Goal: Information Seeking & Learning: Learn about a topic

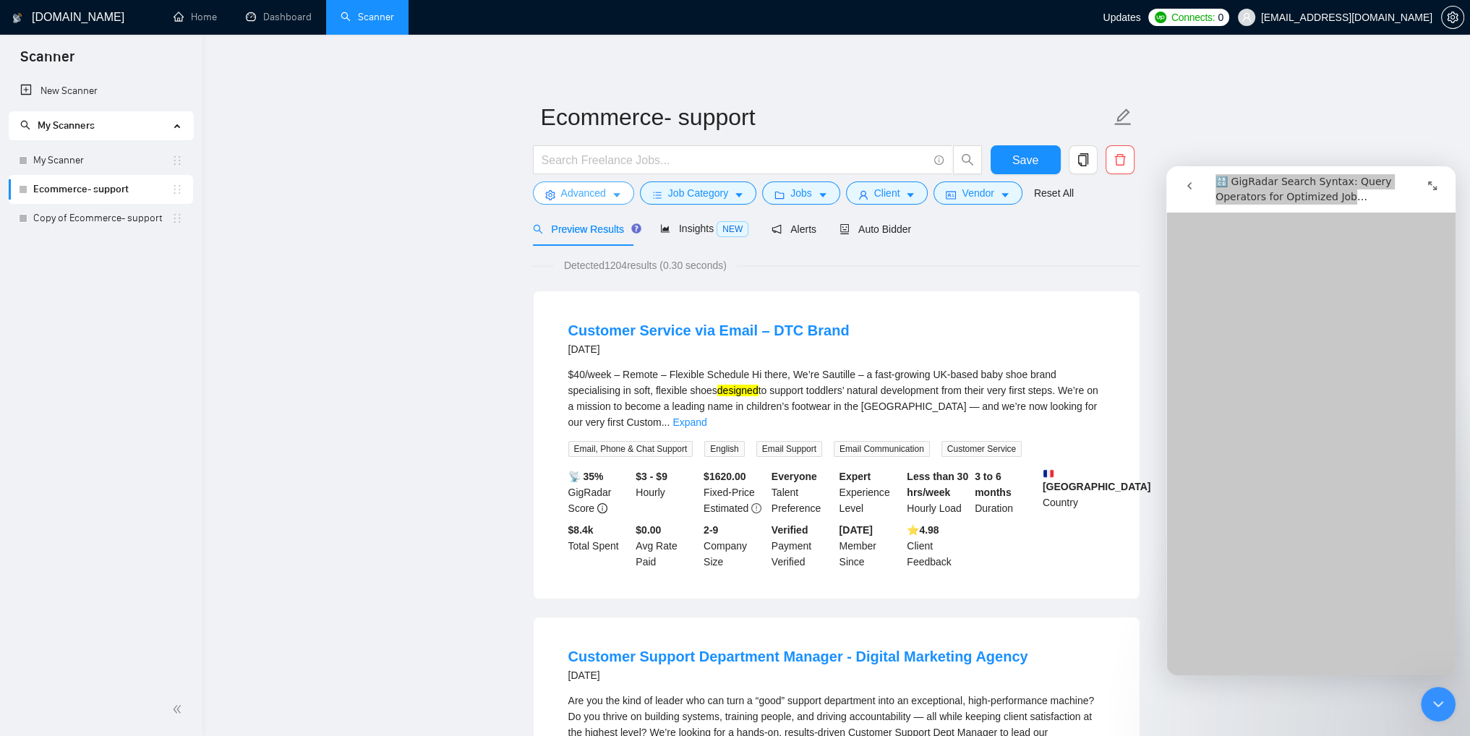
click at [616, 197] on icon "caret-down" at bounding box center [617, 195] width 10 height 10
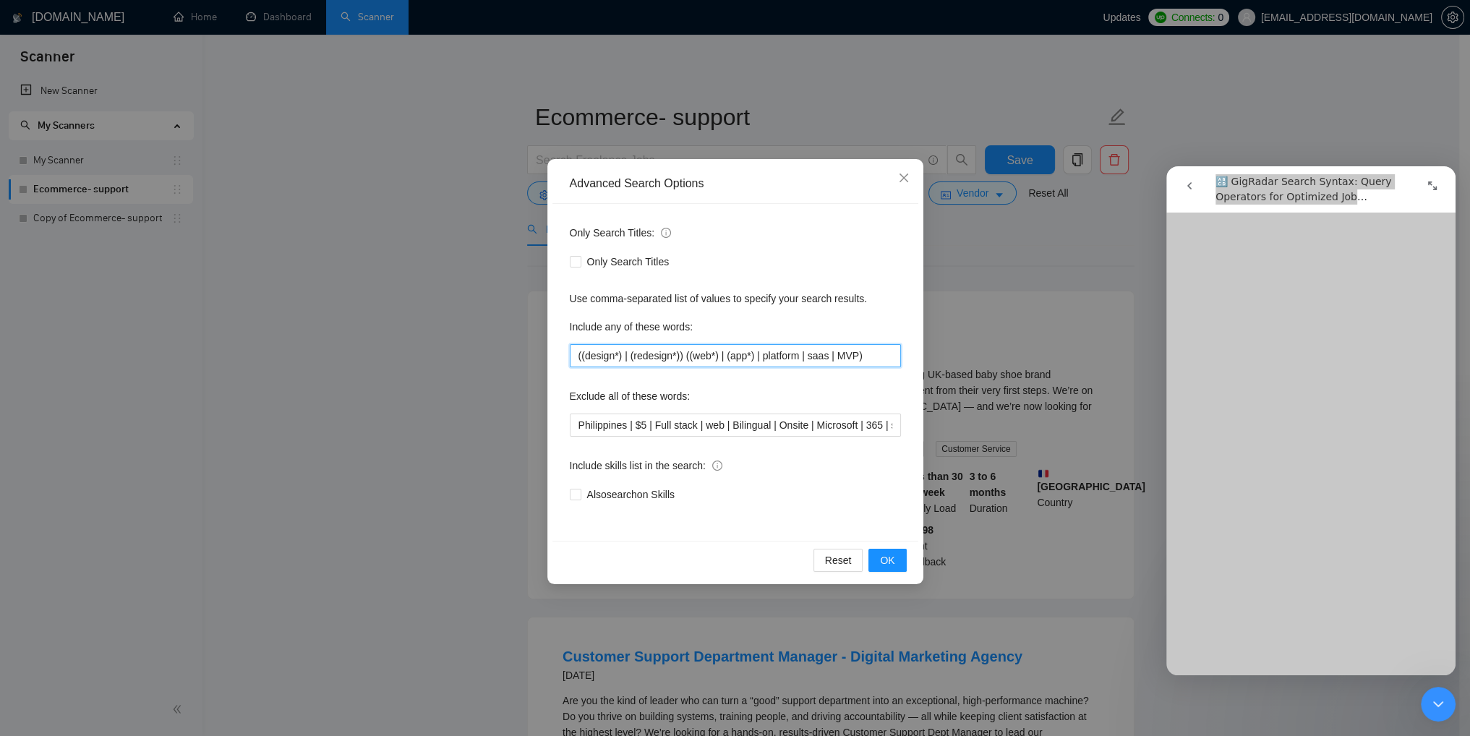
click at [599, 356] on input "((design*) | (redesign*)) ((web*) | (app*) | platform | saas | MVP)" at bounding box center [735, 355] width 331 height 23
drag, startPoint x: 626, startPoint y: 355, endPoint x: 586, endPoint y: 359, distance: 39.9
click at [586, 359] on input "((ecomerce*) | (redesign*)) ((web*) | (app*) | platform | saas | MVP)" at bounding box center [735, 355] width 331 height 23
paste input "comm"
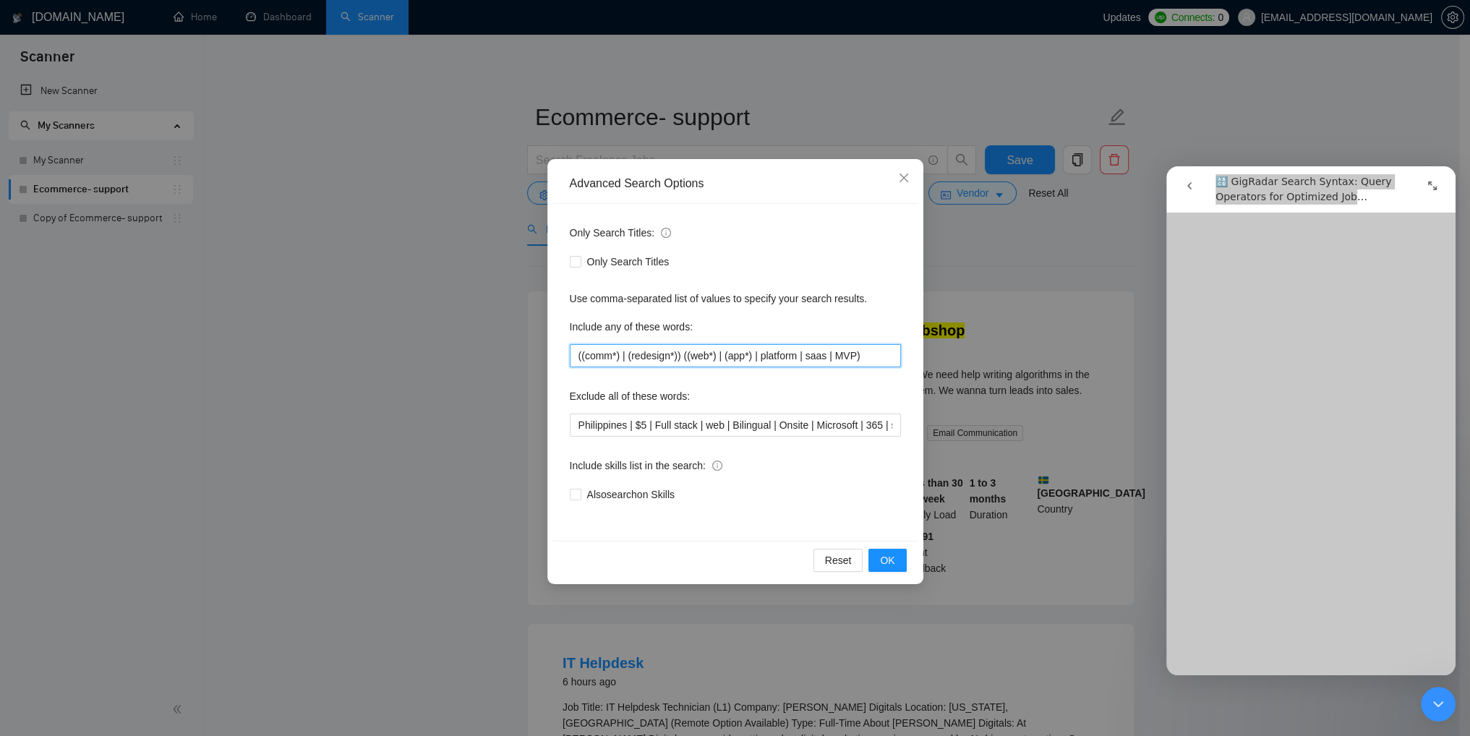
click at [642, 354] on input "((comm*) | (redesign*)) ((web*) | (app*) | platform | saas | MVP)" at bounding box center [735, 355] width 331 height 23
click at [743, 357] on input "((comm*) | (Store*)) ((web*) | (app*) | platform | saas | MVP)" at bounding box center [735, 355] width 331 height 23
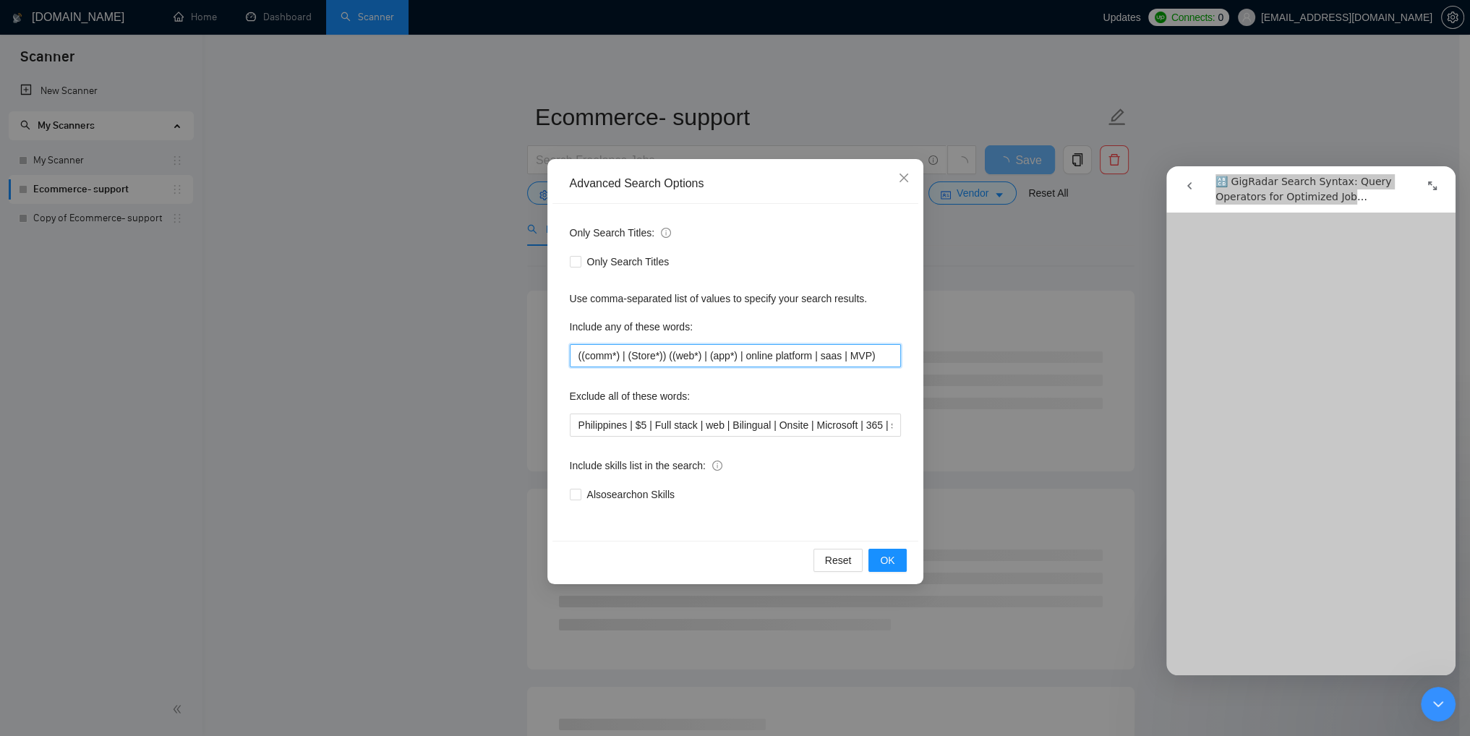
click at [826, 357] on input "((comm*) | (Store*)) ((web*) | (app*) | online platform | saas | MVP)" at bounding box center [735, 355] width 331 height 23
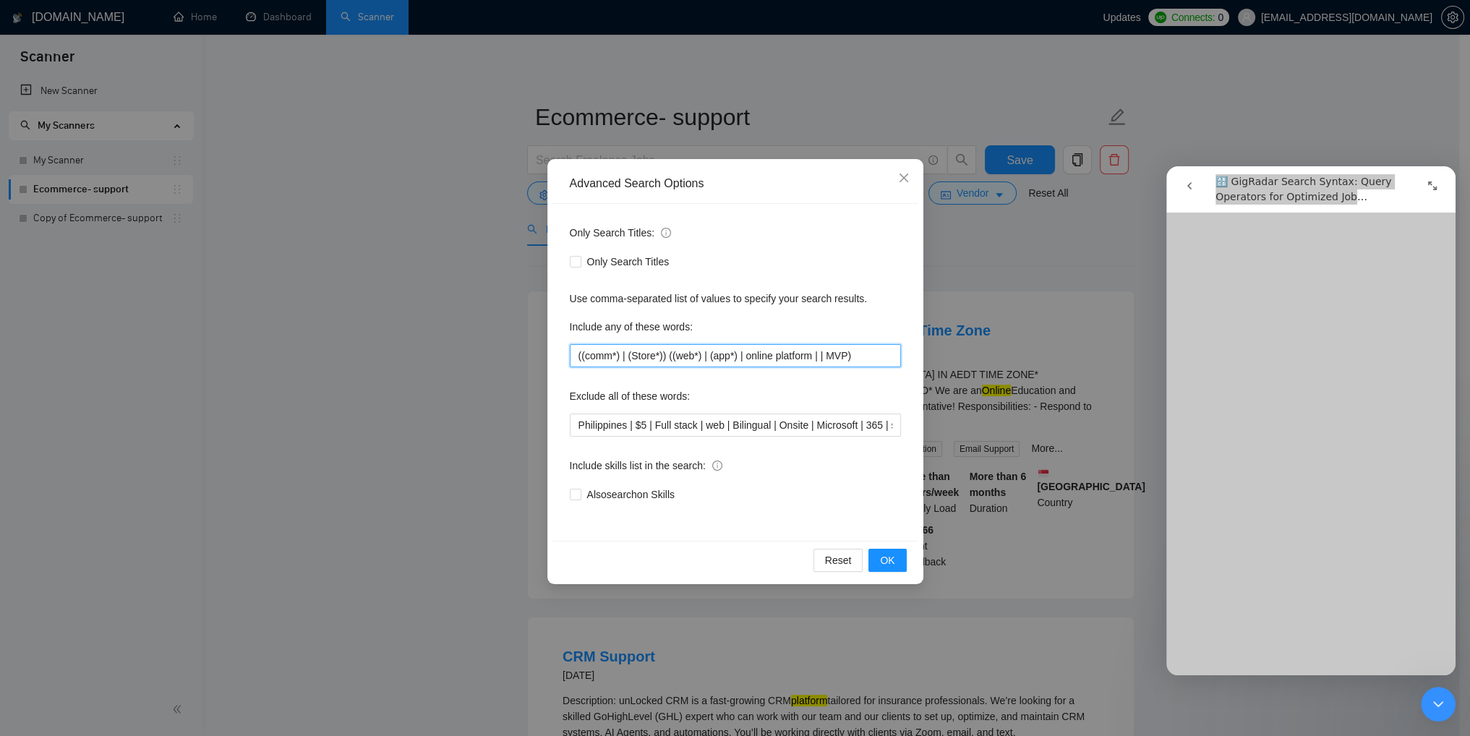
click at [783, 354] on input "((comm*) | (Store*)) ((web*) | (app*) | online platform | | MVP)" at bounding box center [735, 355] width 331 height 23
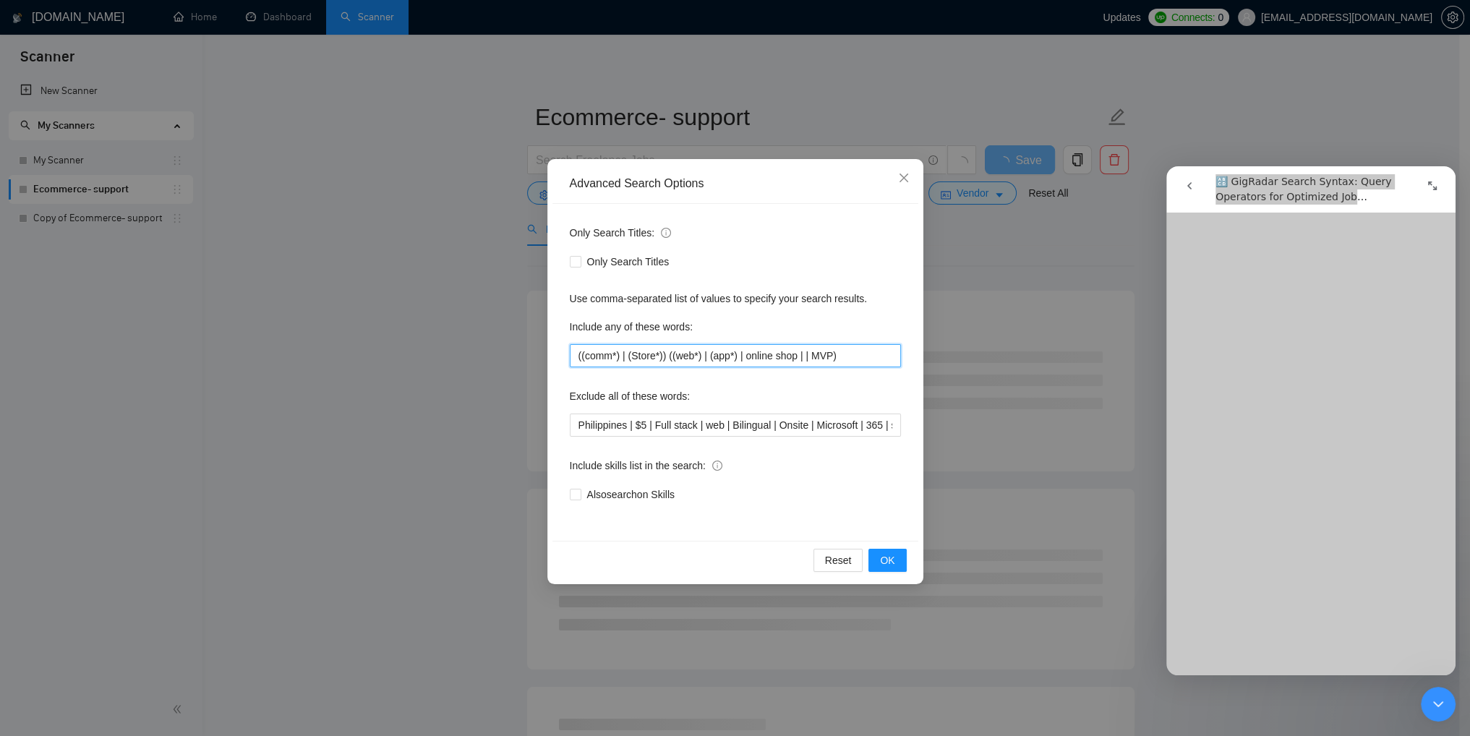
scroll to position [3803, 0]
click at [719, 354] on input "((comm*) | (Store*)) ((web*) | (app*) | online shop | order | MVP)" at bounding box center [735, 355] width 331 height 23
click at [819, 355] on input "((comm*) | (Store*)) ((web*) | (order*) | online shop | order | MVP)" at bounding box center [735, 355] width 331 height 23
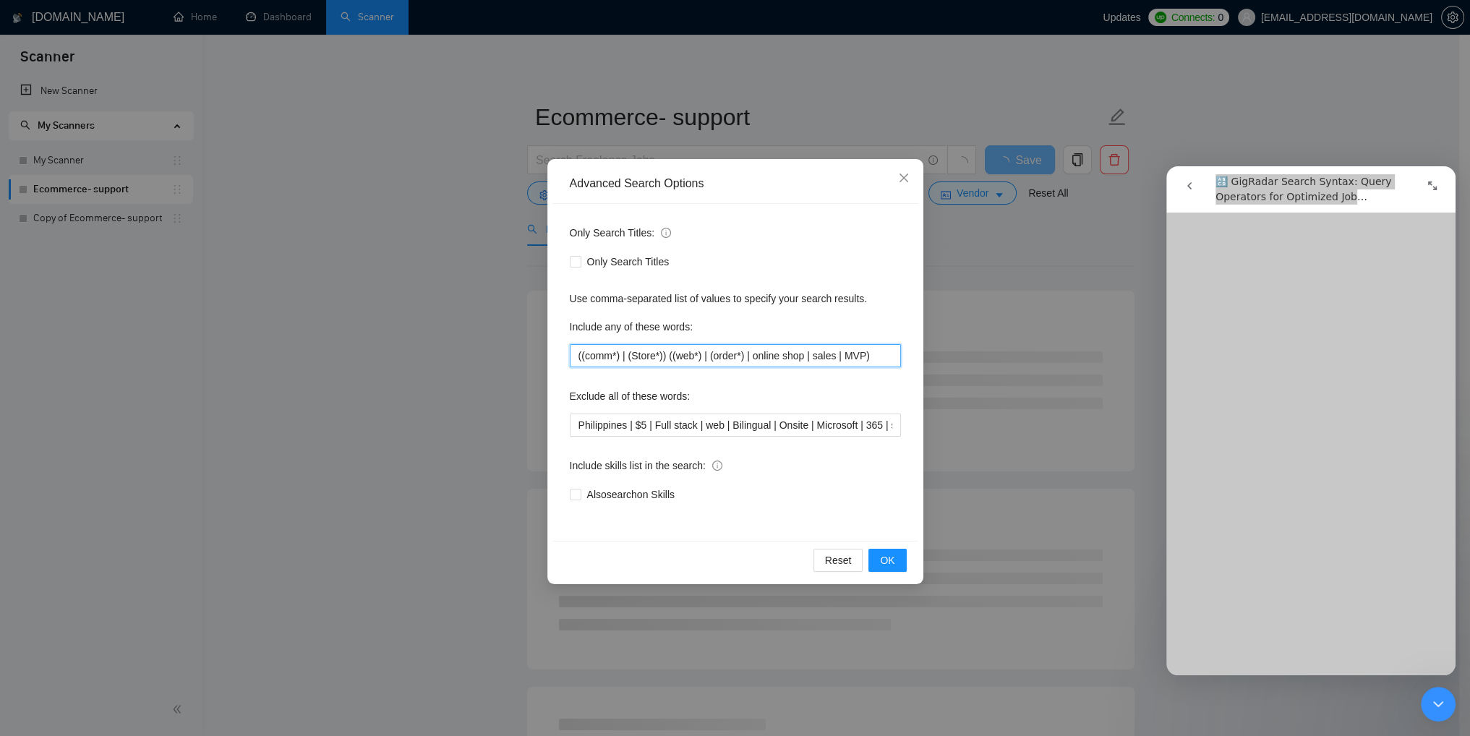
click at [853, 356] on input "((comm*) | (Store*)) ((web*) | (order*) | online shop | sales | MVP)" at bounding box center [735, 355] width 331 height 23
click at [891, 555] on span "OK" at bounding box center [887, 561] width 14 height 16
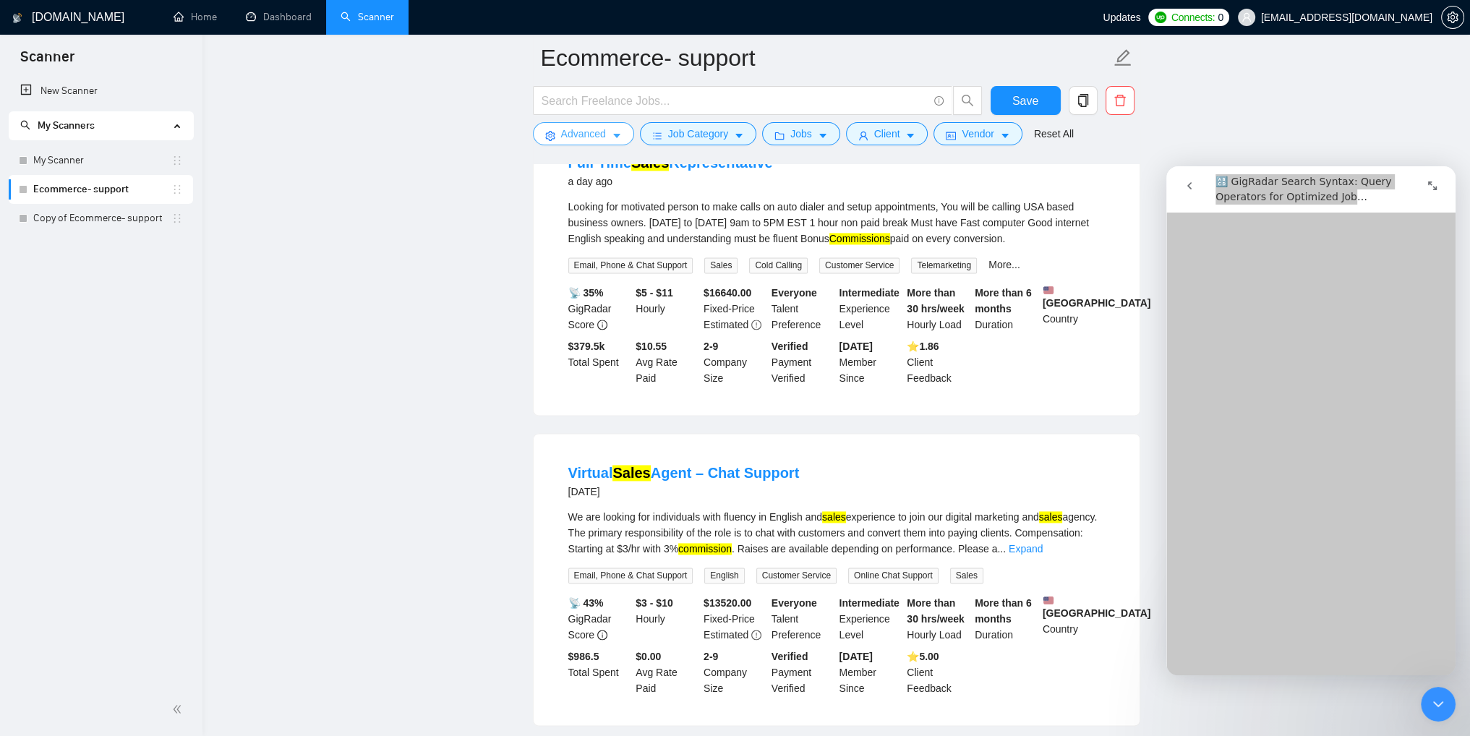
scroll to position [2945, 0]
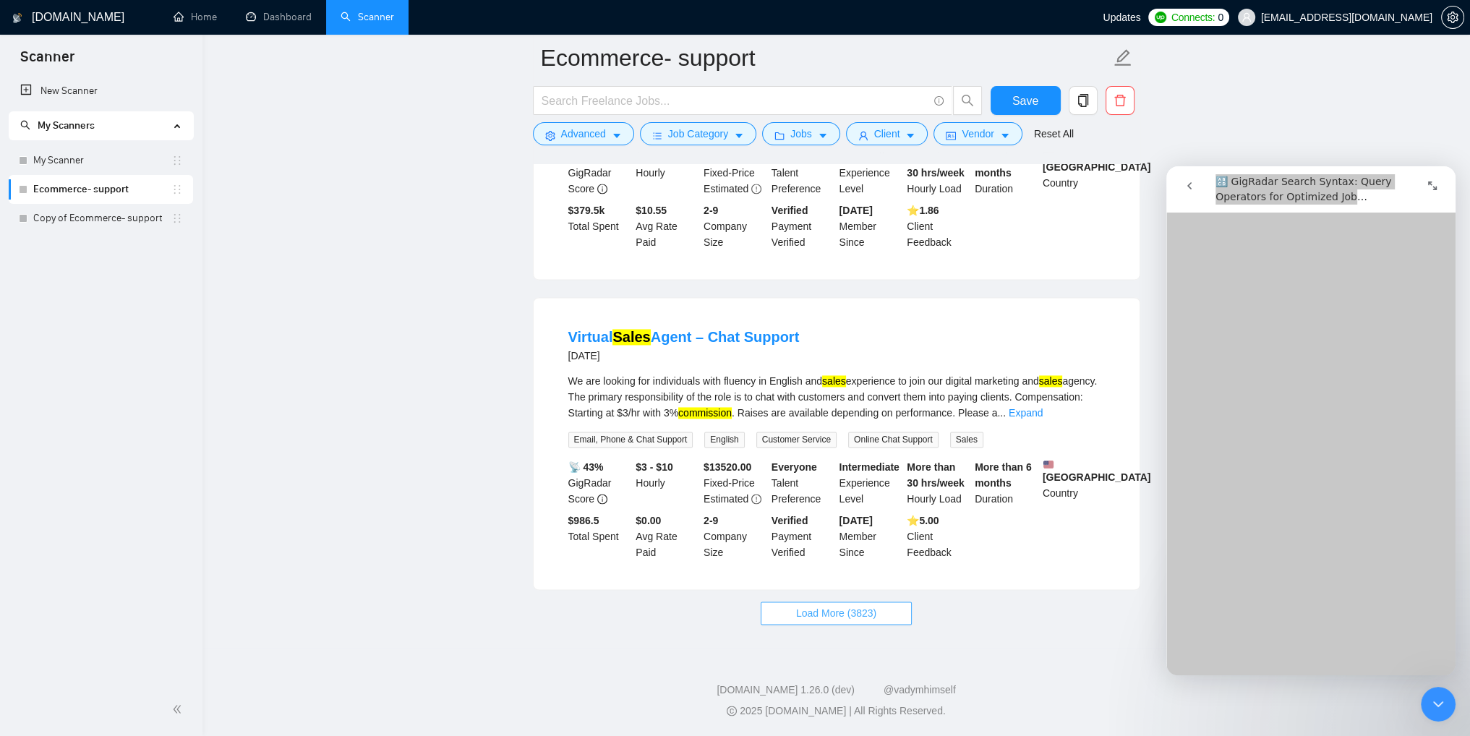
click at [867, 617] on span "Load More (3823)" at bounding box center [836, 613] width 80 height 16
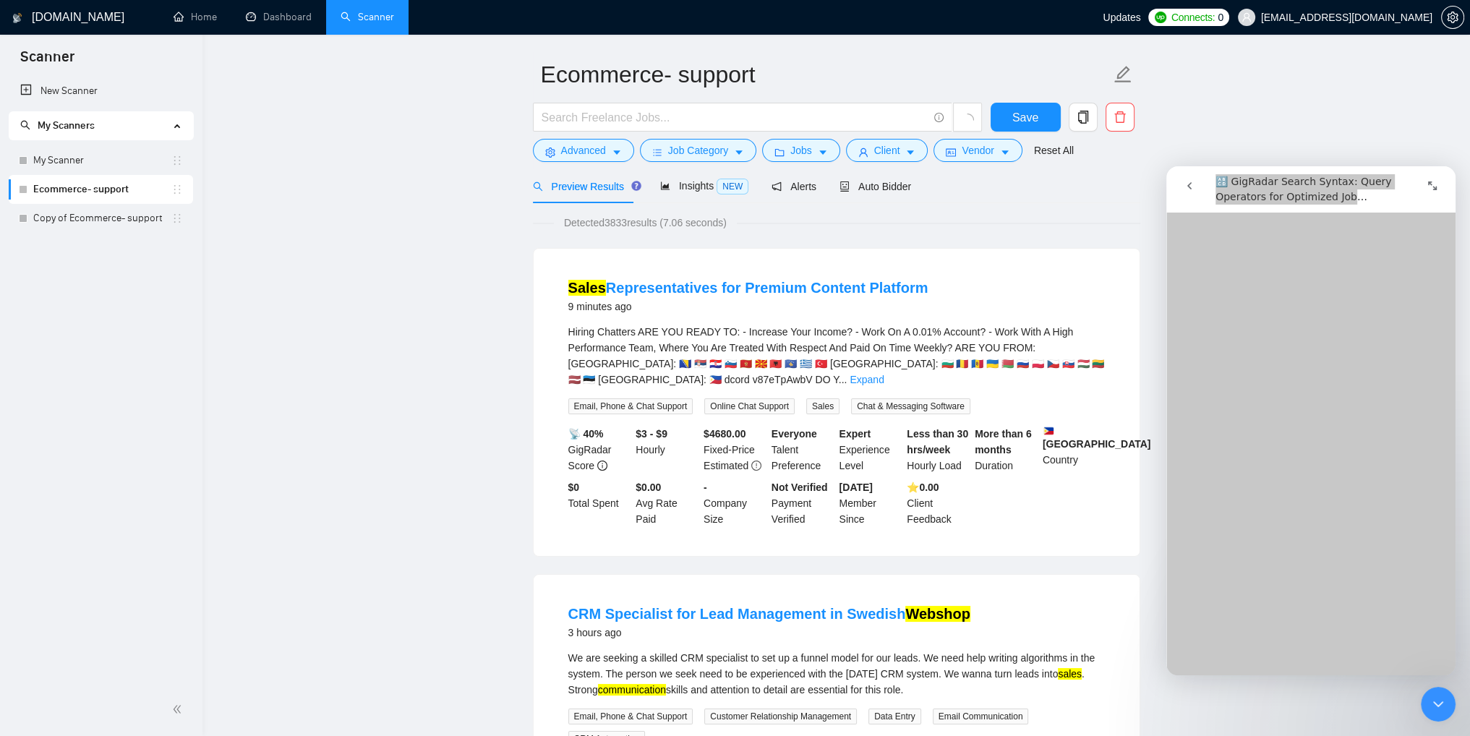
scroll to position [0, 0]
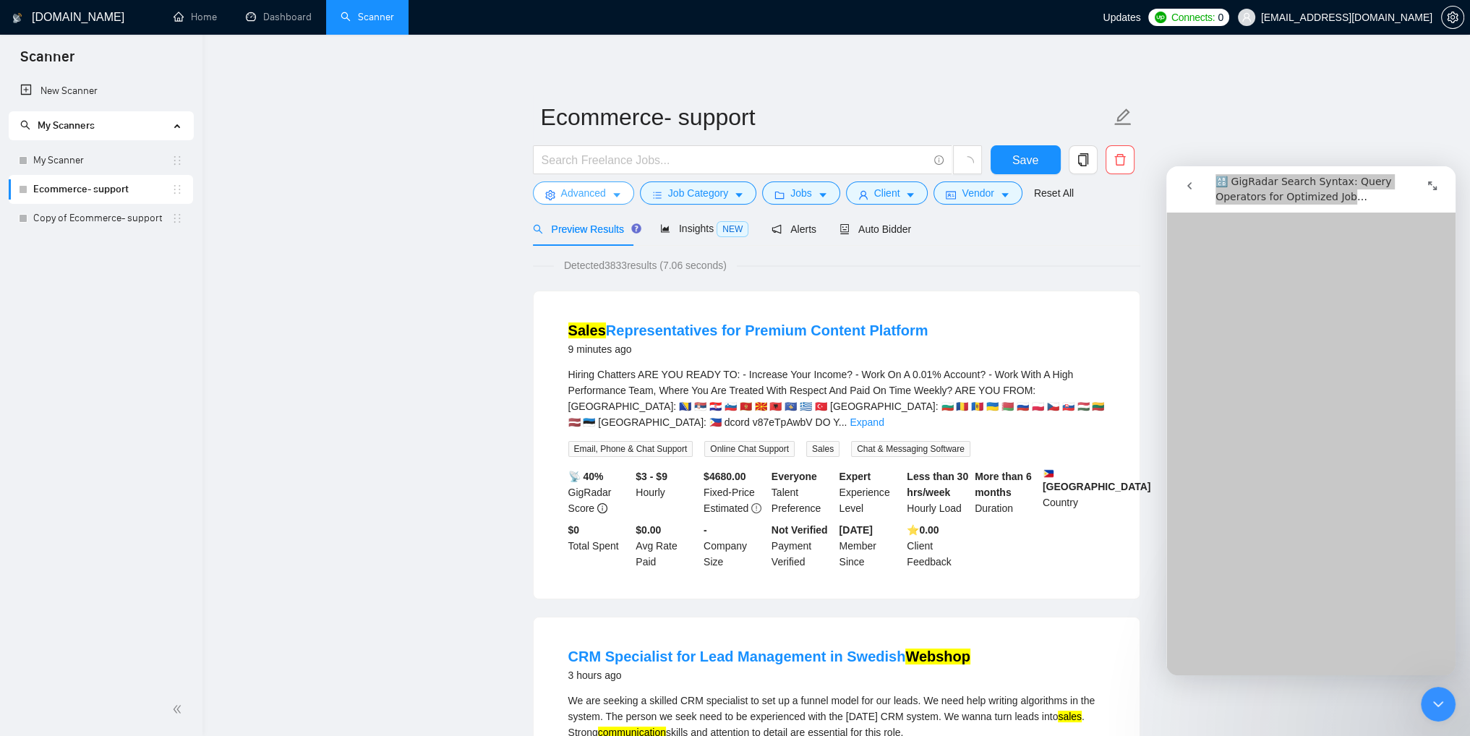
click at [613, 200] on icon "caret-down" at bounding box center [617, 195] width 10 height 10
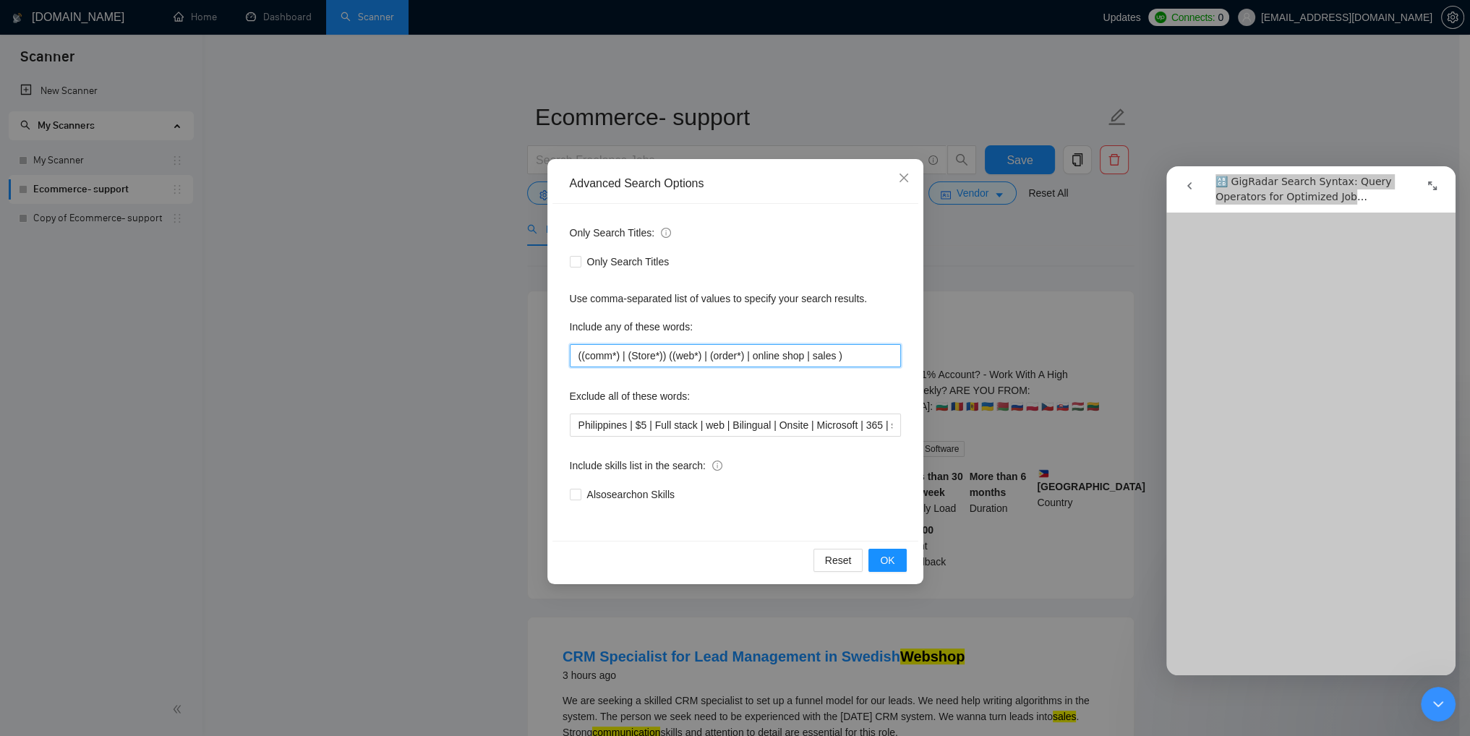
click at [600, 359] on input "((comm*) | (Store*)) ((web*) | (order*) | online shop | sales )" at bounding box center [735, 355] width 331 height 23
paste input "E-commerce,"
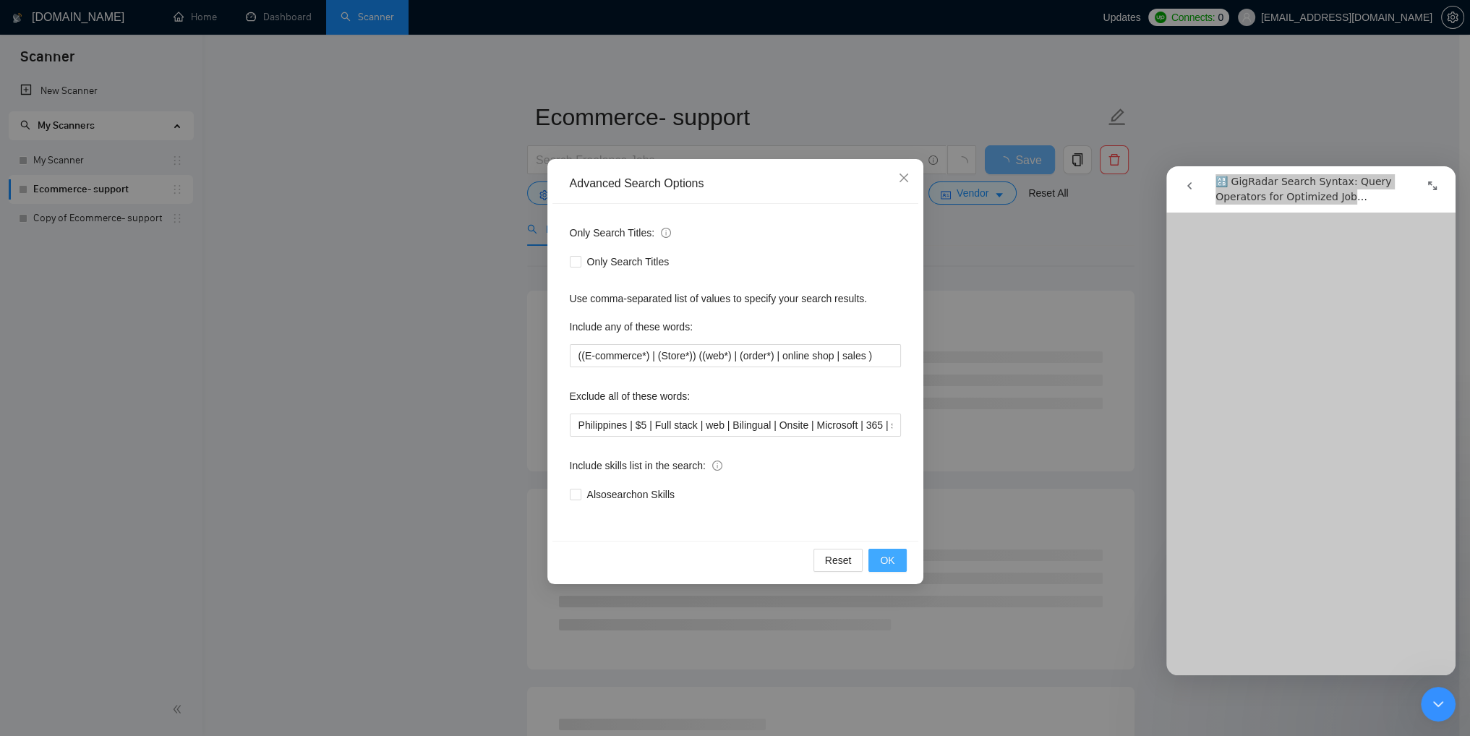
click at [881, 560] on span "OK" at bounding box center [887, 561] width 14 height 16
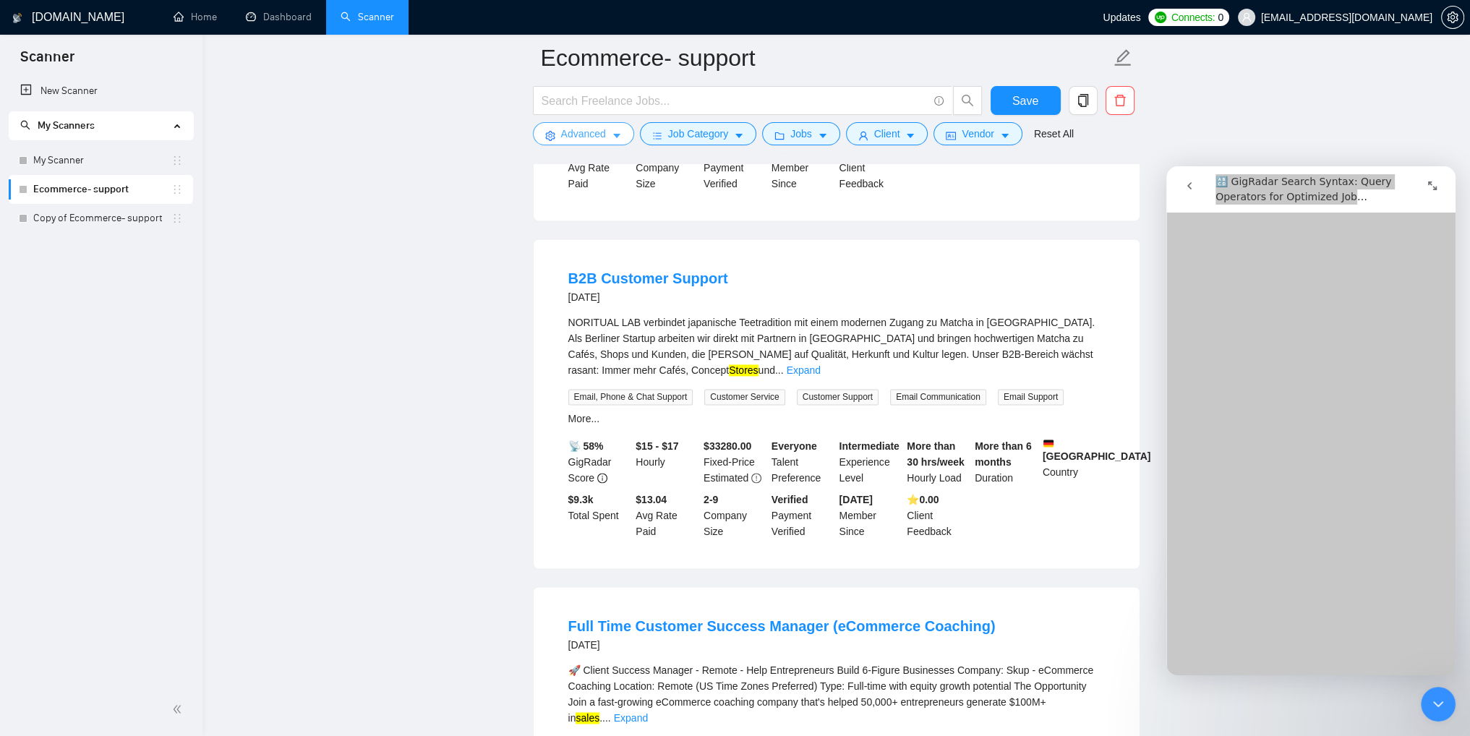
scroll to position [2723, 0]
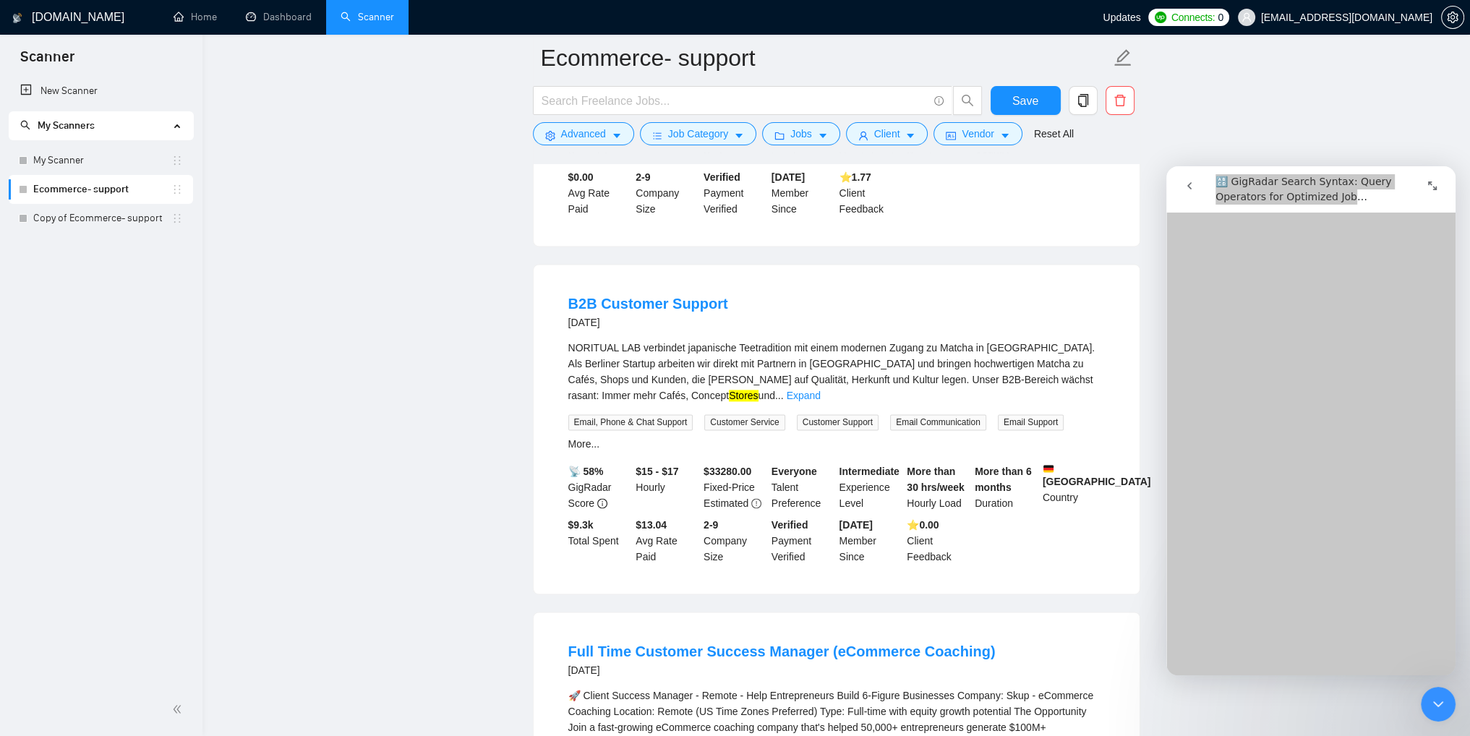
click at [824, 340] on div "NORITUAL LAB verbindet japanische Teetradition mit einem modernen Zugang zu Mat…" at bounding box center [836, 372] width 537 height 64
copy div "hochwertigen"
click at [821, 390] on link "Expand" at bounding box center [804, 396] width 34 height 12
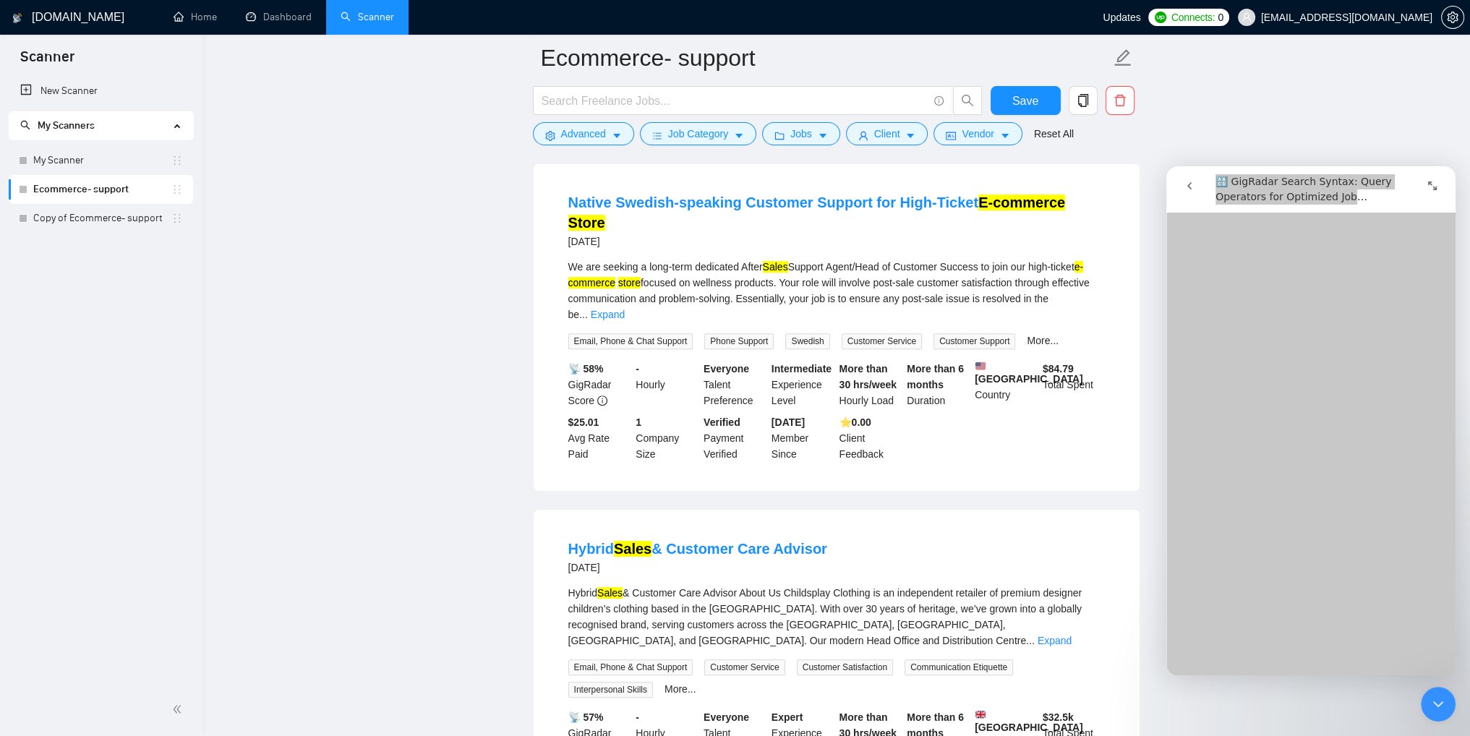
scroll to position [868, 0]
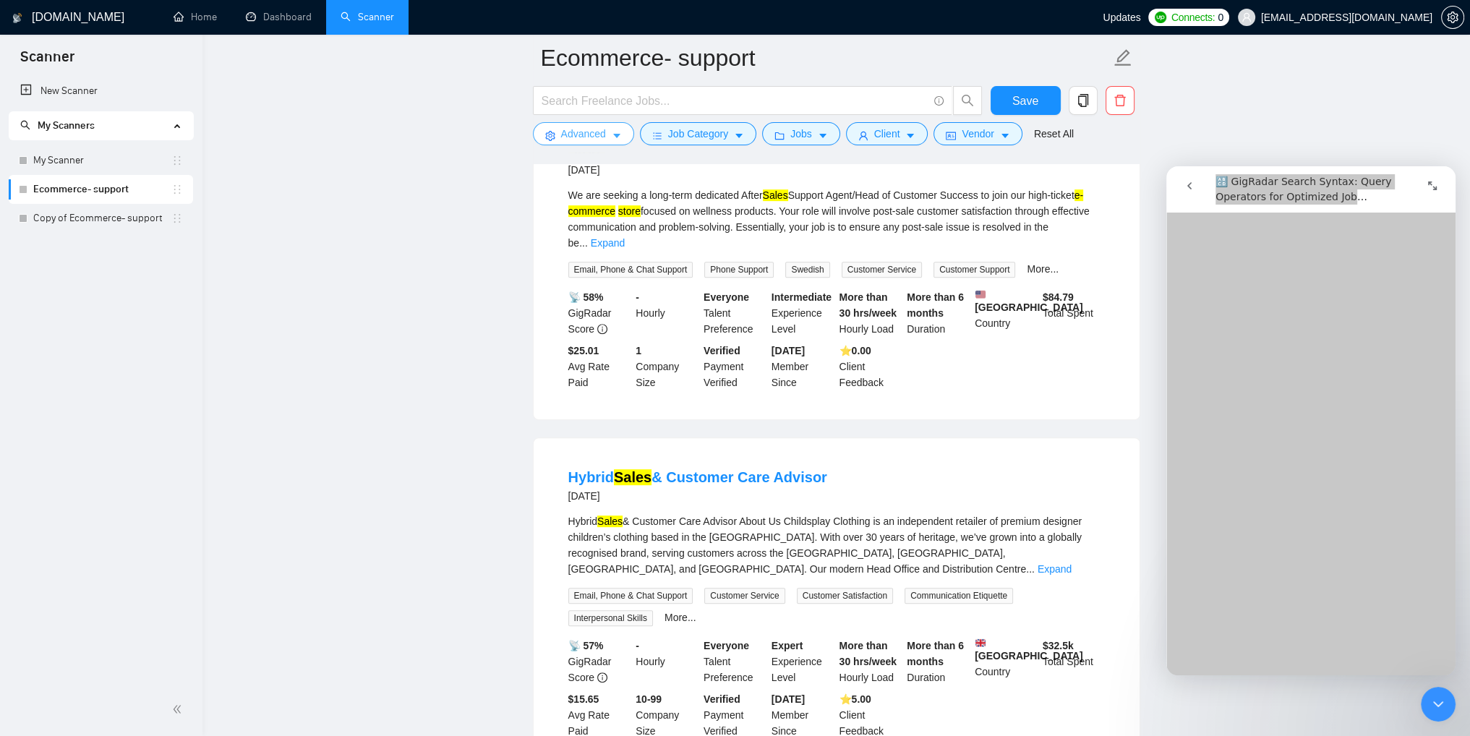
click at [613, 137] on icon "caret-down" at bounding box center [616, 137] width 7 height 4
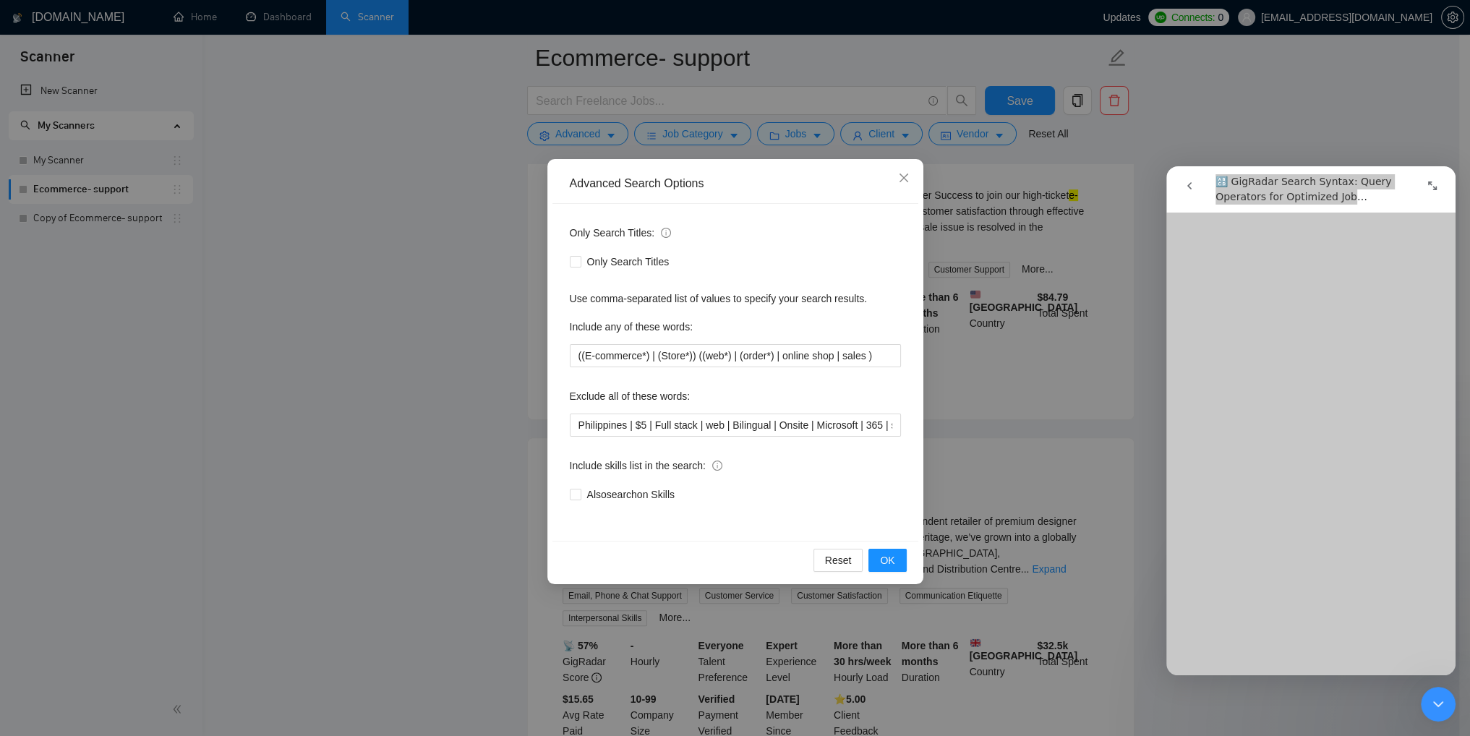
click at [968, 388] on div "Advanced Search Options Only Search Titles: Only Search Titles Use comma-separa…" at bounding box center [735, 368] width 1470 height 736
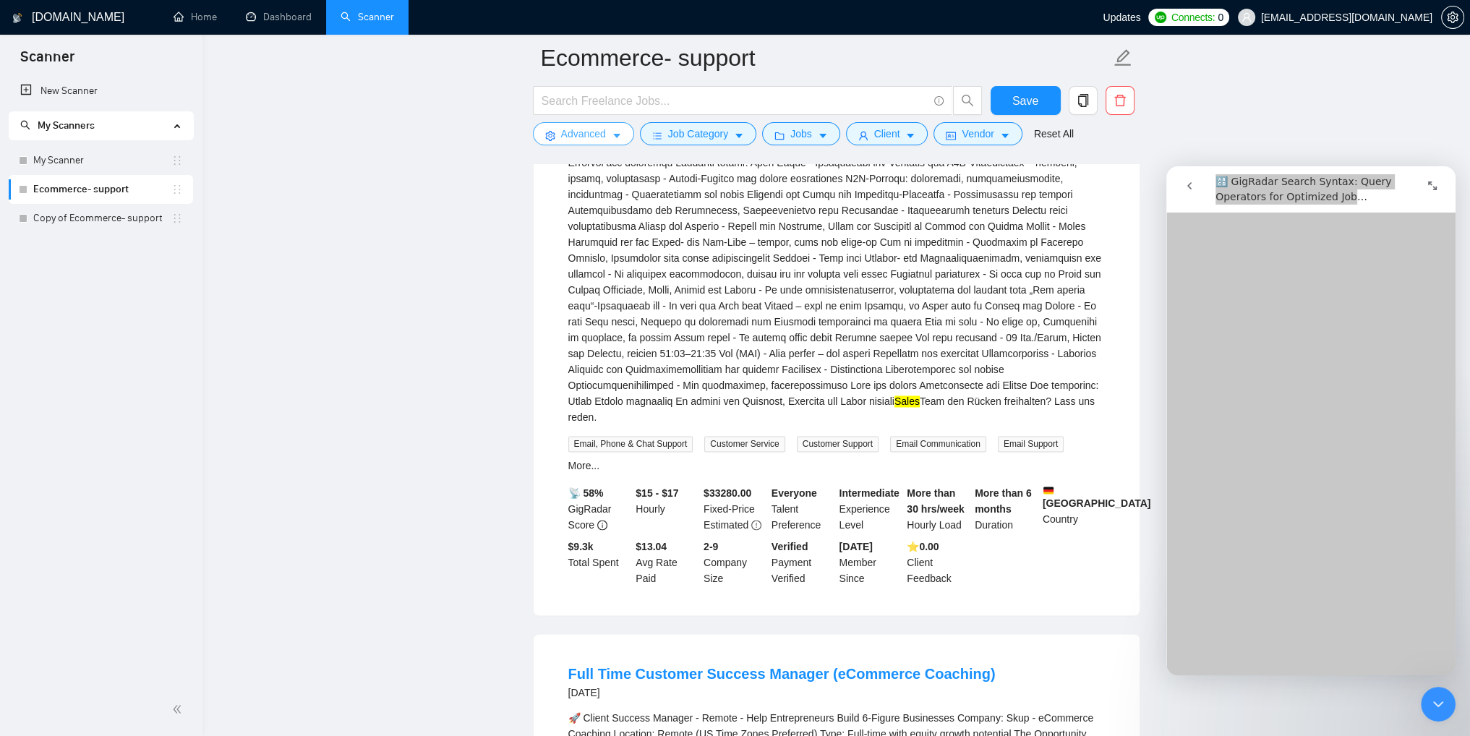
scroll to position [3242, 0]
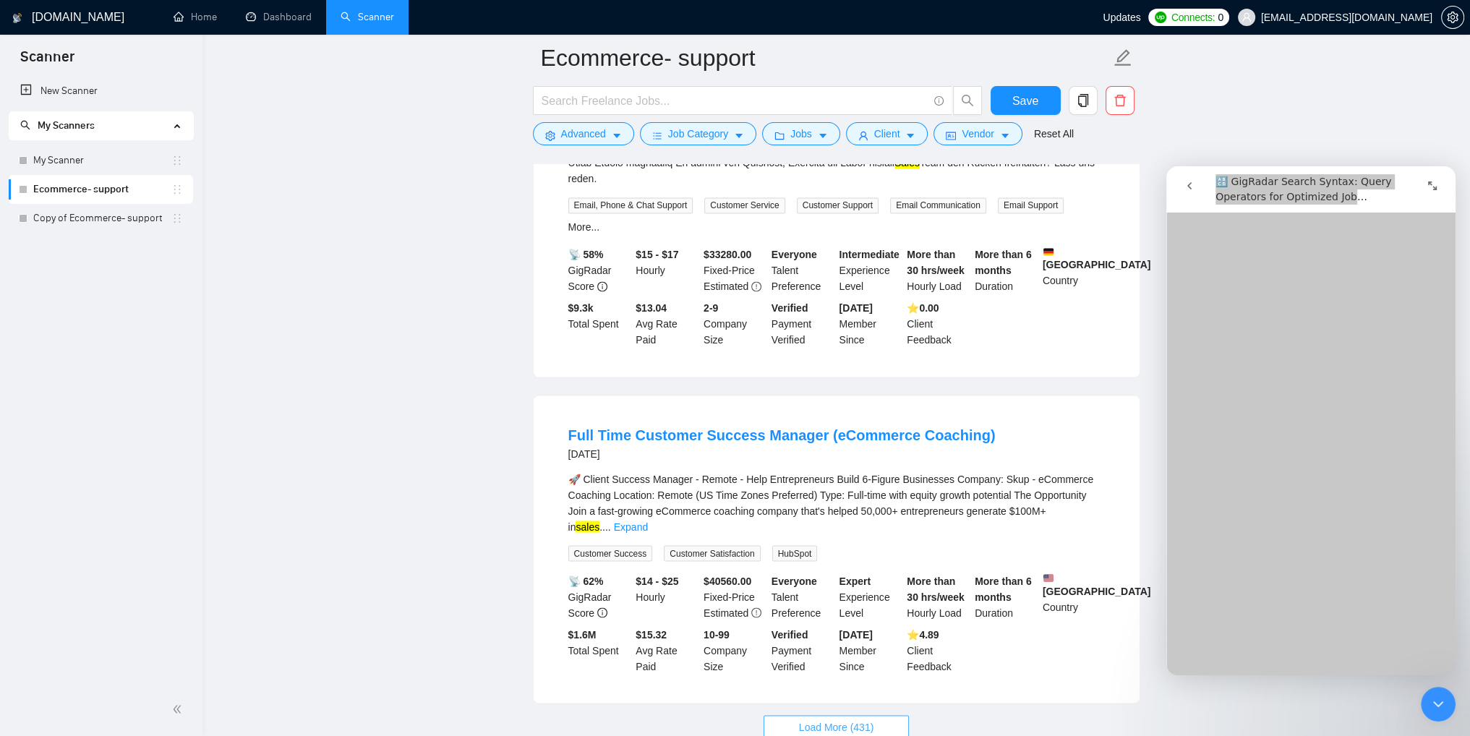
drag, startPoint x: 845, startPoint y: 609, endPoint x: 845, endPoint y: 600, distance: 9.4
click at [845, 719] on span "Load More (431)" at bounding box center [836, 727] width 75 height 16
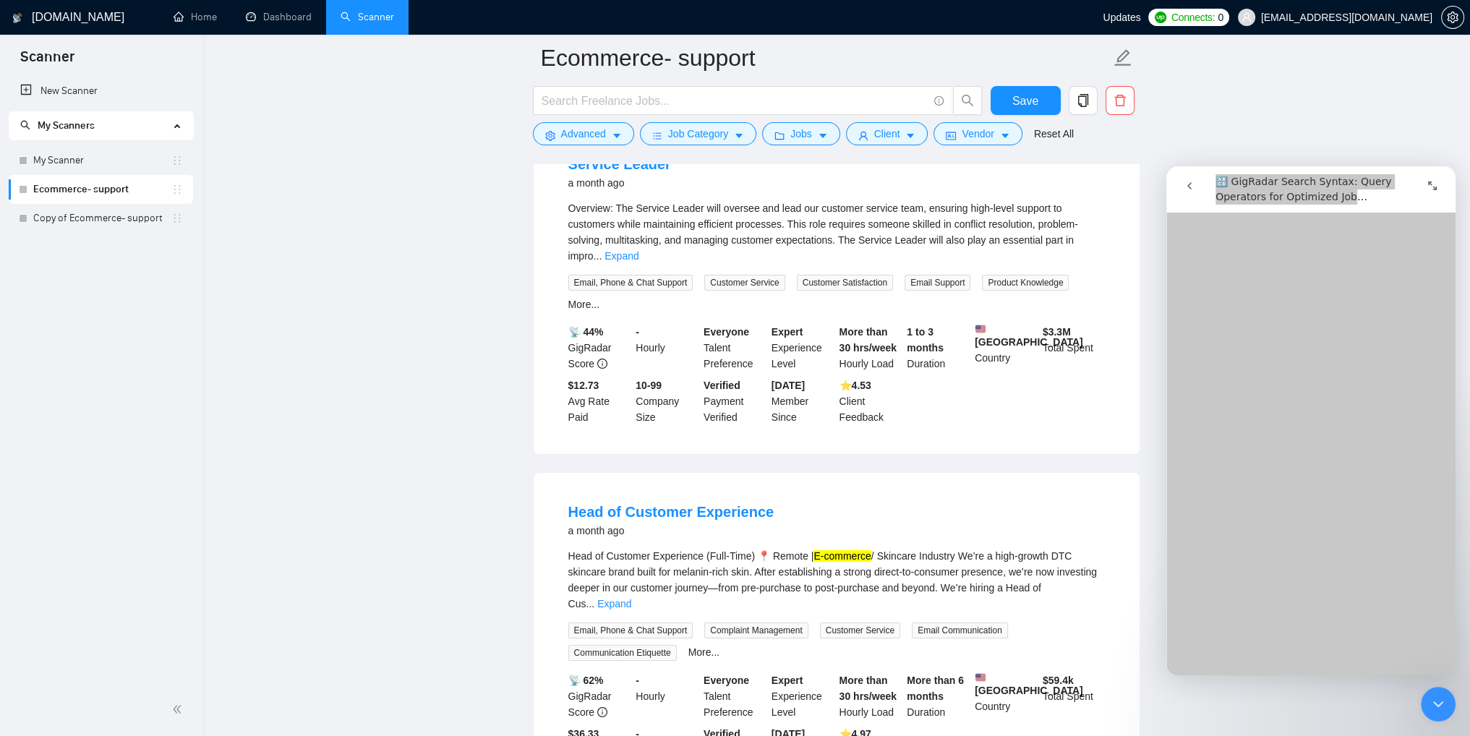
scroll to position [6541, 0]
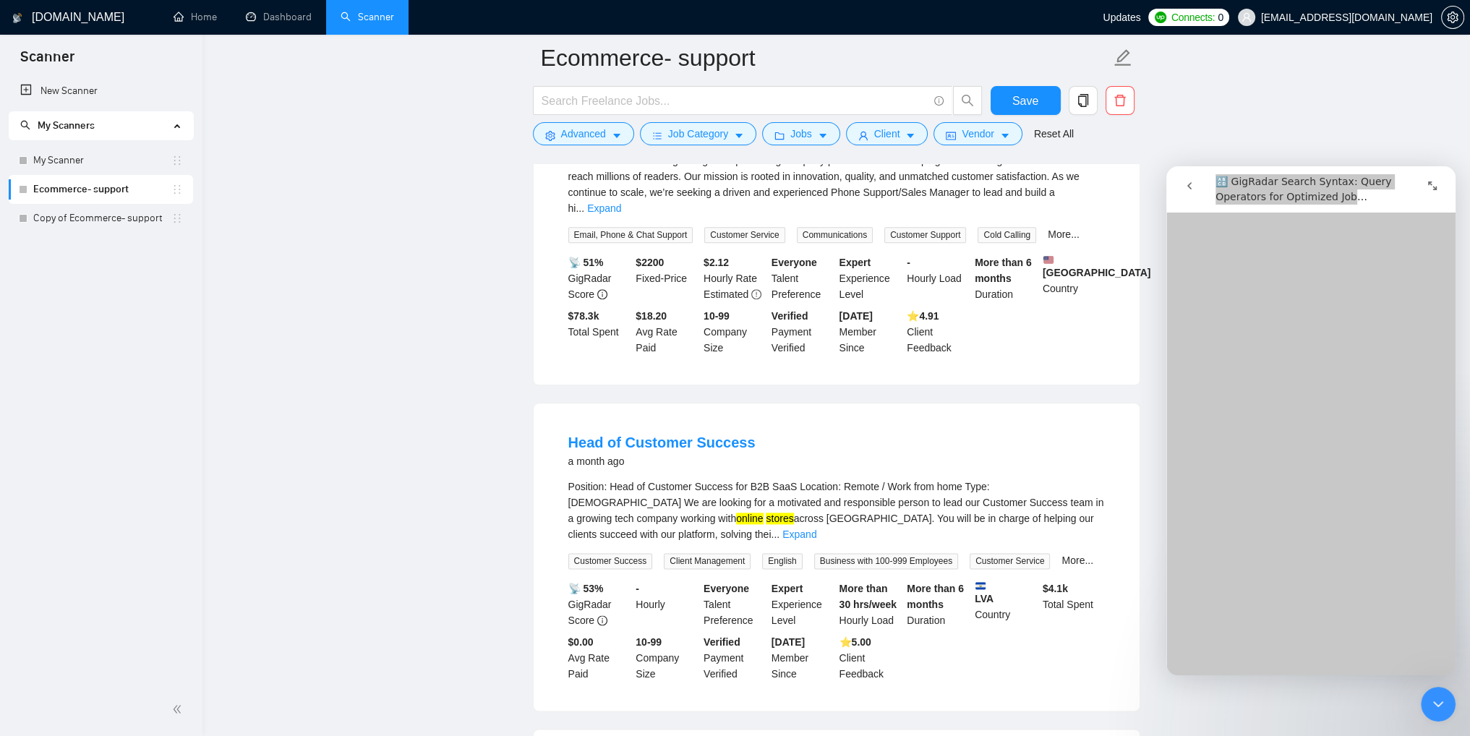
scroll to position [9752, 0]
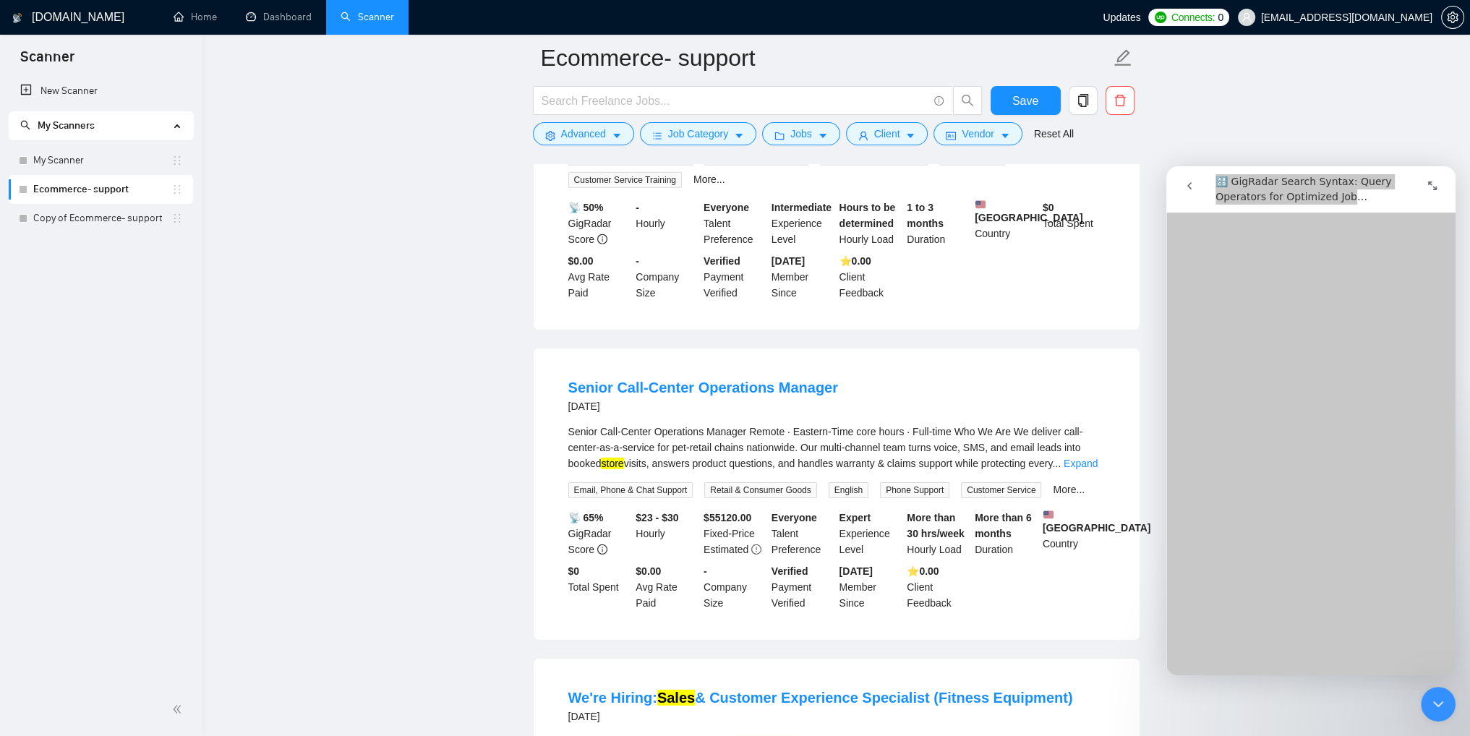
scroll to position [13342, 0]
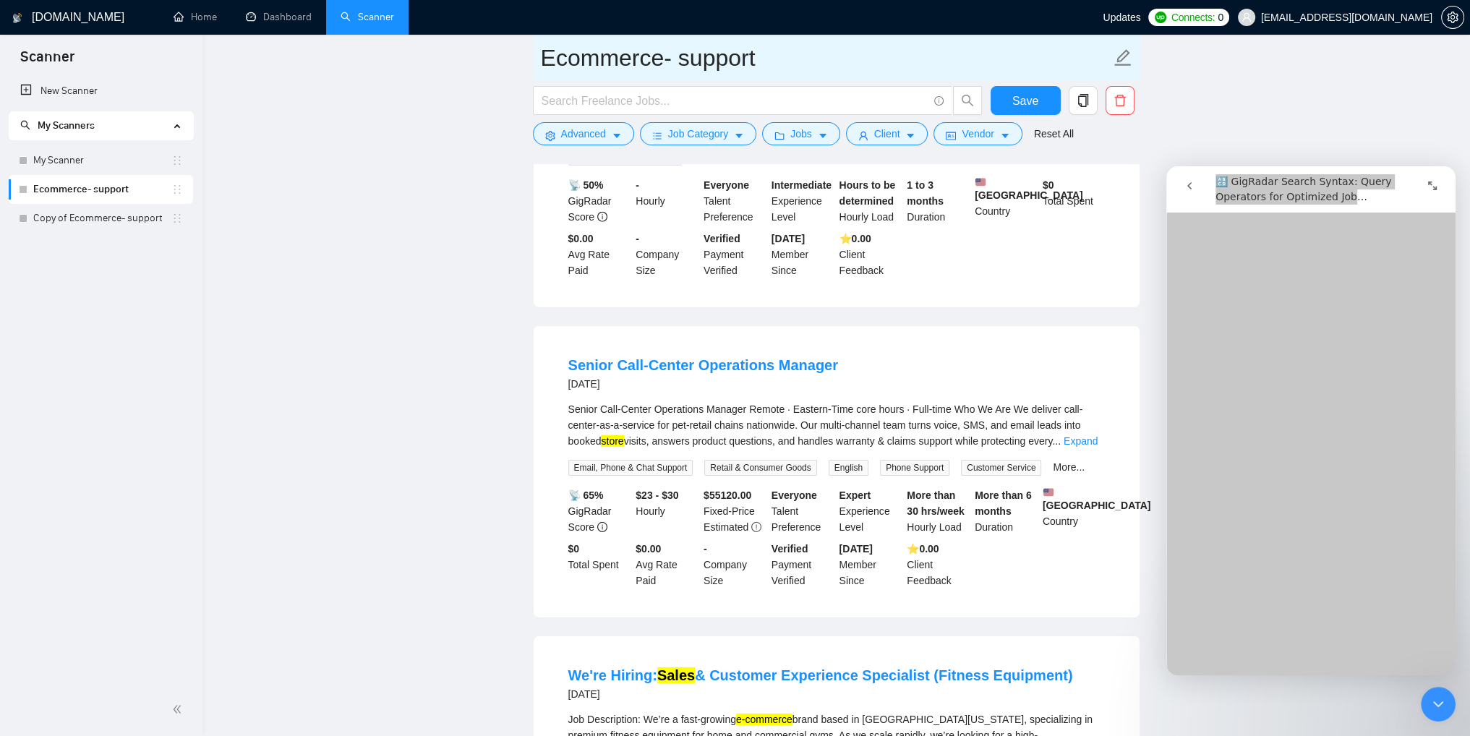
drag, startPoint x: 994, startPoint y: 448, endPoint x: 993, endPoint y: 80, distance: 367.4
click at [968, 65] on input "Ecommerce- support" at bounding box center [826, 58] width 570 height 36
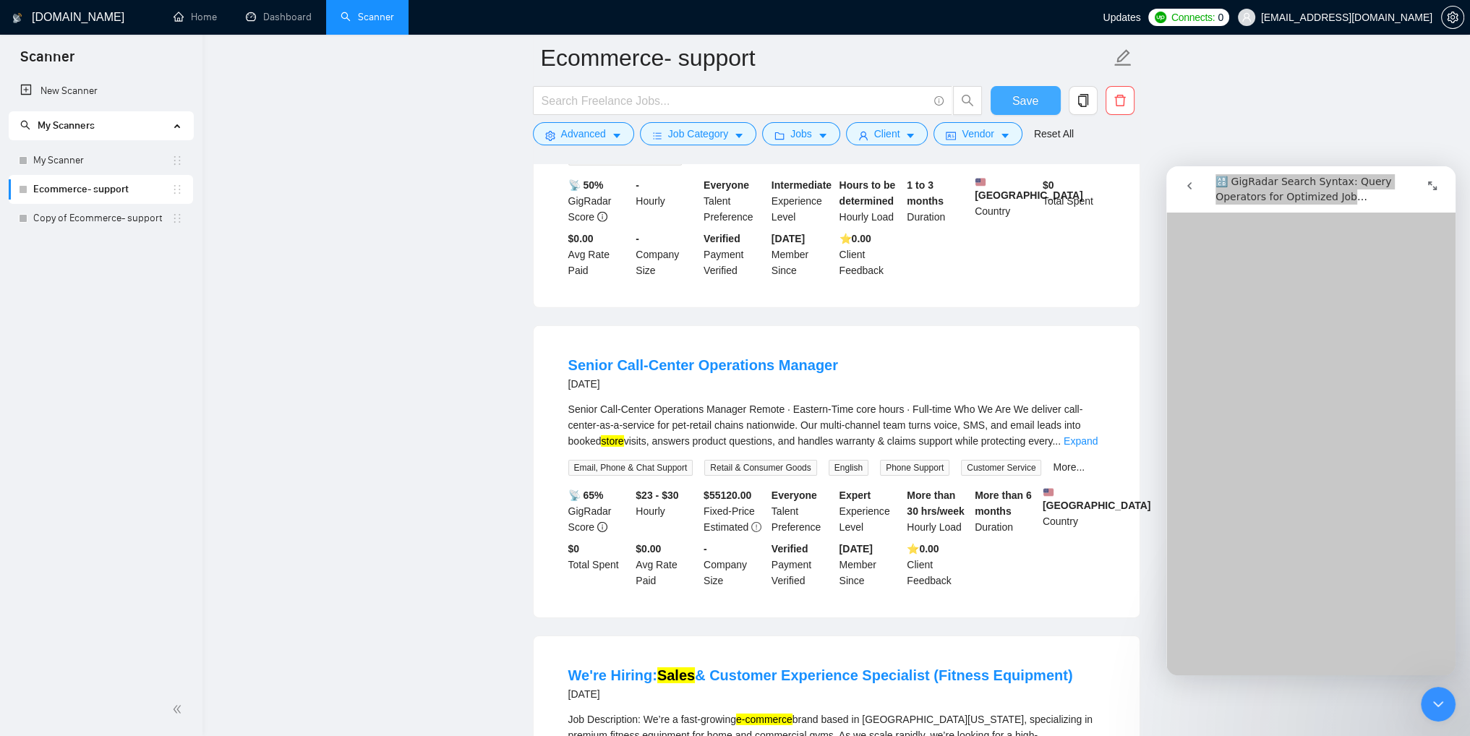
click at [1014, 104] on span "Save" at bounding box center [1025, 101] width 26 height 18
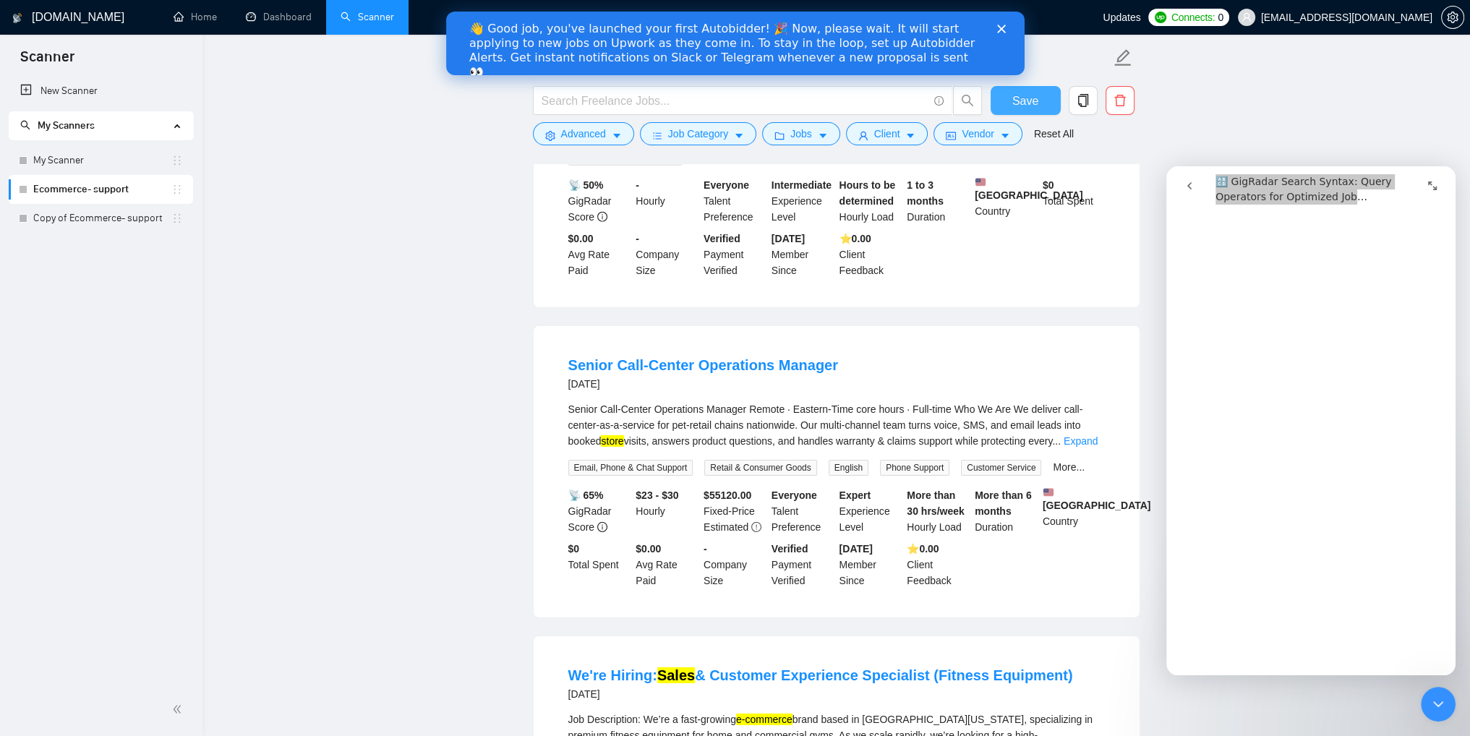
scroll to position [0, 0]
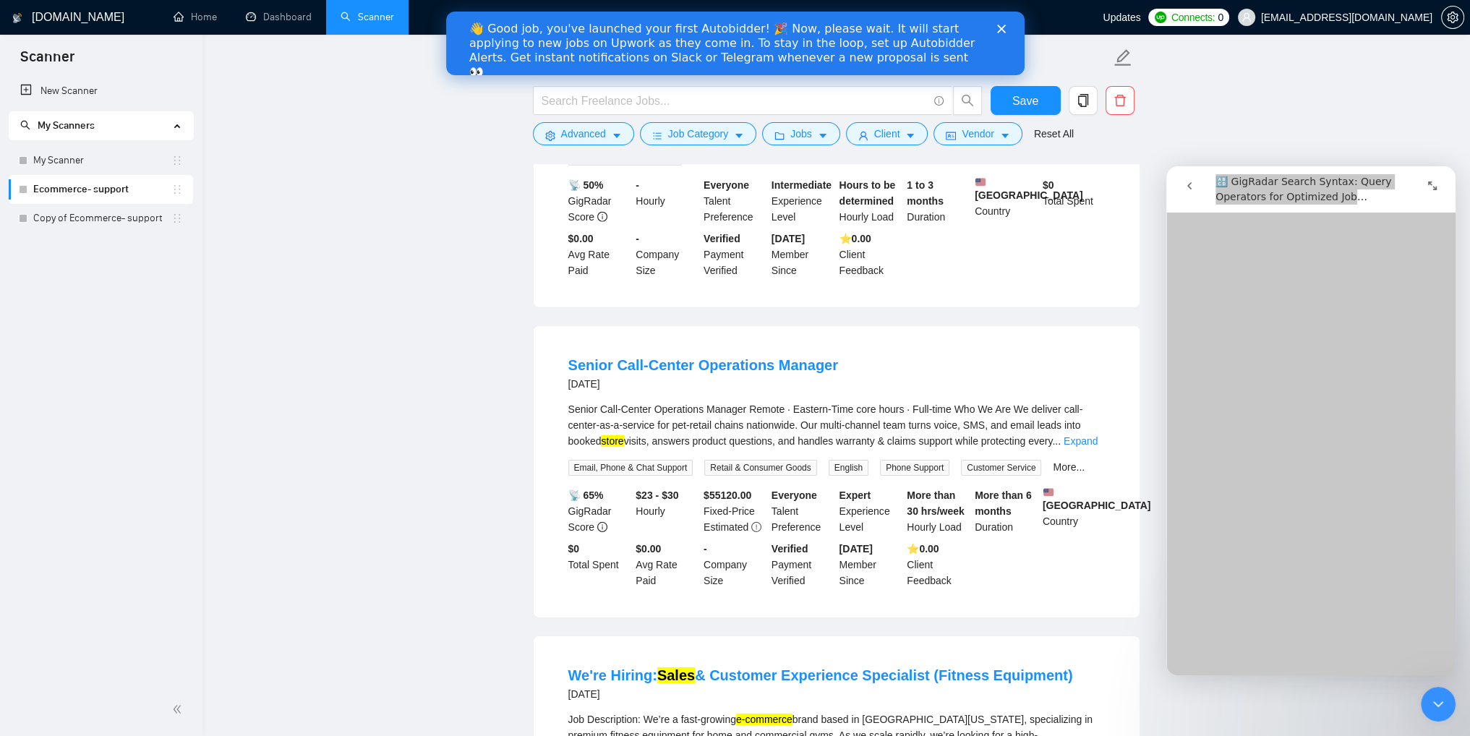
drag, startPoint x: 445, startPoint y: 676, endPoint x: 1002, endPoint y: 33, distance: 850.6
click at [1002, 33] on icon "Close" at bounding box center [1001, 29] width 9 height 9
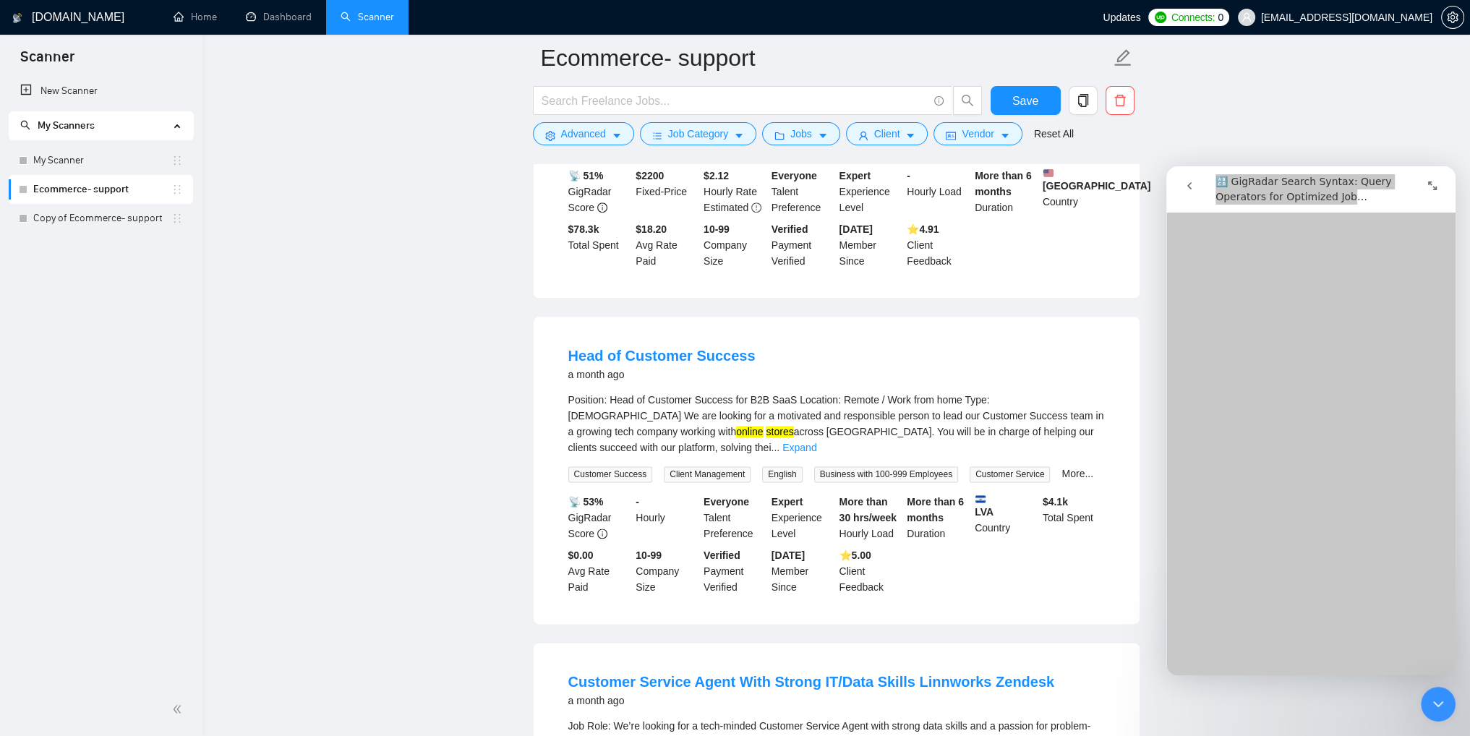
scroll to position [9365, 0]
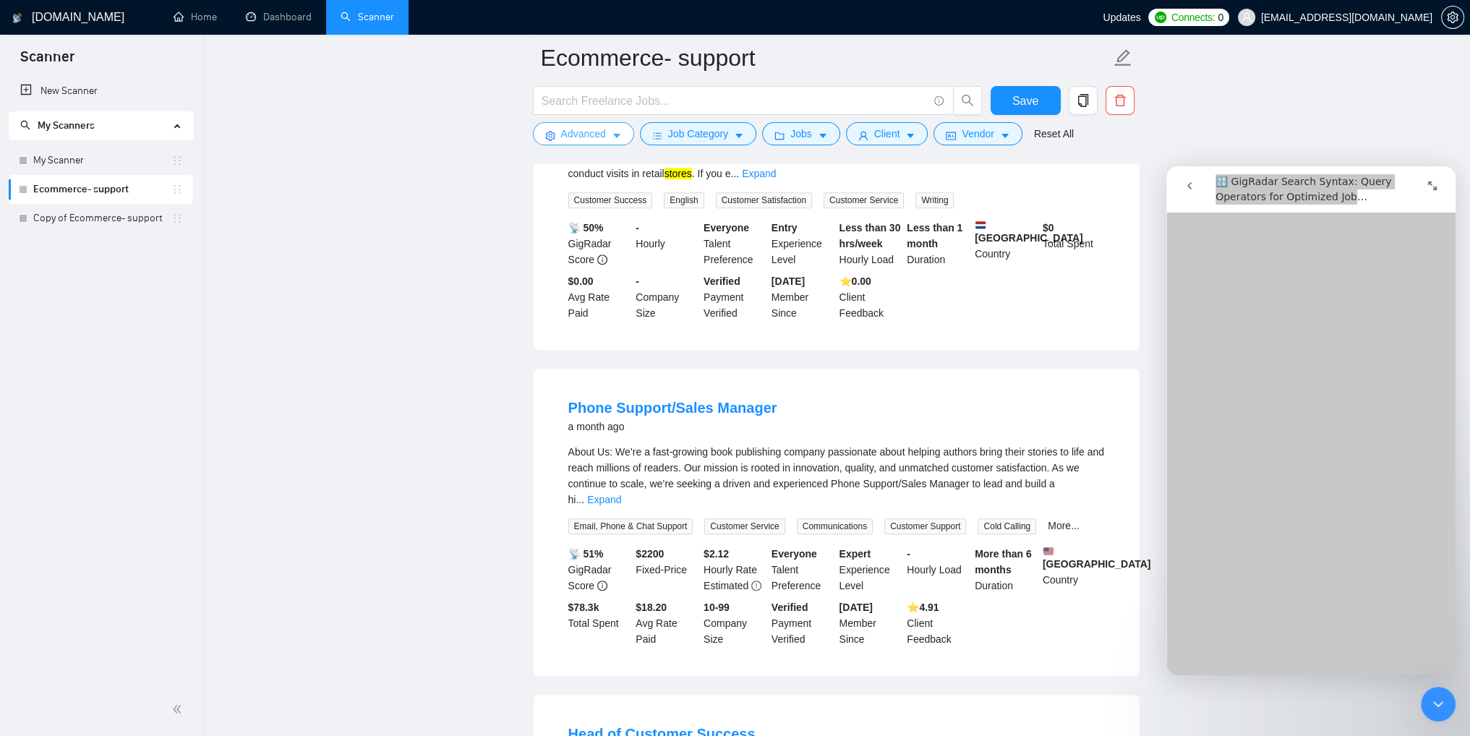
click at [608, 142] on button "Advanced" at bounding box center [583, 133] width 101 height 23
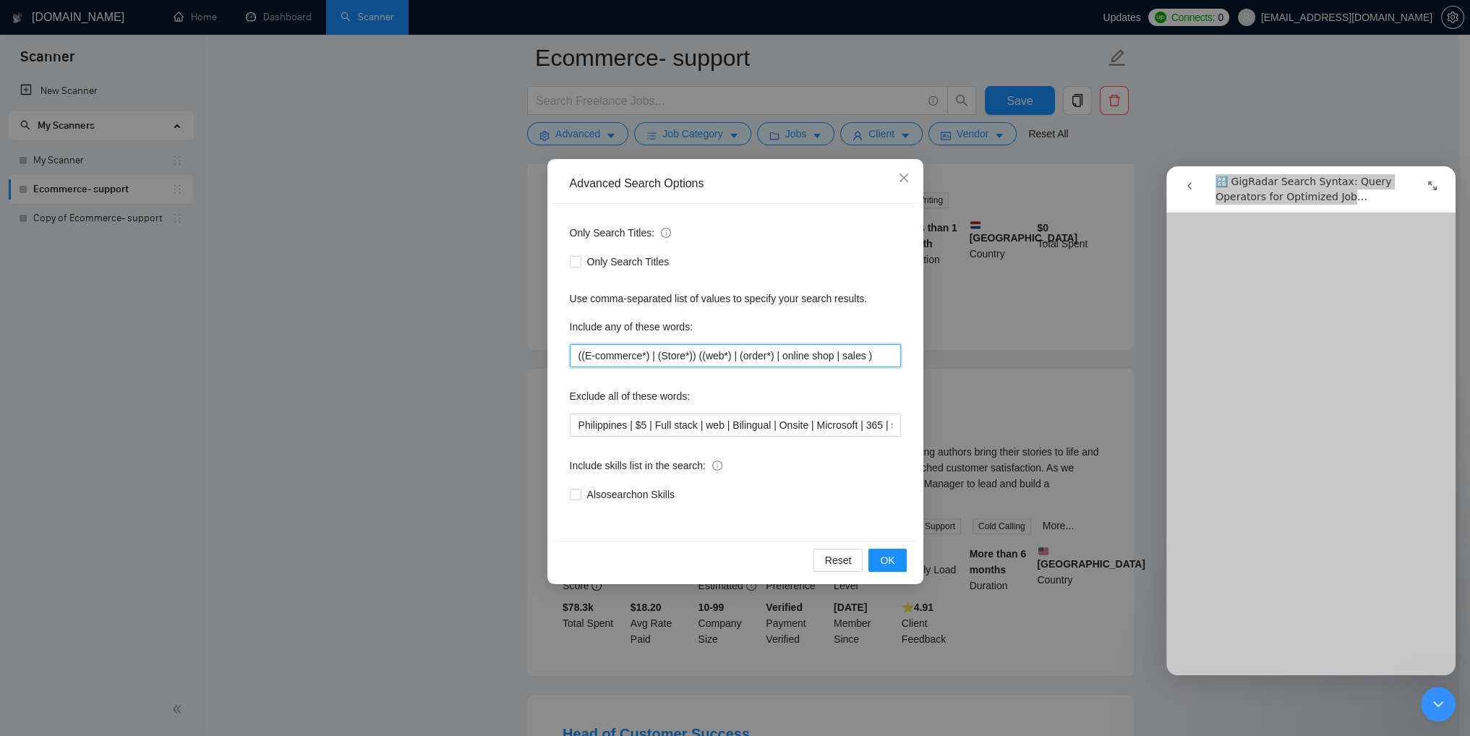
drag, startPoint x: 642, startPoint y: 354, endPoint x: 668, endPoint y: 386, distance: 41.2
click at [642, 357] on input "((E-commerce*) | (Store*)) ((web*) | (order*) | online shop | sales )" at bounding box center [735, 355] width 331 height 23
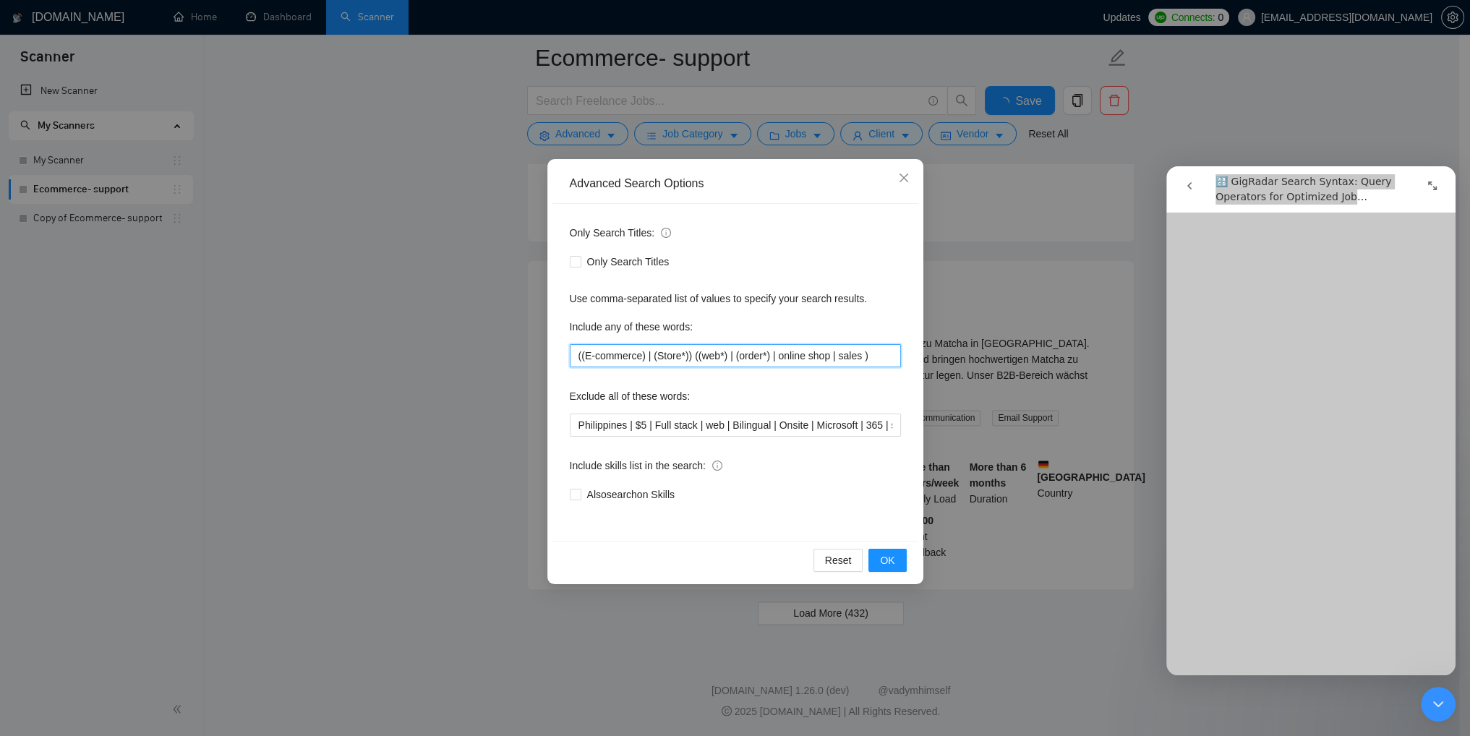
scroll to position [2940, 0]
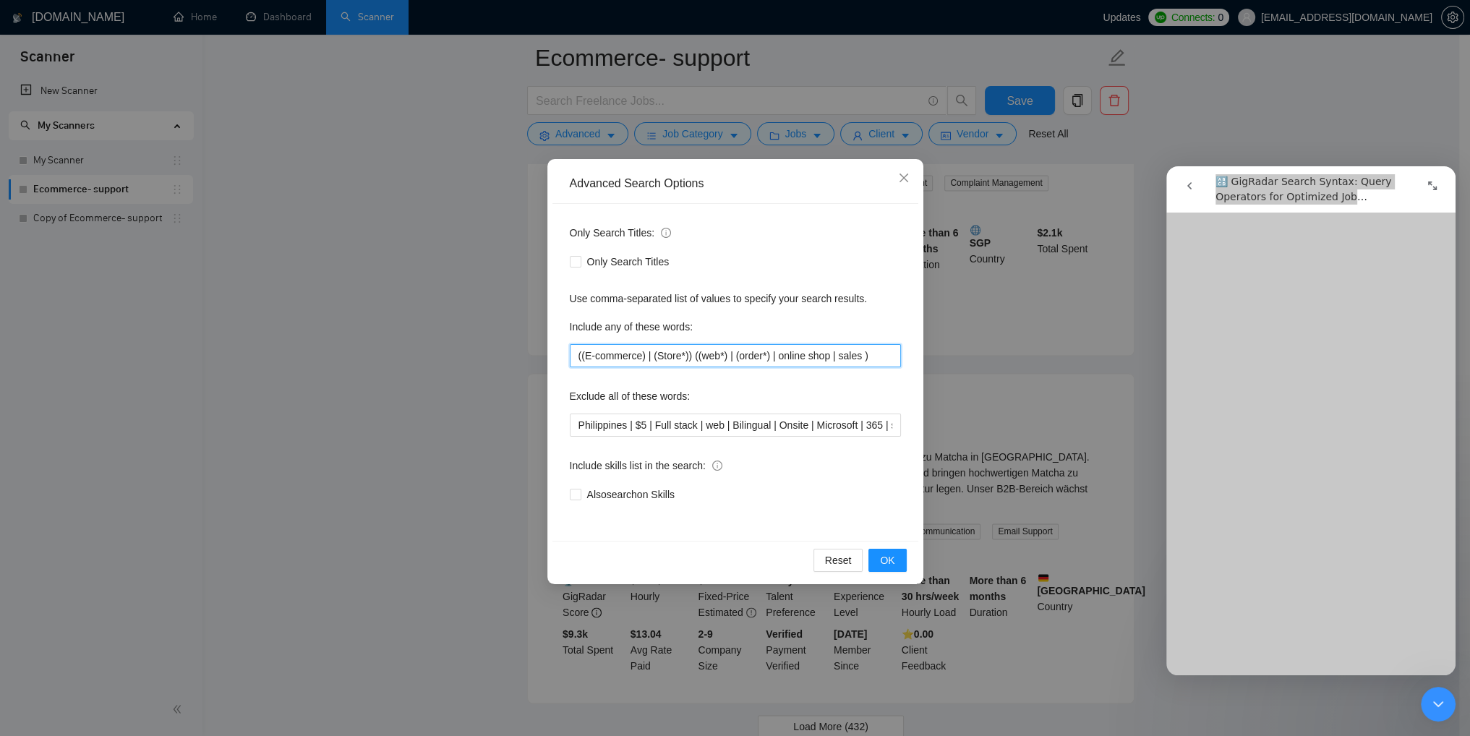
click at [715, 356] on input "((E-commerce) | (Store*)) ((web*) | (order*) | online shop | sales )" at bounding box center [735, 355] width 331 height 23
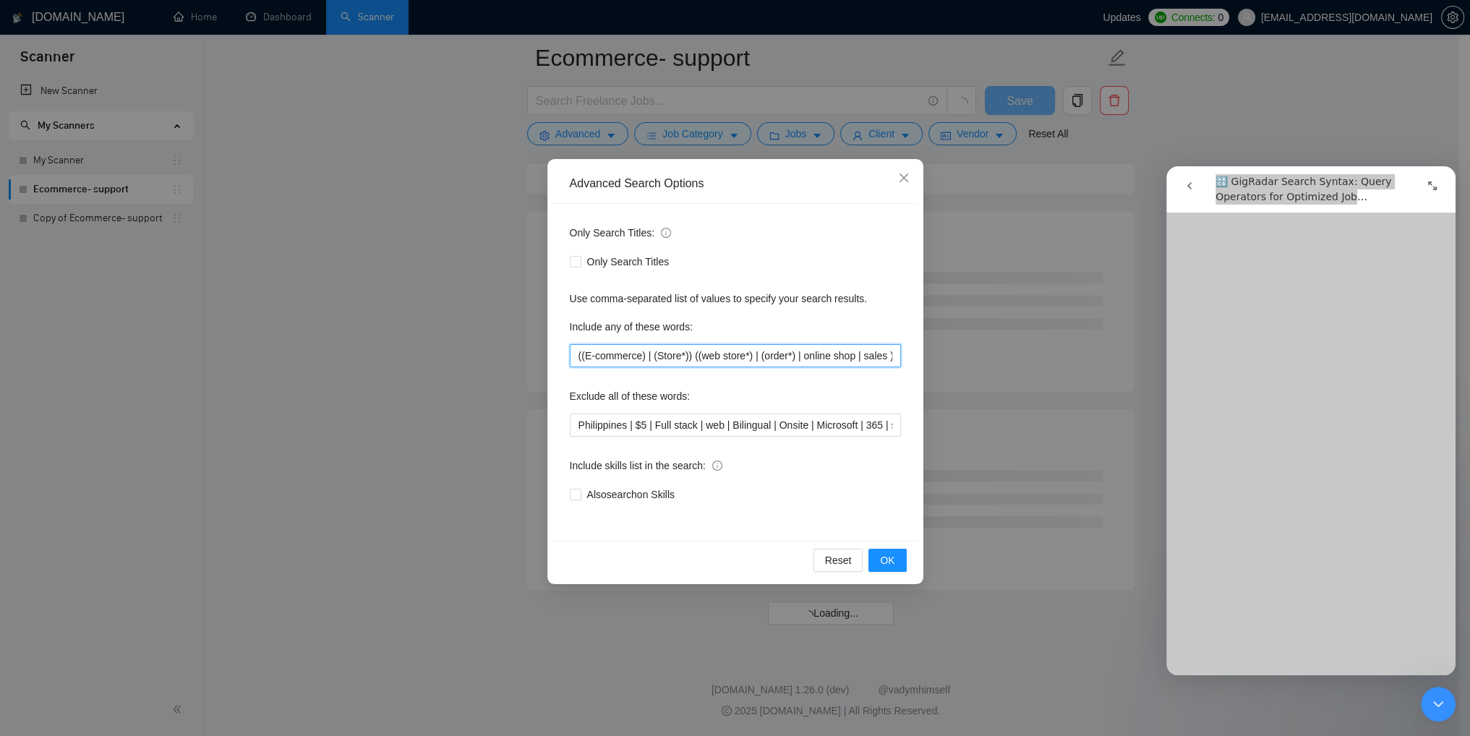
scroll to position [1677, 0]
click at [888, 568] on button "OK" at bounding box center [888, 560] width 38 height 23
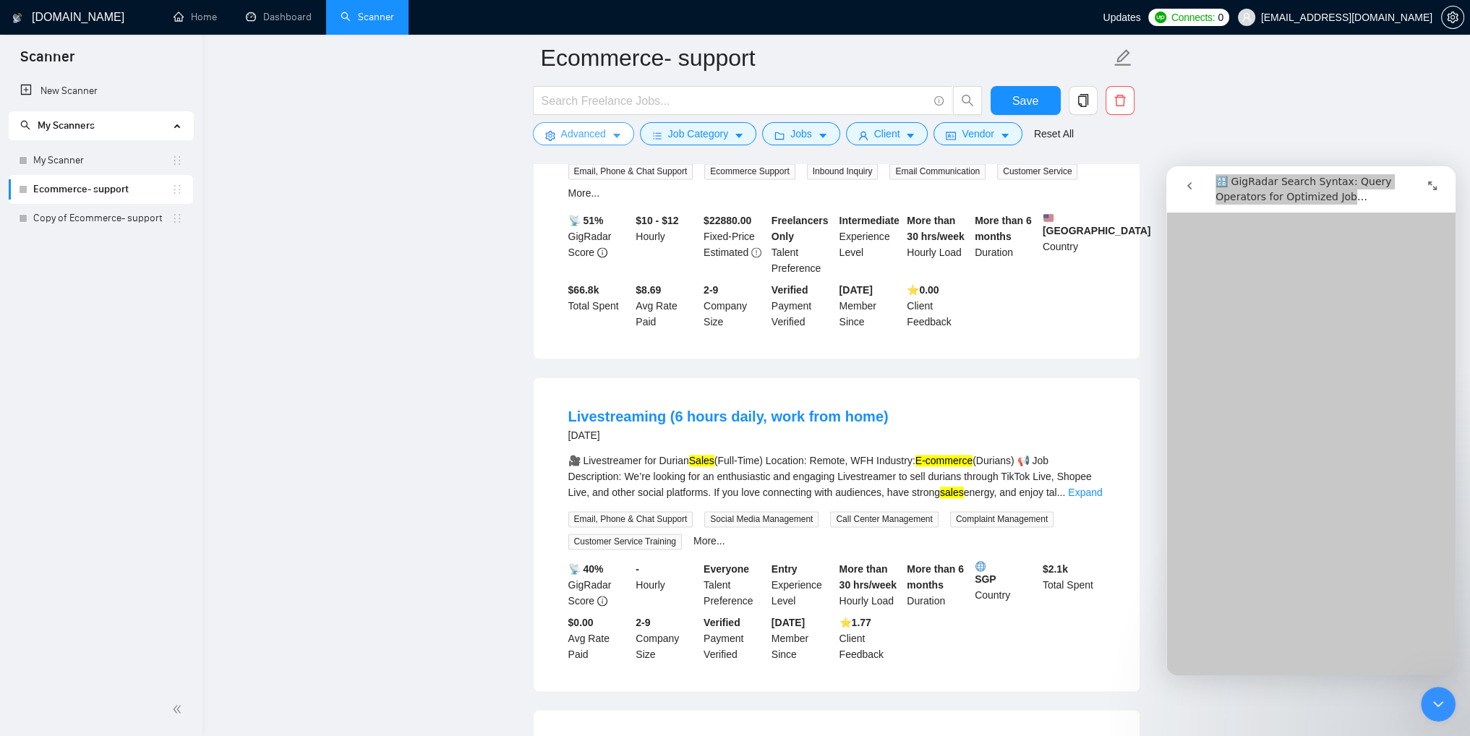
scroll to position [2940, 0]
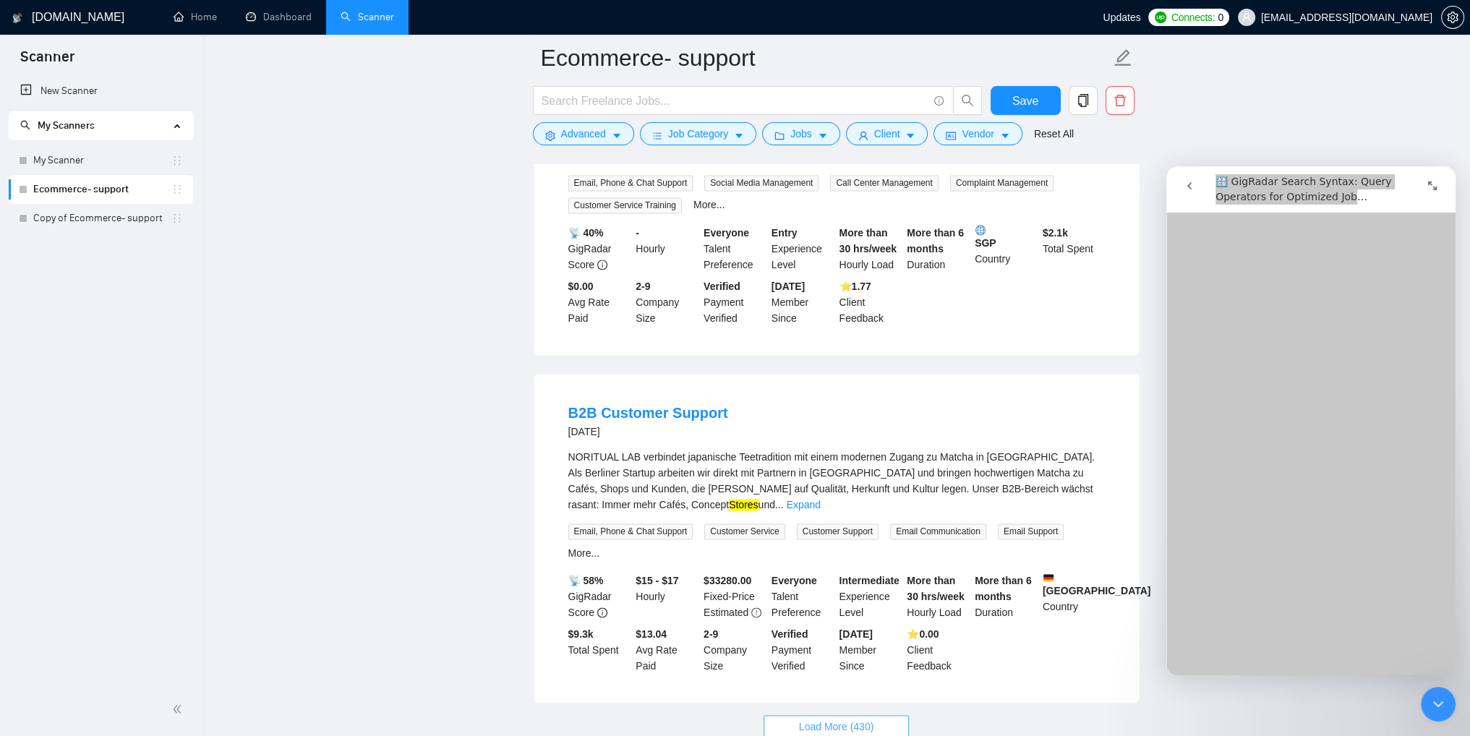
click at [825, 719] on span "Load More (430)" at bounding box center [836, 727] width 75 height 16
click at [596, 128] on span "Advanced" at bounding box center [583, 134] width 45 height 16
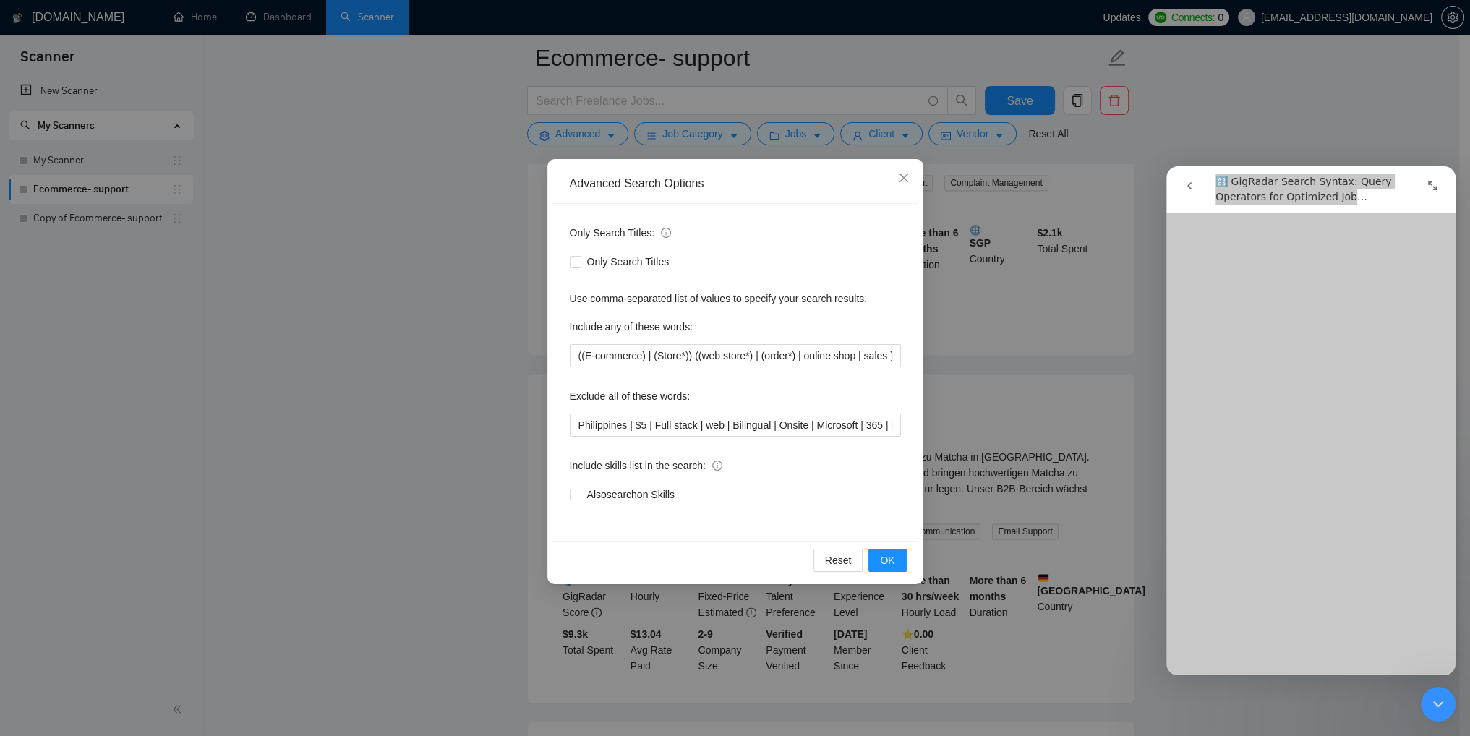
scroll to position [2429, 0]
drag, startPoint x: 717, startPoint y: 355, endPoint x: 732, endPoint y: 359, distance: 15.1
click at [718, 355] on input "((E-commerce) | (Store*)) ((web store*) | (order*) | online shop | sales )" at bounding box center [735, 355] width 331 height 23
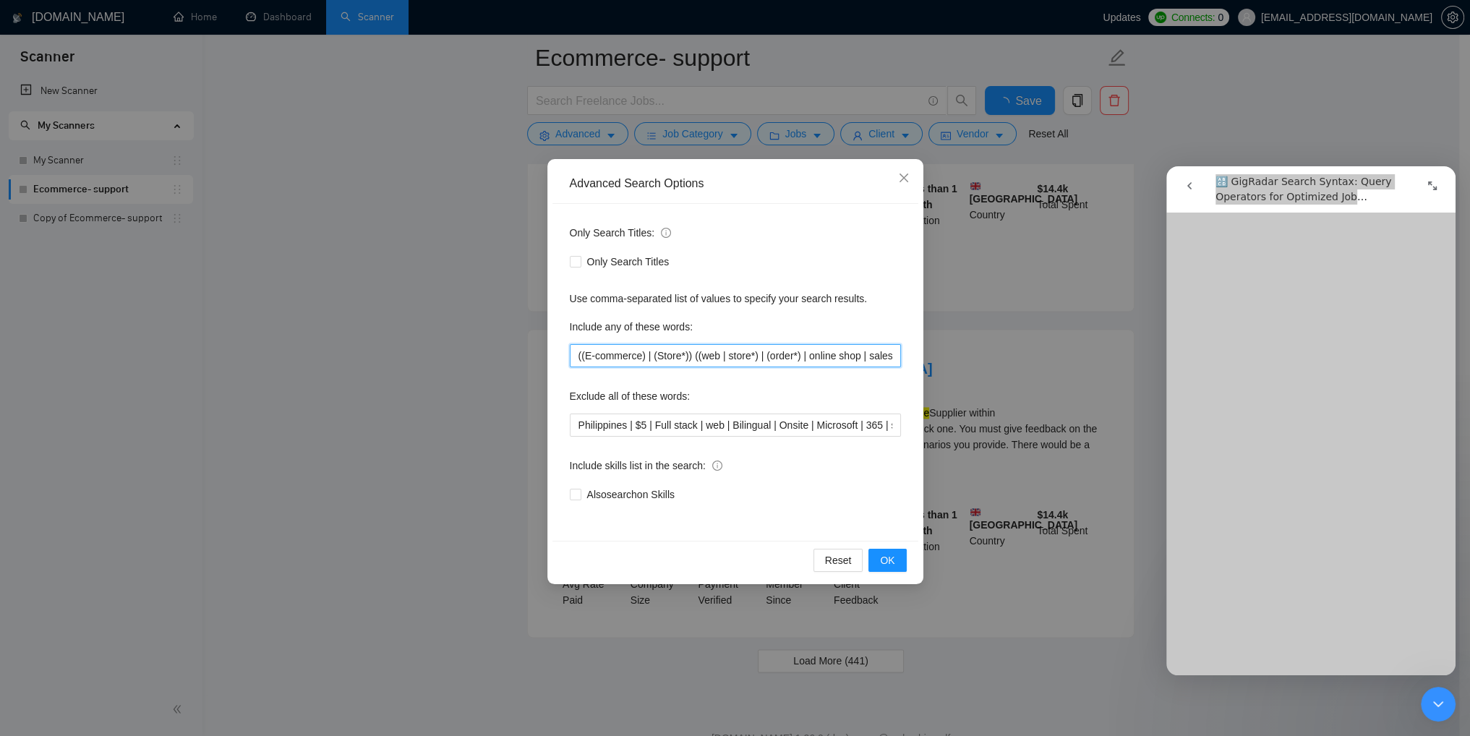
scroll to position [2910, 0]
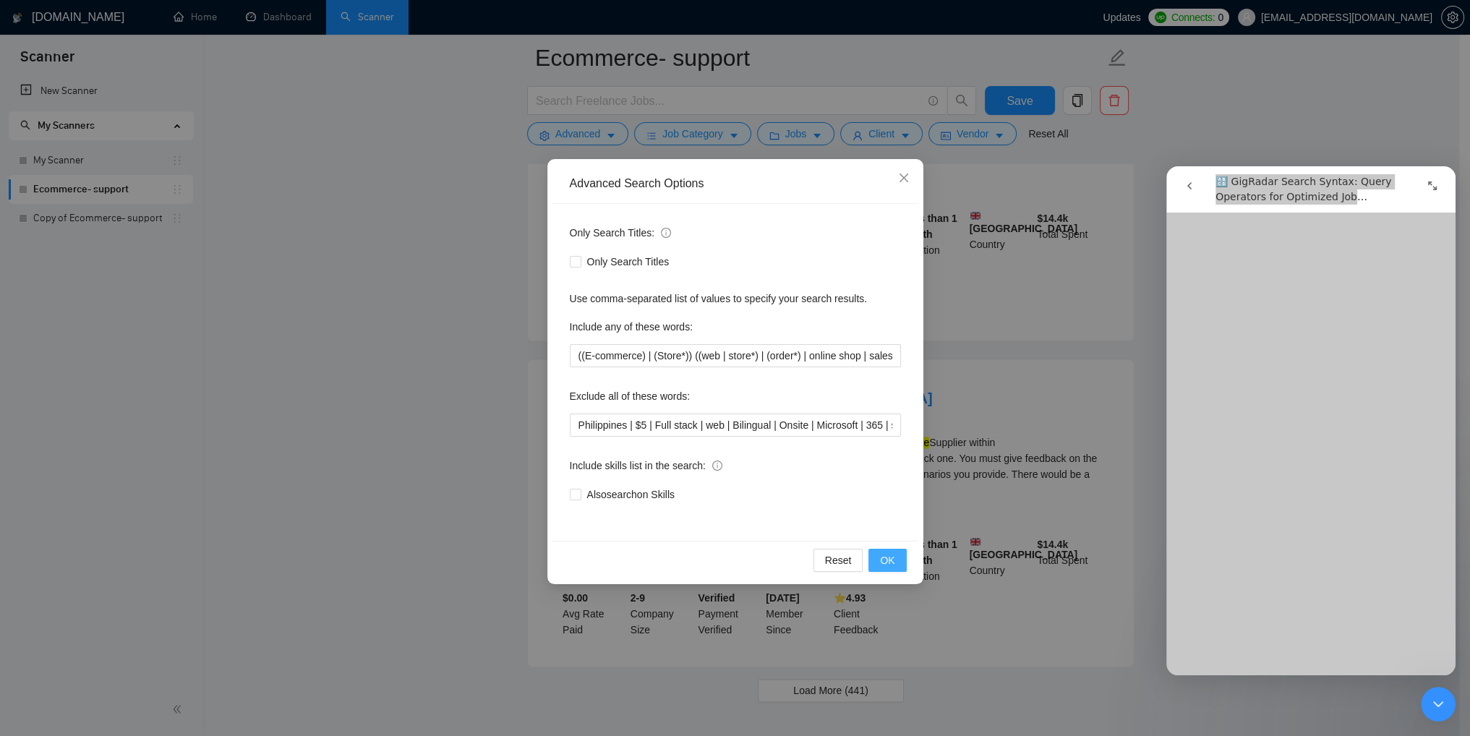
click at [889, 565] on span "OK" at bounding box center [887, 561] width 14 height 16
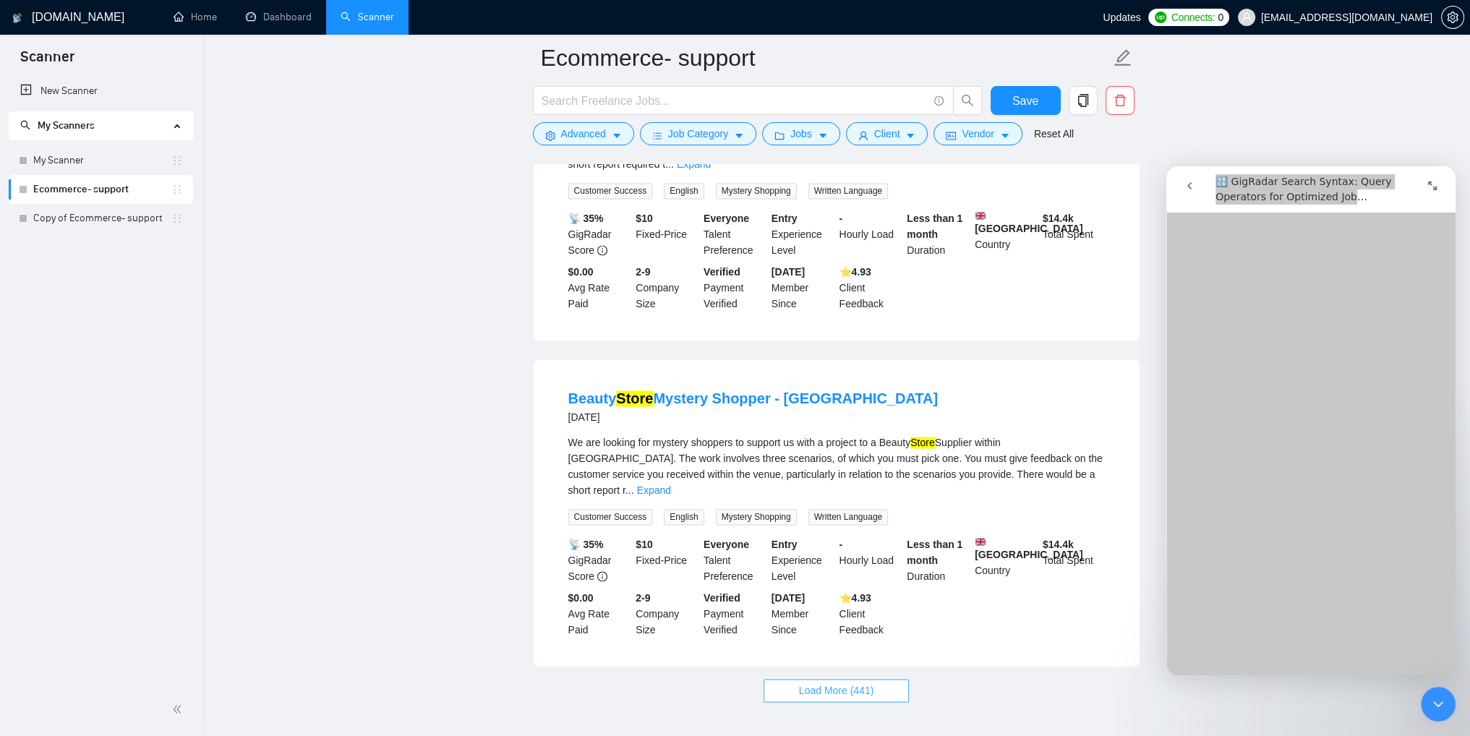
click at [848, 683] on span "Load More (441)" at bounding box center [836, 691] width 75 height 16
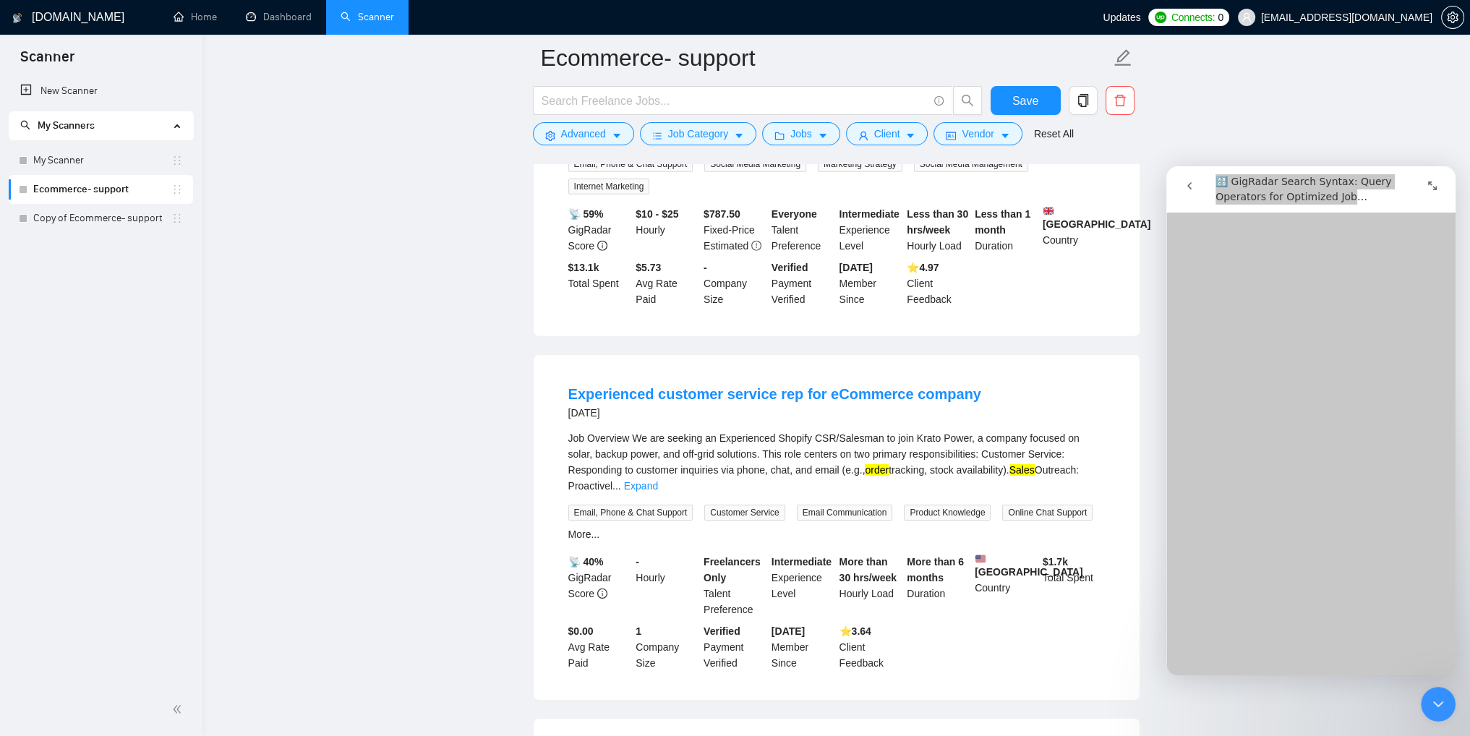
scroll to position [5696, 0]
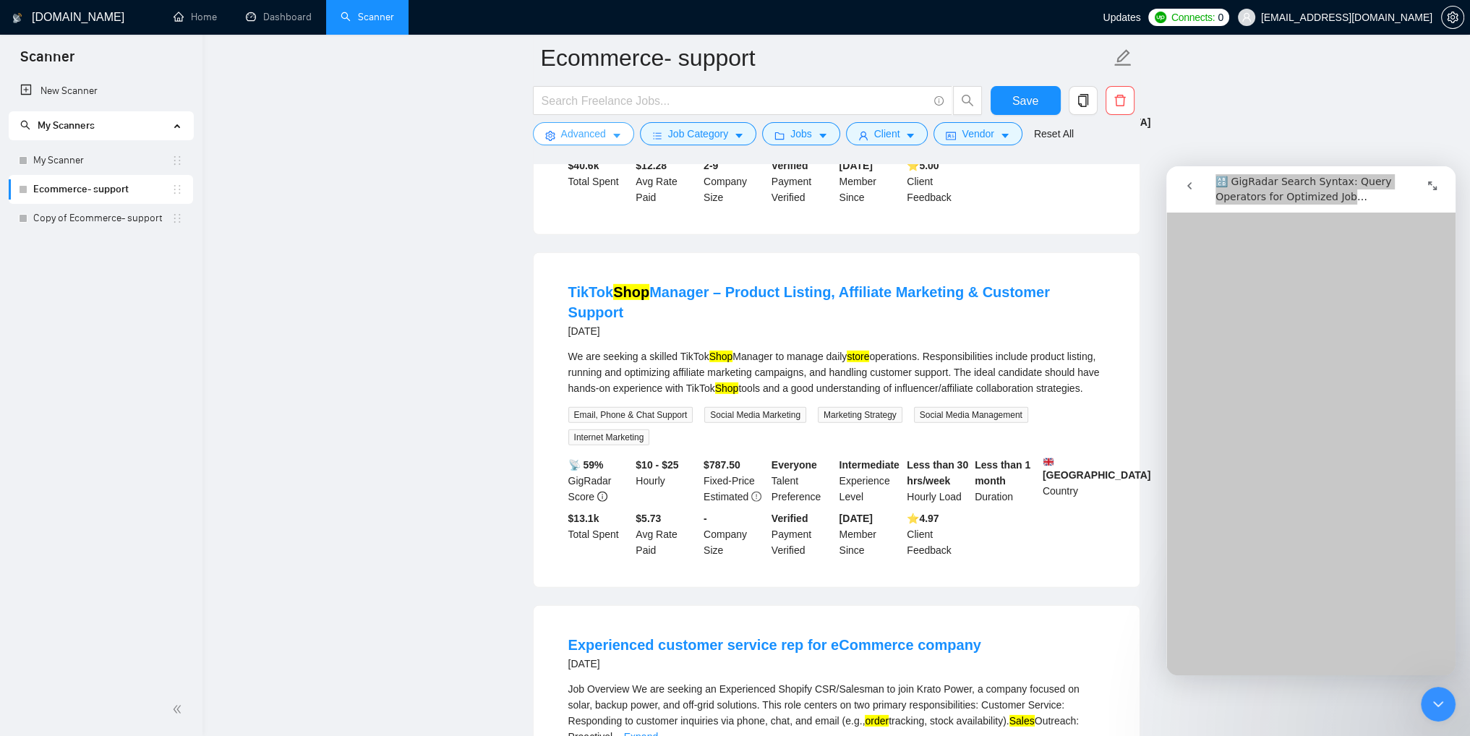
click at [609, 141] on button "Advanced" at bounding box center [583, 133] width 101 height 23
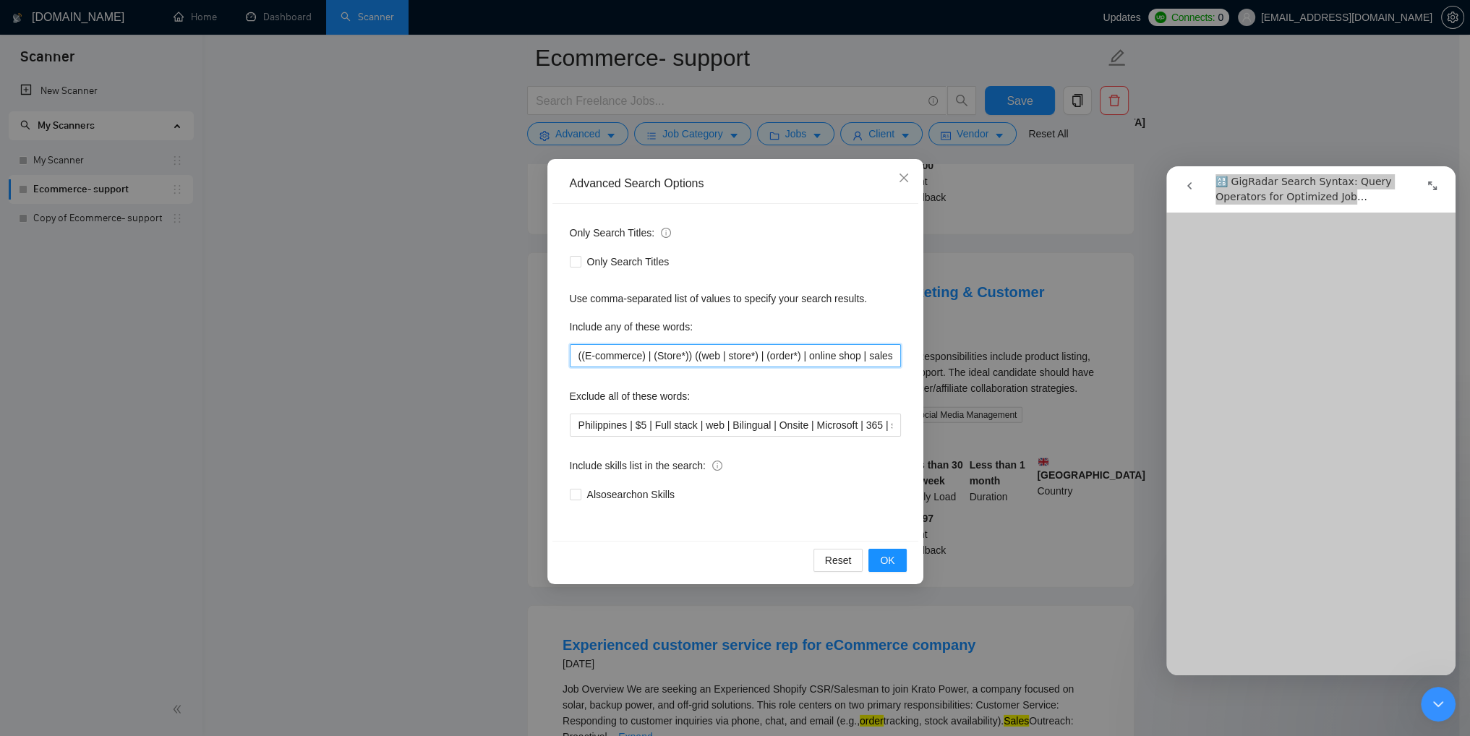
drag, startPoint x: 785, startPoint y: 358, endPoint x: 749, endPoint y: 357, distance: 36.9
click at [749, 357] on input "((E-commerce) | (Store*)) ((web | store*) | (order*) | online shop | sales )" at bounding box center [735, 355] width 331 height 23
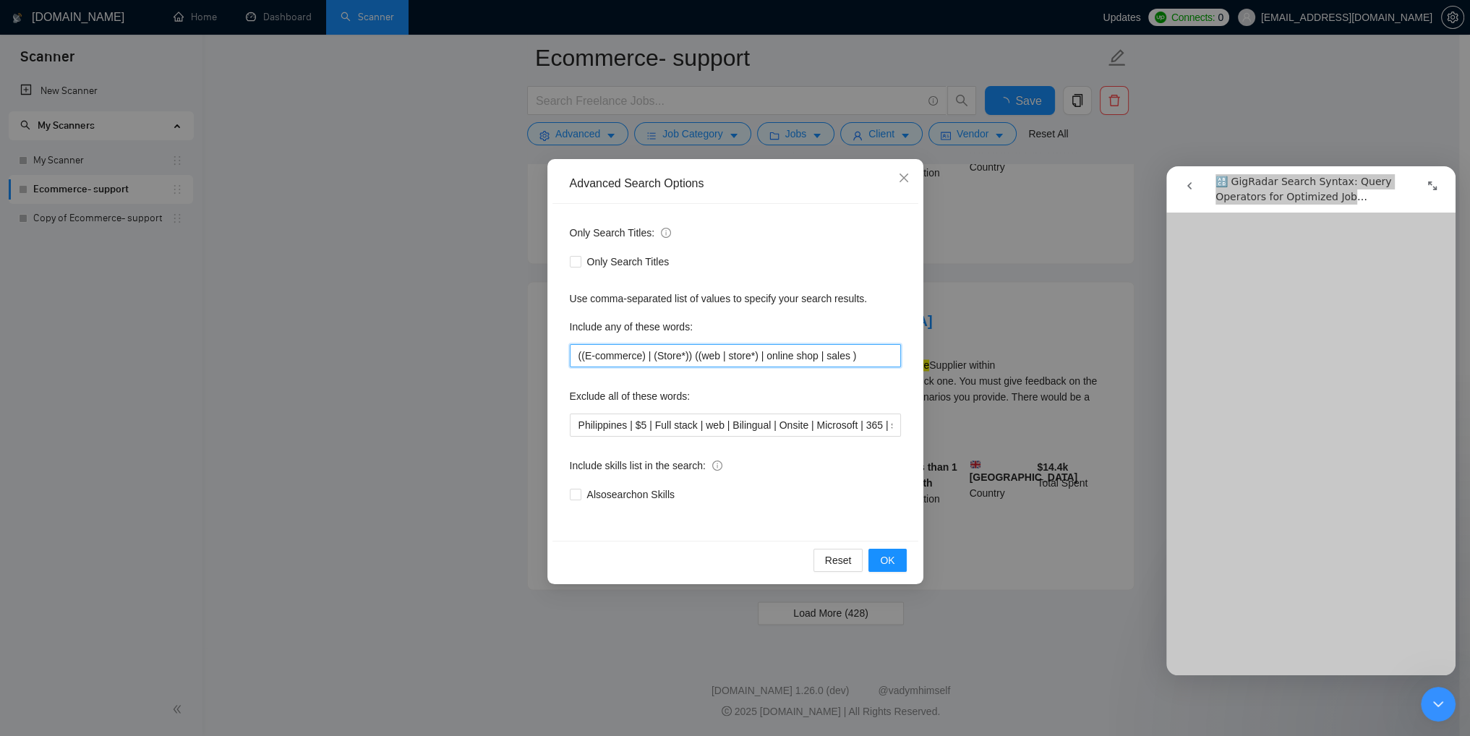
scroll to position [2910, 0]
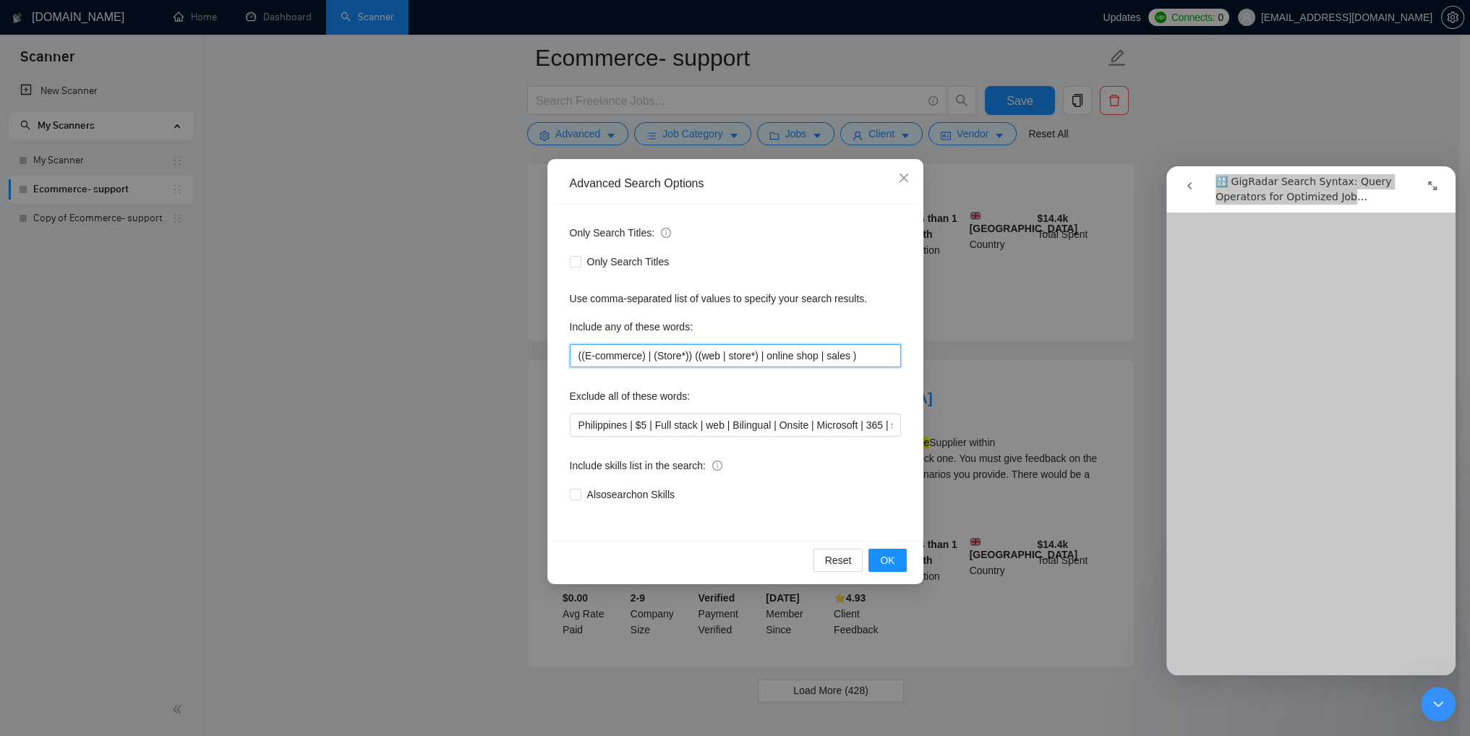
drag, startPoint x: 758, startPoint y: 357, endPoint x: 840, endPoint y: 359, distance: 82.5
click at [840, 359] on input "((E-commerce) | (Store*)) ((web | store*) | online shop | sales )" at bounding box center [735, 355] width 331 height 23
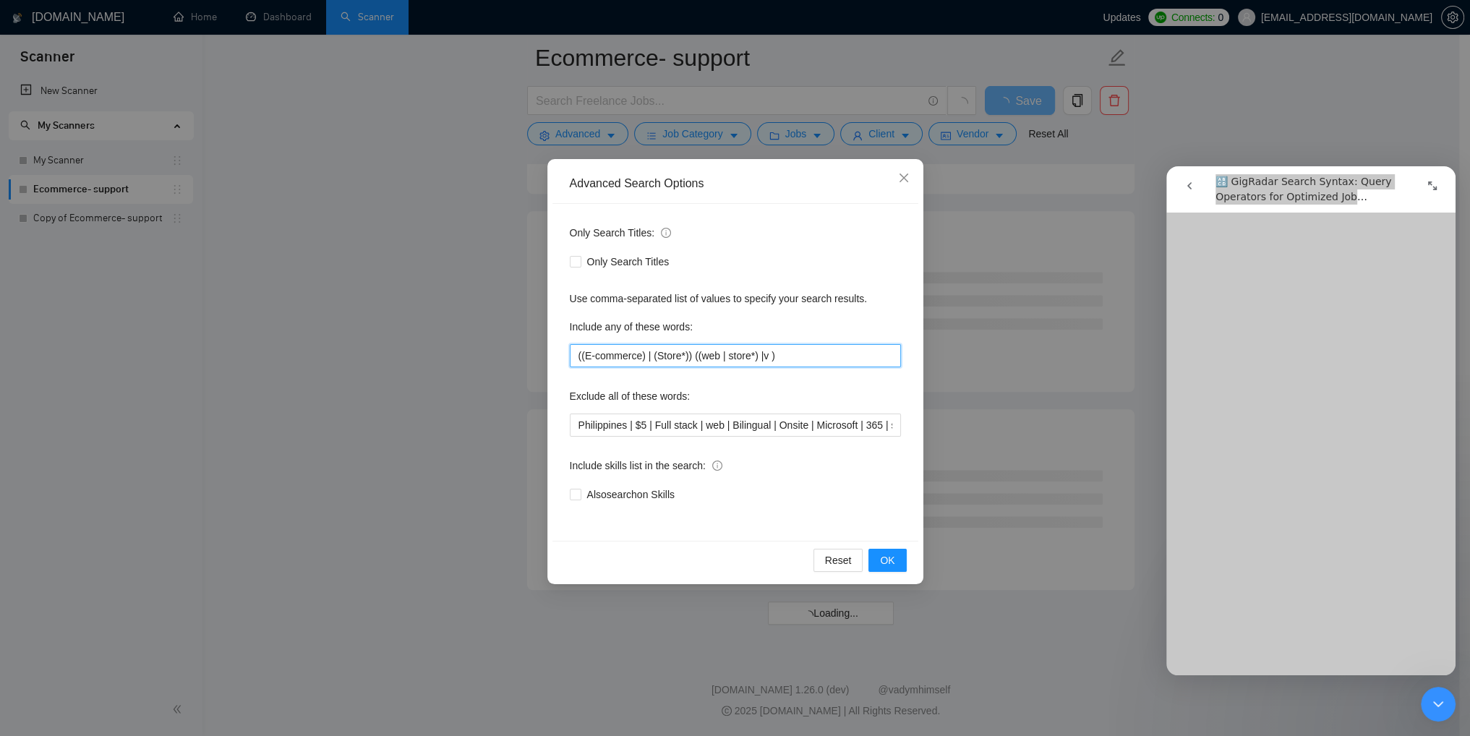
scroll to position [1677, 0]
paste input "online shop, web store, virtual store, e-store, and e-shop"
click at [695, 357] on input "((E-commerce) | (Store*)) ((web | store*) |online shop, web store, virtual stor…" at bounding box center [735, 355] width 331 height 23
click at [746, 354] on input "((E-commerce) | (Store*)) ((web | store*) |online shop | web store, virtual sto…" at bounding box center [735, 355] width 331 height 23
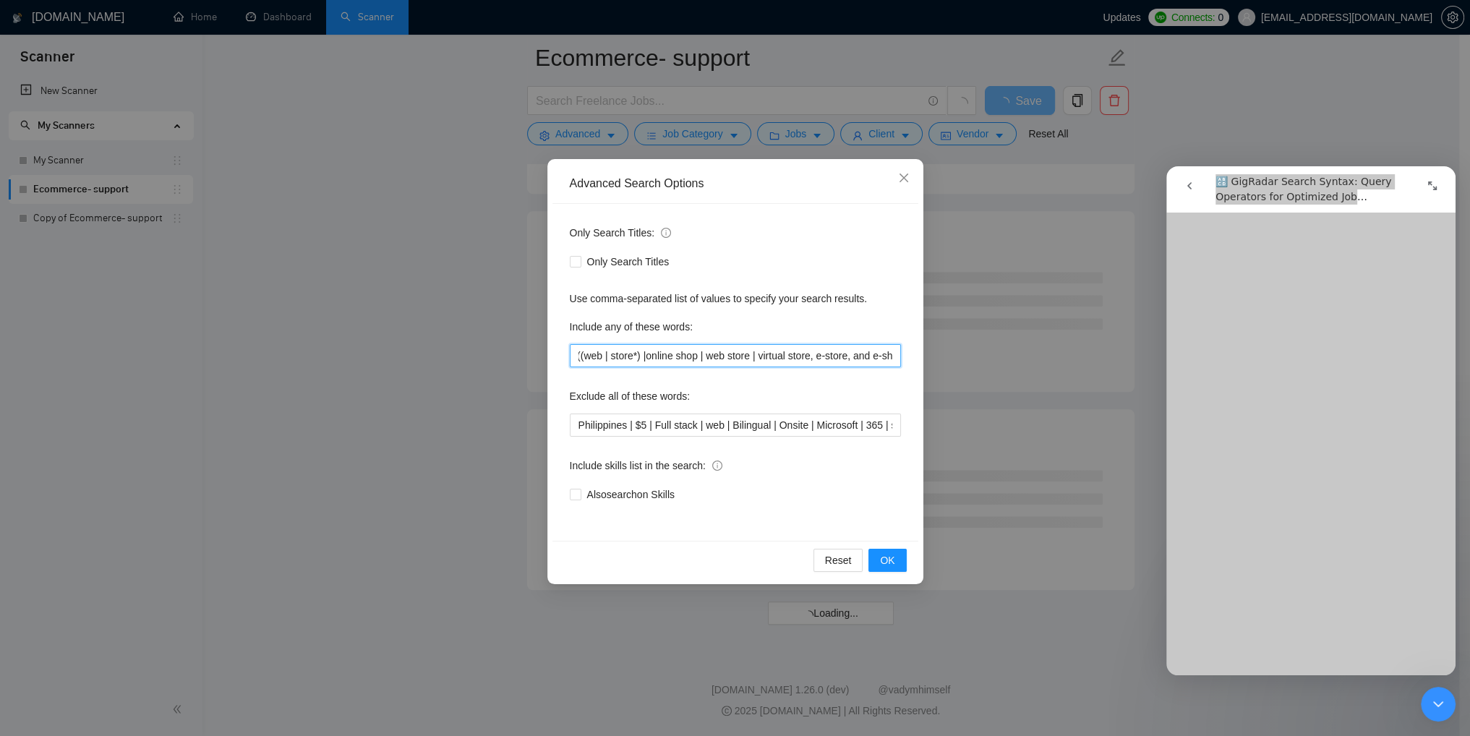
click at [804, 357] on input "((E-commerce) | (Store*)) ((web | store*) |online shop | web store | virtual st…" at bounding box center [735, 355] width 331 height 23
click at [804, 463] on div "Include skills list in the search:" at bounding box center [735, 468] width 331 height 29
click at [853, 357] on input "((E-commerce) | (Store*)) ((web | store*) |online shop | web store | virtual st…" at bounding box center [735, 355] width 331 height 23
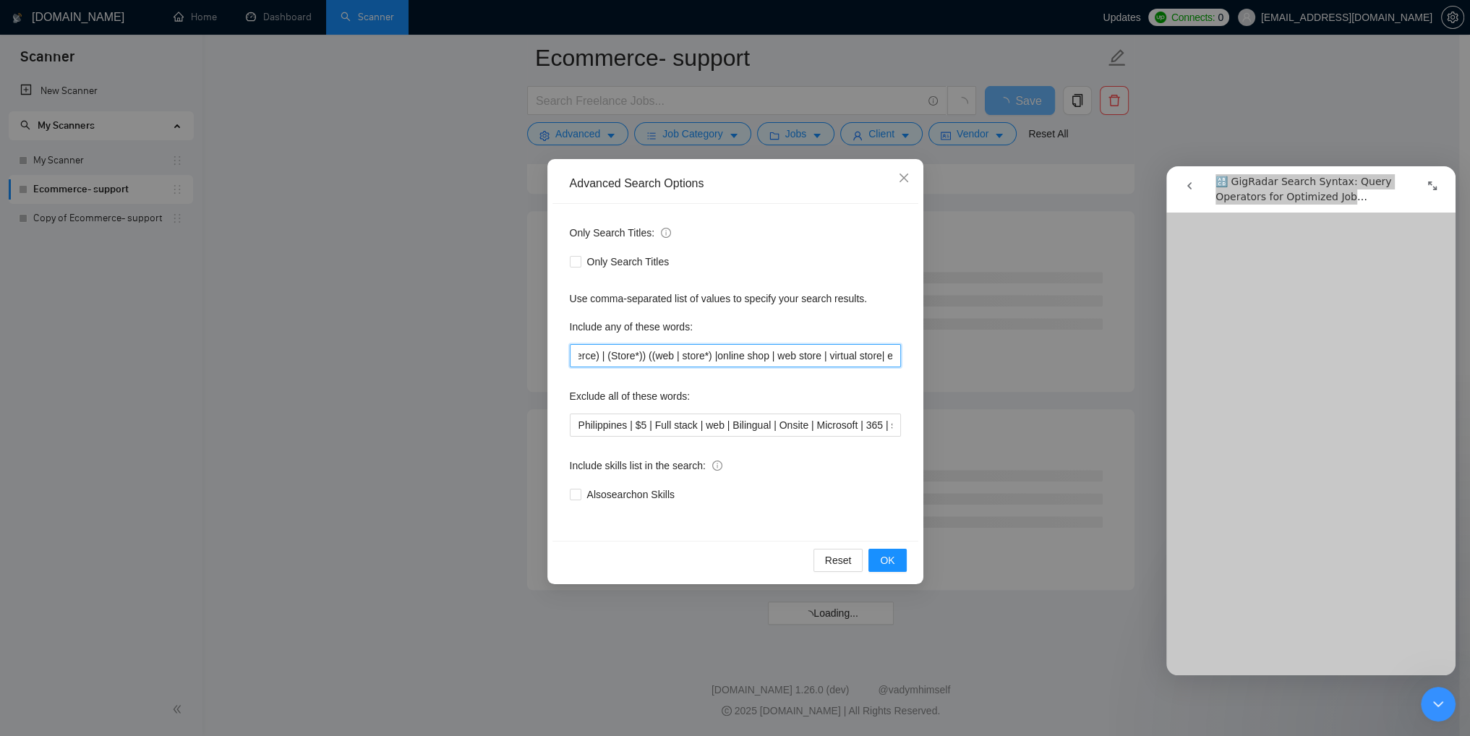
scroll to position [0, 72]
drag, startPoint x: 793, startPoint y: 355, endPoint x: 749, endPoint y: 354, distance: 44.8
click at [749, 354] on input "((E-commerce) | (Store*)) ((web | store*)) |online shop | web store | virtual s…" at bounding box center [735, 355] width 331 height 23
click at [883, 555] on span "OK" at bounding box center [887, 561] width 14 height 16
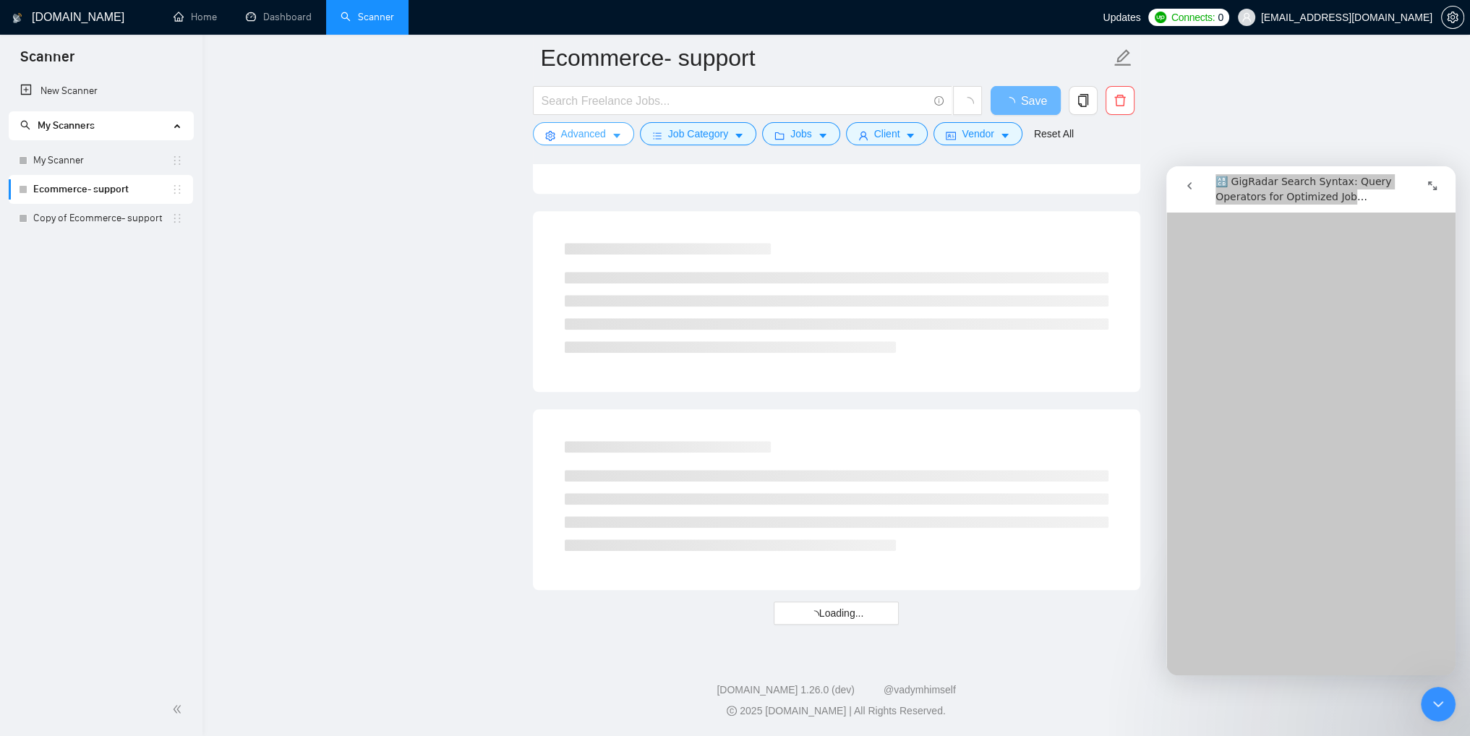
click at [609, 137] on button "Advanced" at bounding box center [583, 133] width 101 height 23
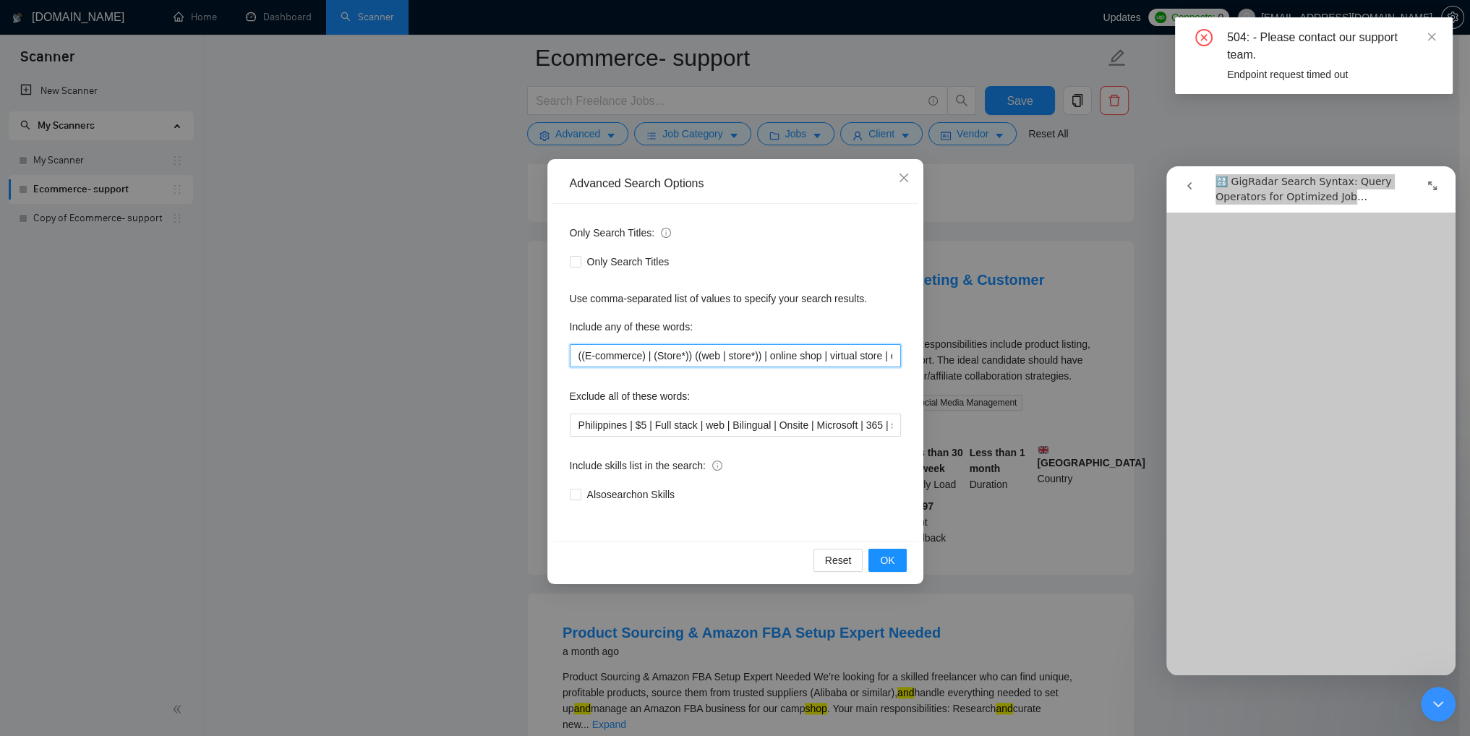
drag, startPoint x: 824, startPoint y: 357, endPoint x: 850, endPoint y: 355, distance: 26.1
click at [850, 355] on input "((E-commerce) | (Store*)) ((web | store*)) | online shop | virtual store | e-sh…" at bounding box center [735, 355] width 331 height 23
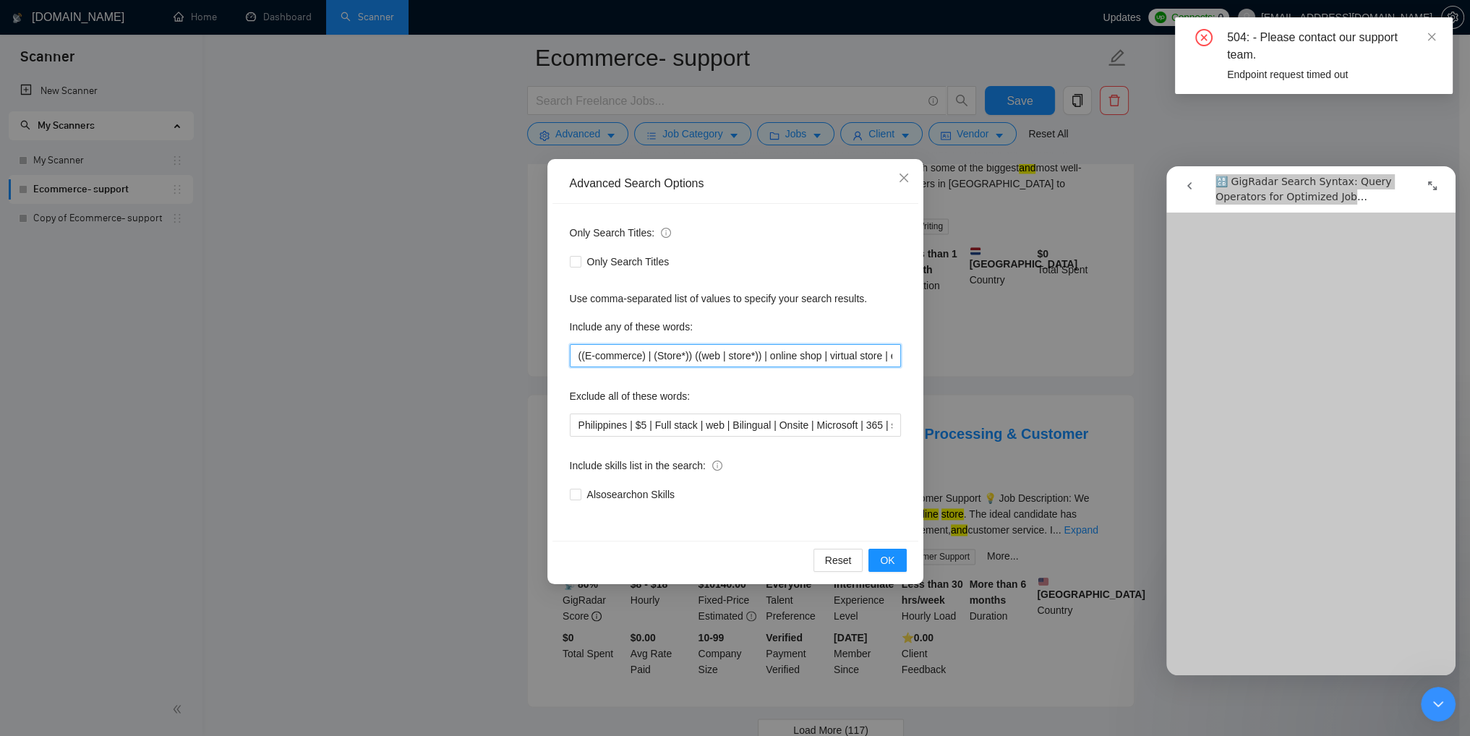
scroll to position [2900, 0]
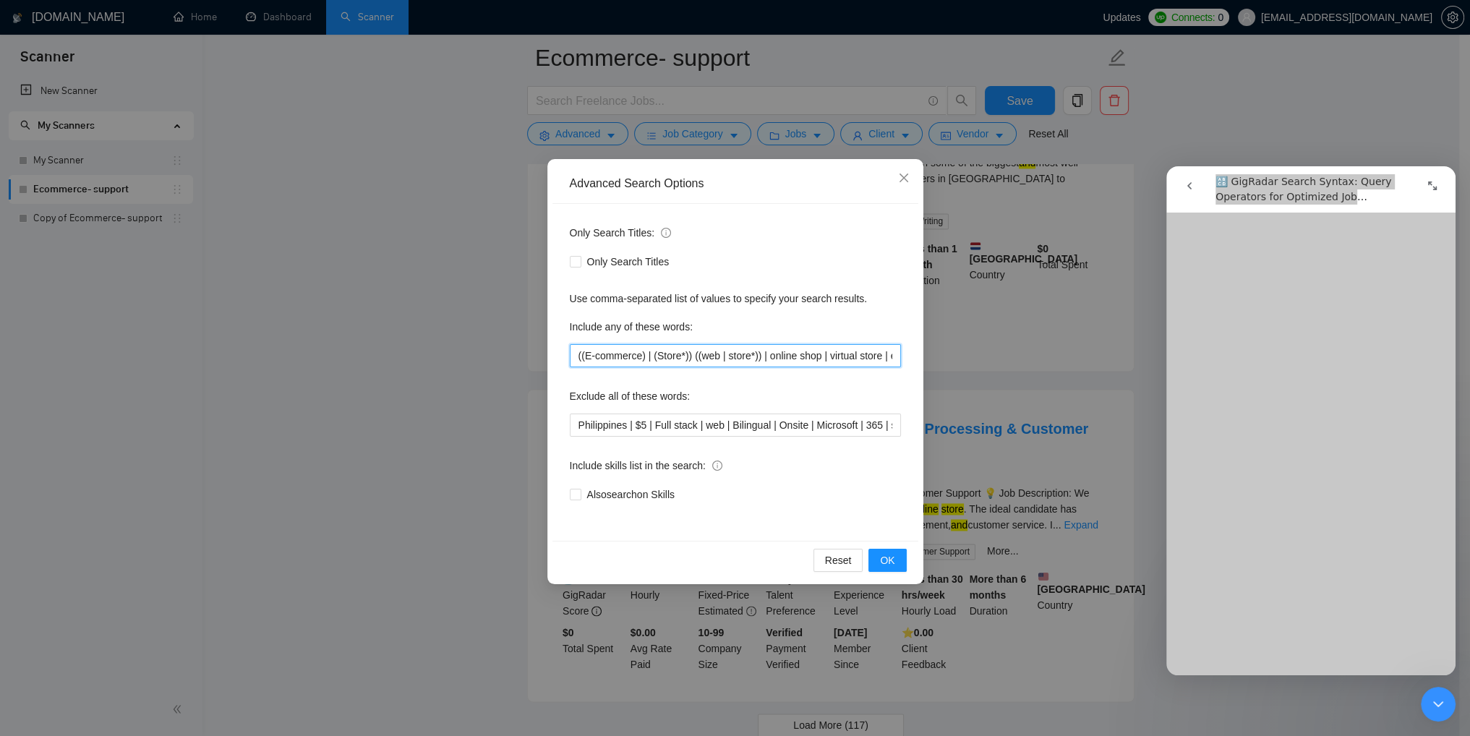
click at [861, 357] on input "((E-commerce) | (Store*)) ((web | store*)) | online shop | virtual store | e-sh…" at bounding box center [735, 355] width 331 height 23
click at [755, 356] on input "((E-commerce) | (Store*)) ((web | store*)) | online shop | virtual store | e-sh…" at bounding box center [735, 355] width 331 height 23
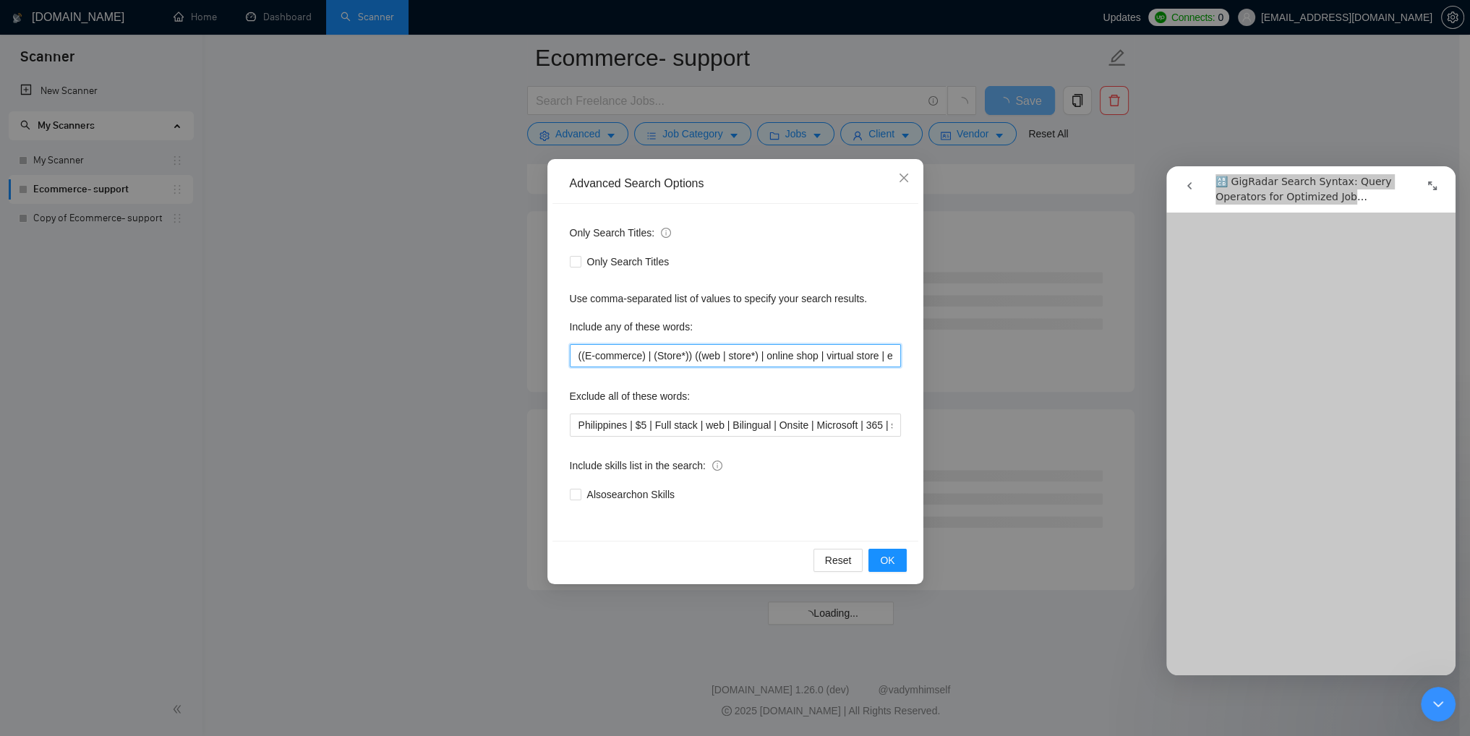
scroll to position [1677, 0]
click at [820, 362] on input "((E-commerce) | (Store*)) ((web | store*) | online shop | virtual store | e-sho…" at bounding box center [735, 355] width 331 height 23
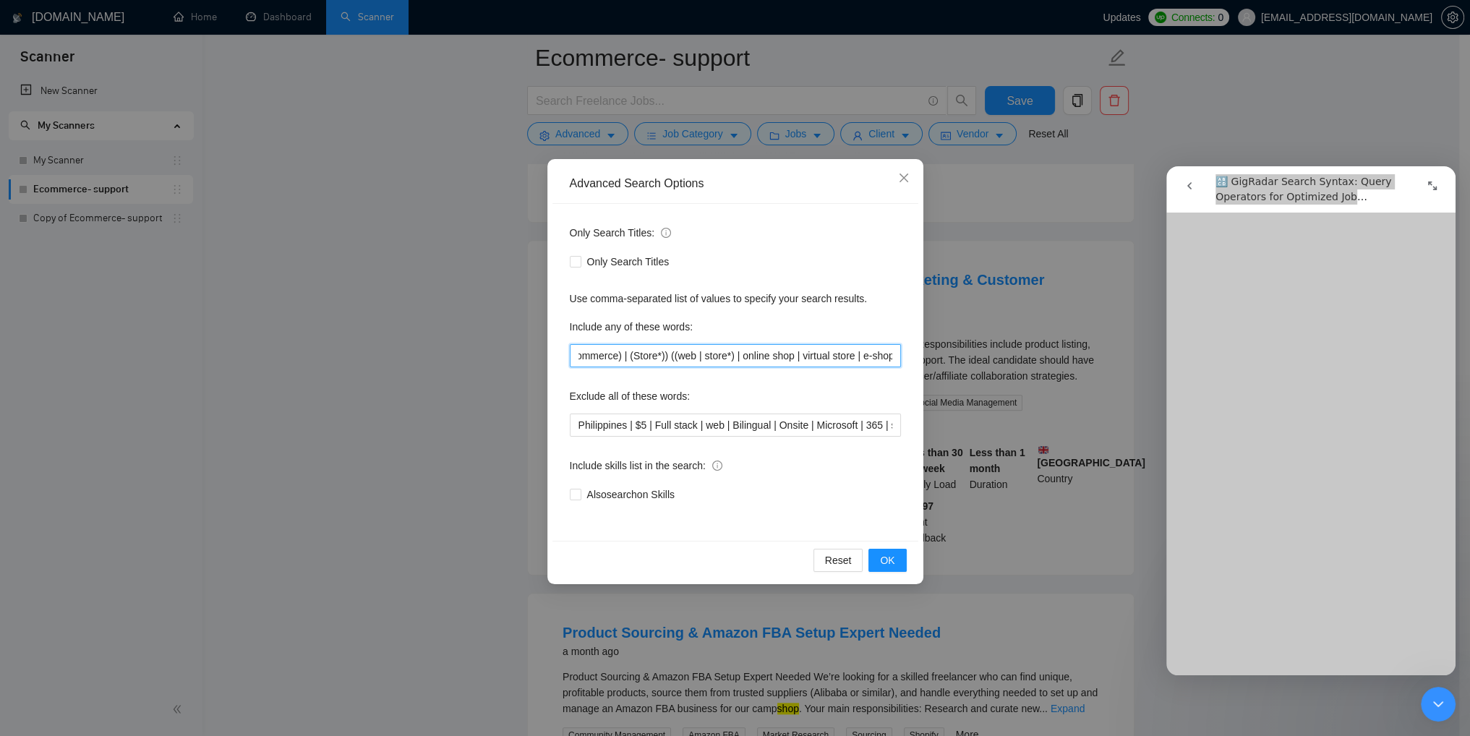
scroll to position [0, 0]
click at [730, 356] on input "((E-commerce) | (Store*)) ((web | store*) | online shop | virtual store | e-sho…" at bounding box center [735, 355] width 331 height 23
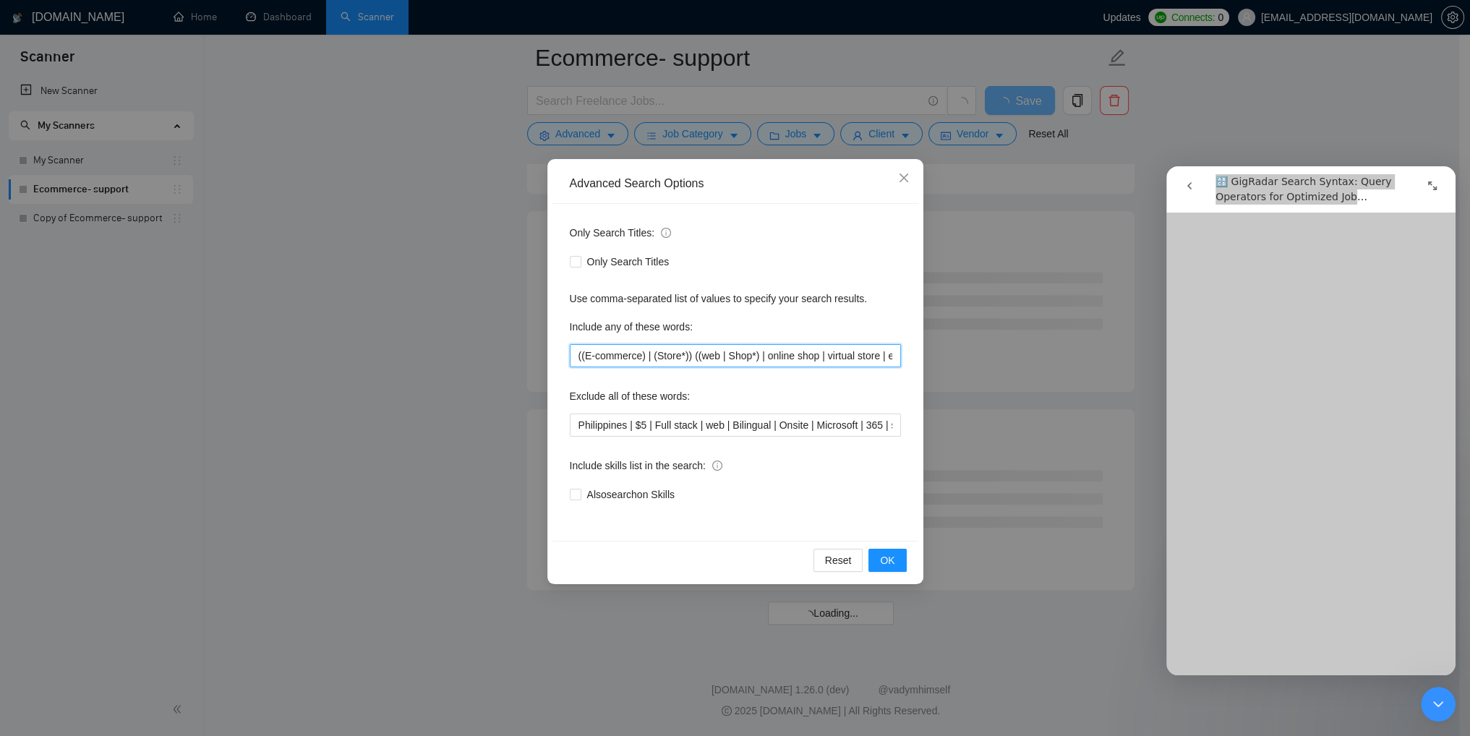
drag, startPoint x: 827, startPoint y: 358, endPoint x: 1008, endPoint y: 473, distance: 214.9
click at [827, 359] on input "((E-commerce) | (Store*)) ((web | Shop*) | online shop | virtual store | e-shop)" at bounding box center [735, 355] width 331 height 23
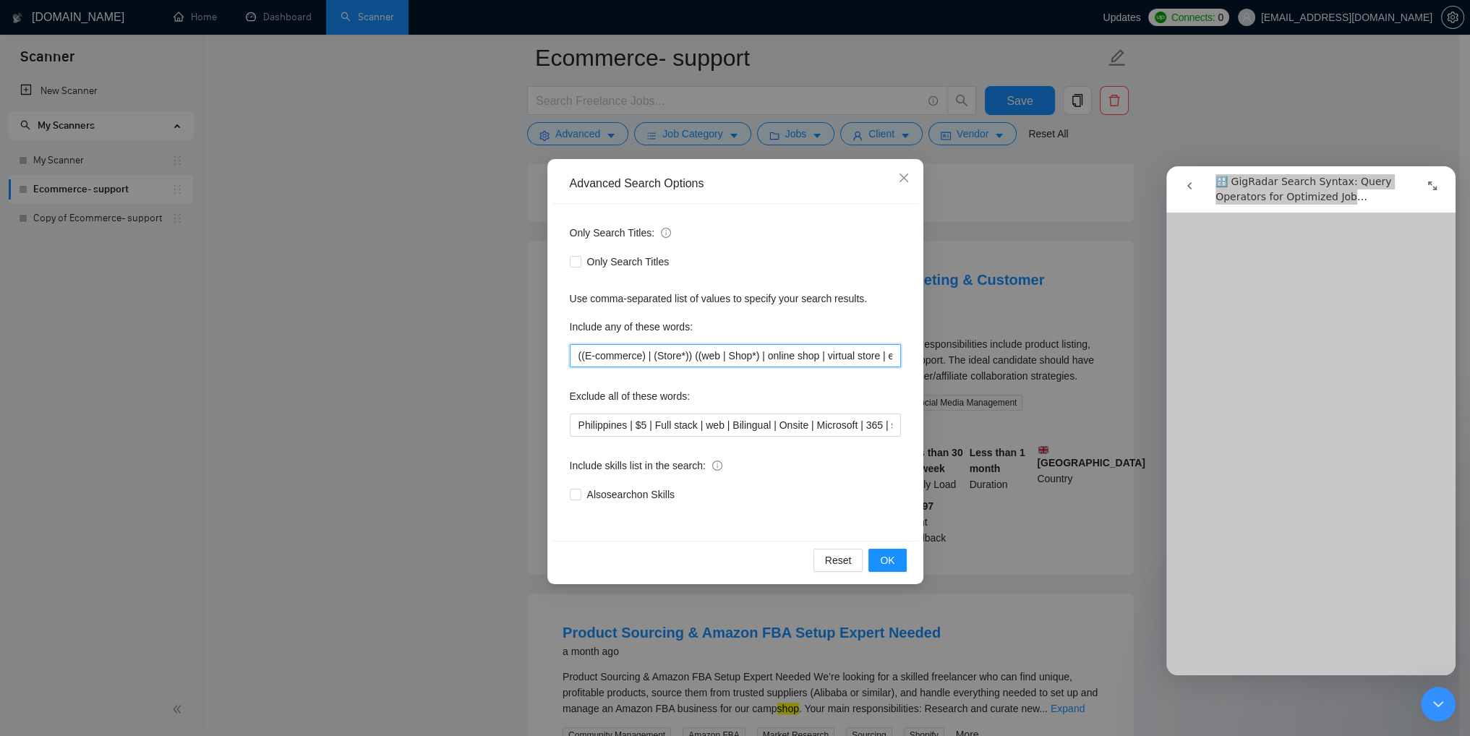
scroll to position [0, 25]
type input "((E-commerce) | (Store*)) ((web | Shop*) | online shop | virtual store | e-shop)"
click at [898, 560] on button "OK" at bounding box center [888, 560] width 38 height 23
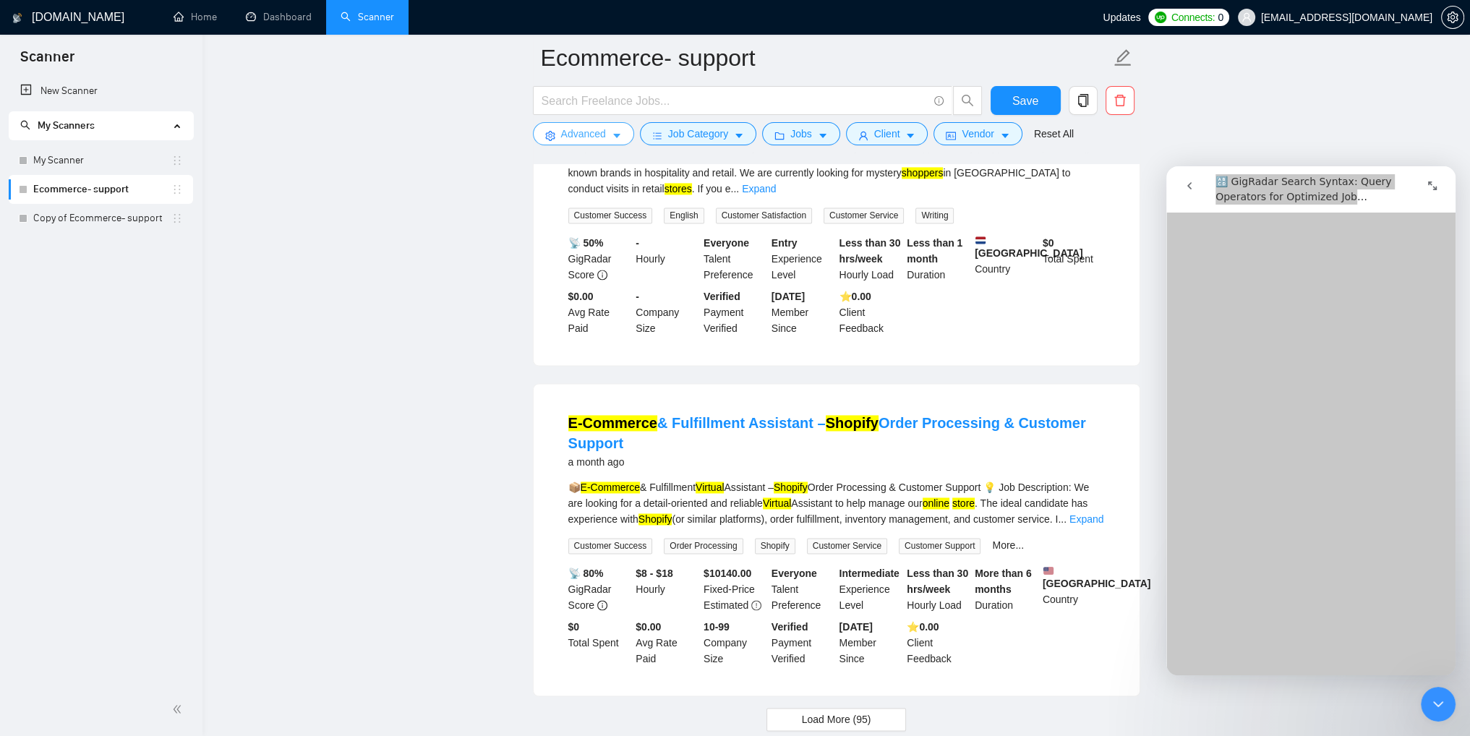
scroll to position [2900, 0]
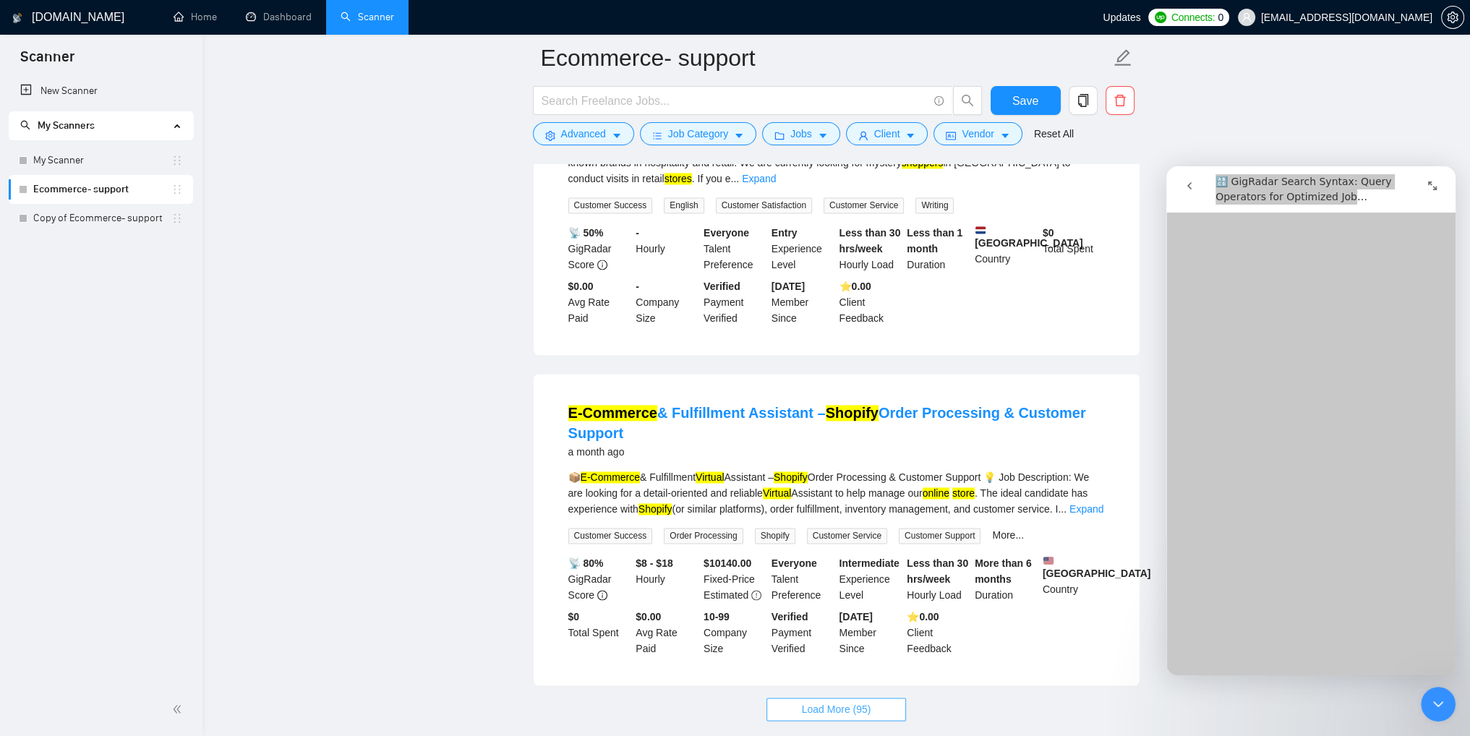
click at [858, 702] on span "Load More (95)" at bounding box center [836, 710] width 69 height 16
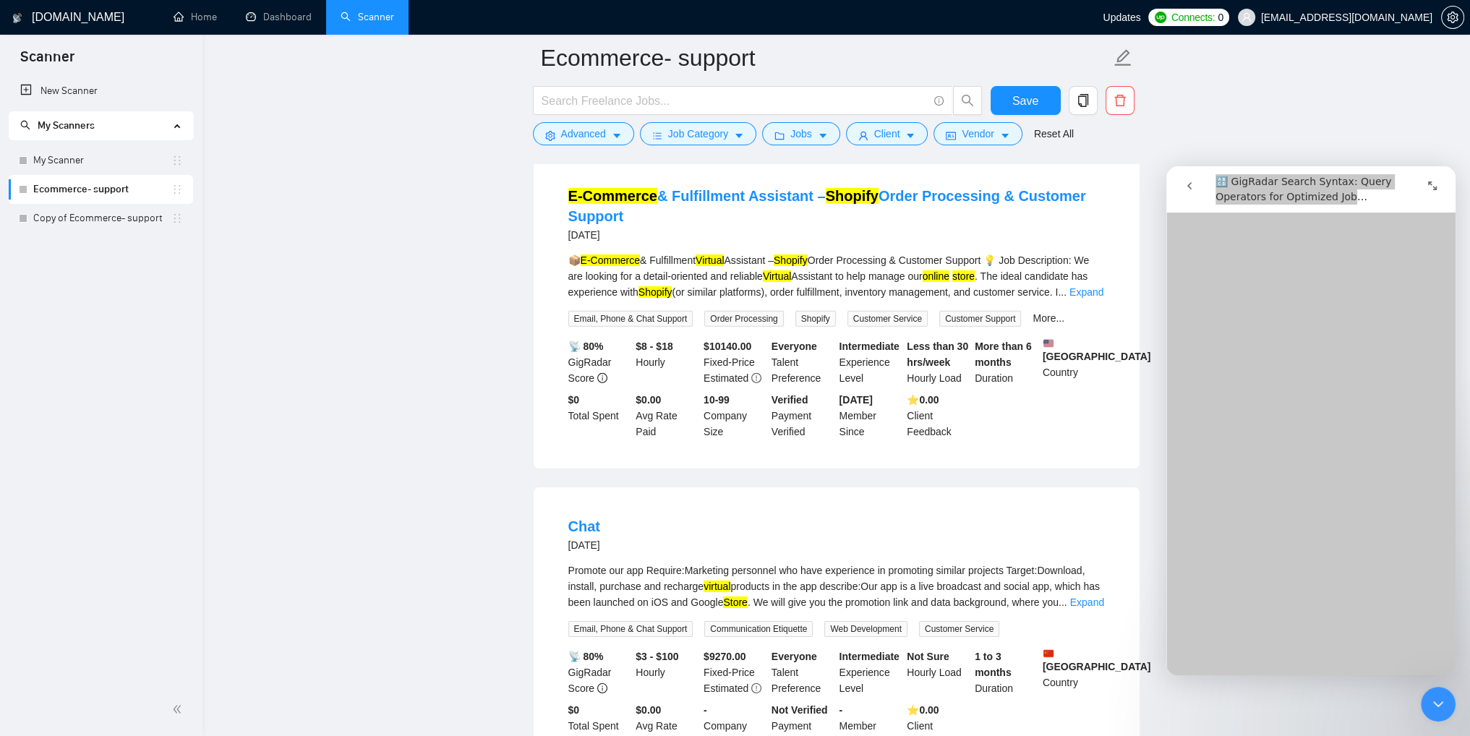
scroll to position [6144, 0]
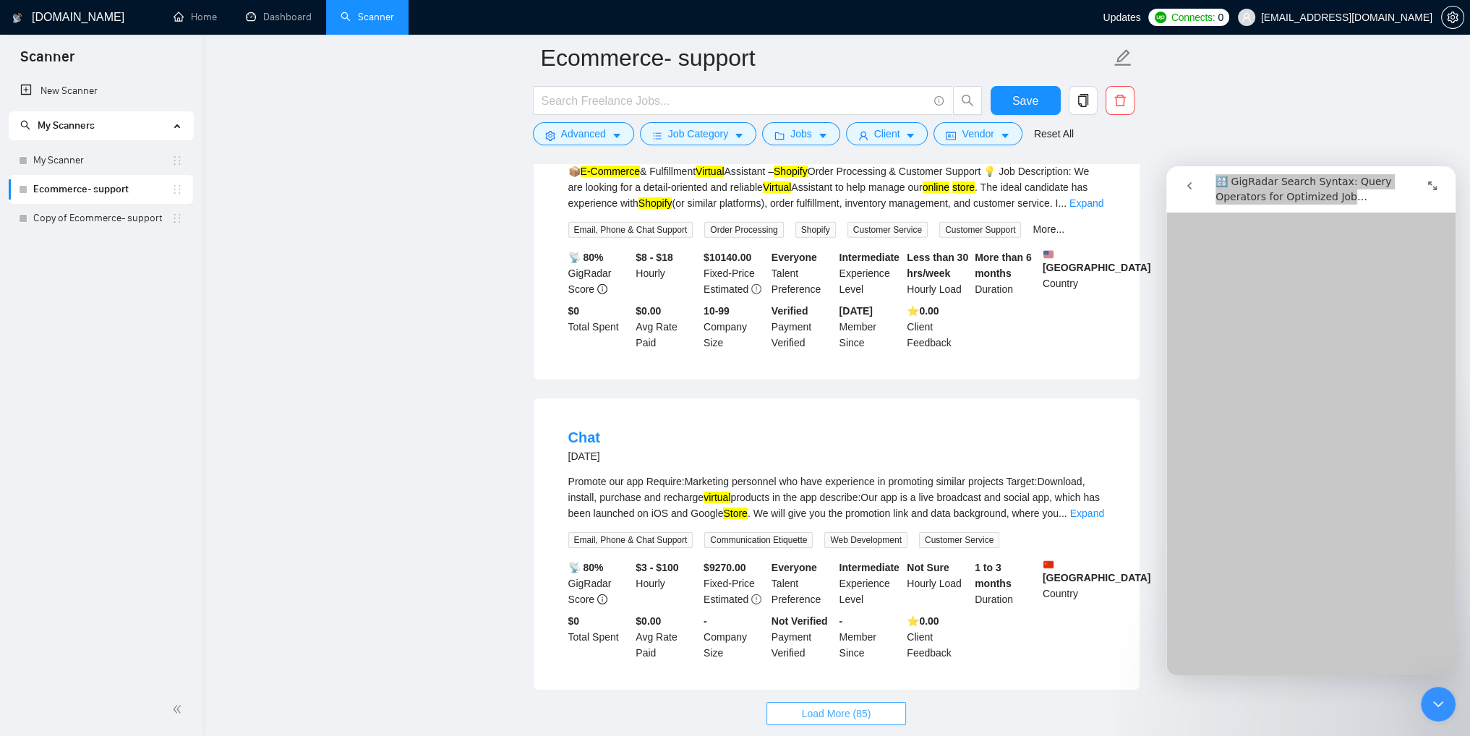
click at [871, 702] on button "Load More (85)" at bounding box center [837, 713] width 140 height 23
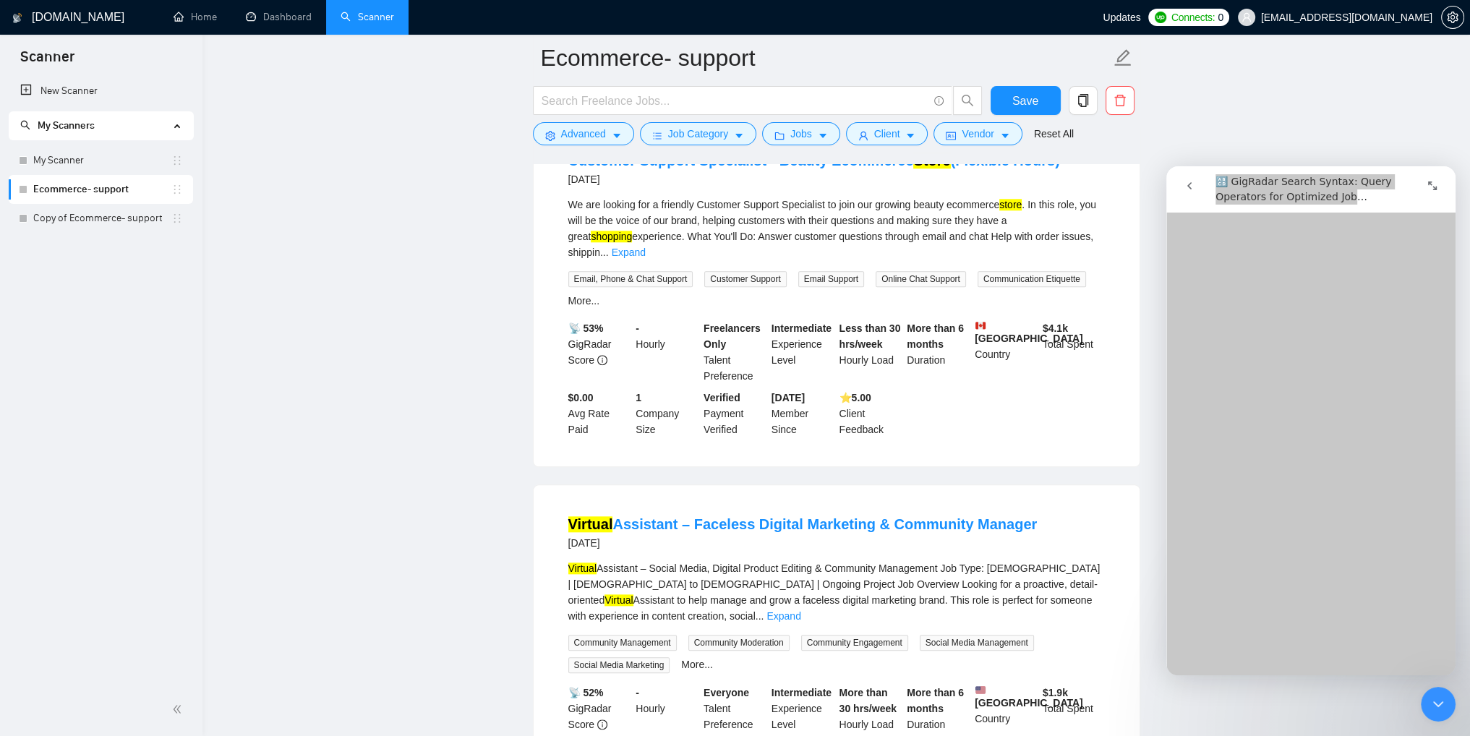
scroll to position [9446, 0]
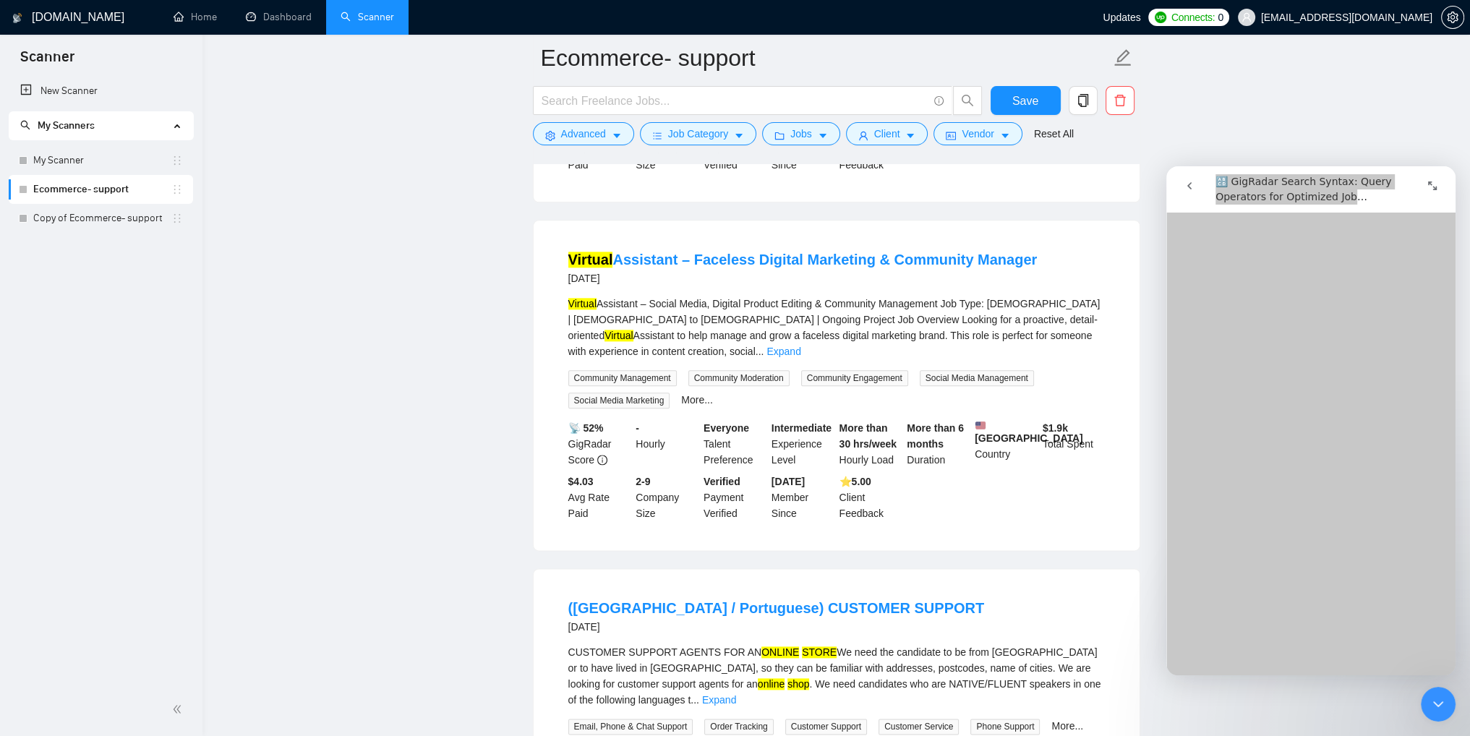
scroll to position [9735, 0]
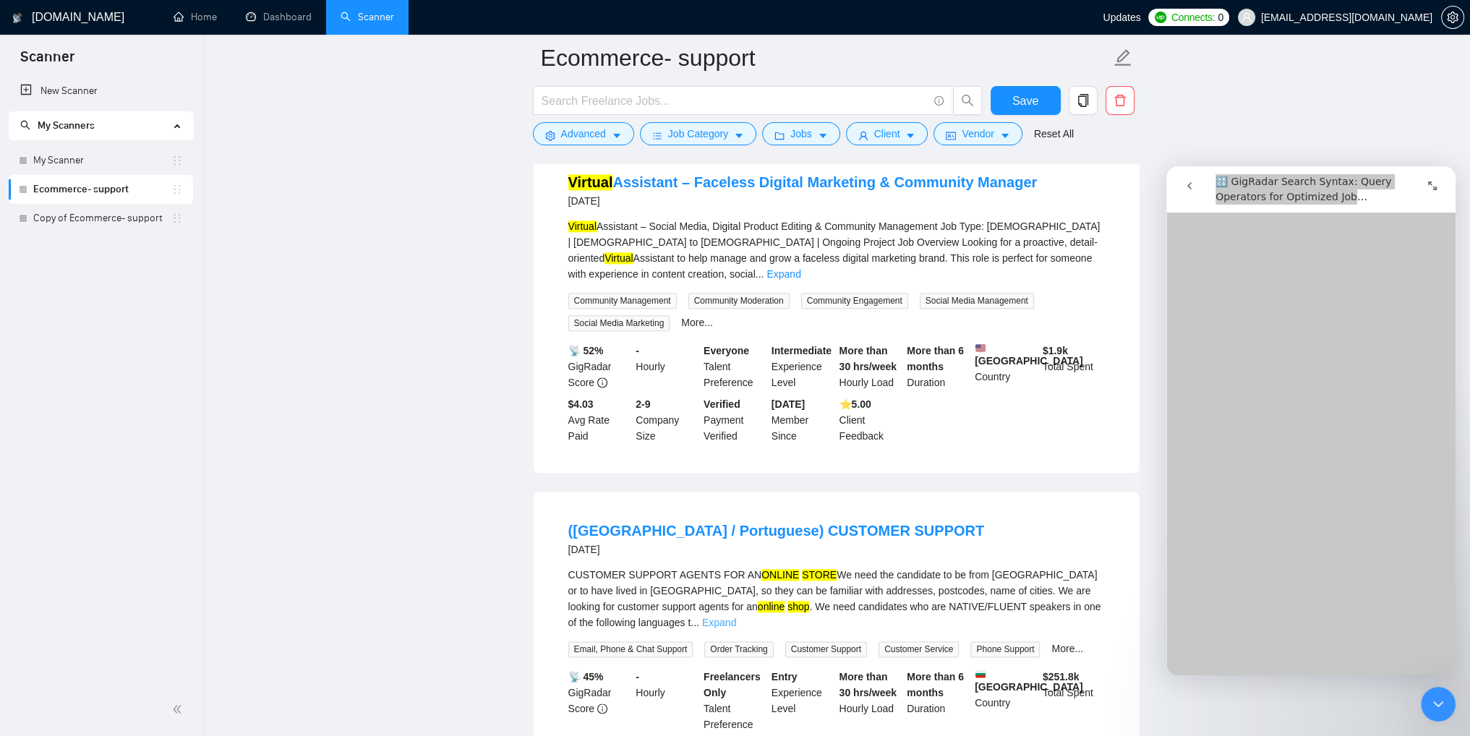
click at [736, 617] on link "Expand" at bounding box center [719, 623] width 34 height 12
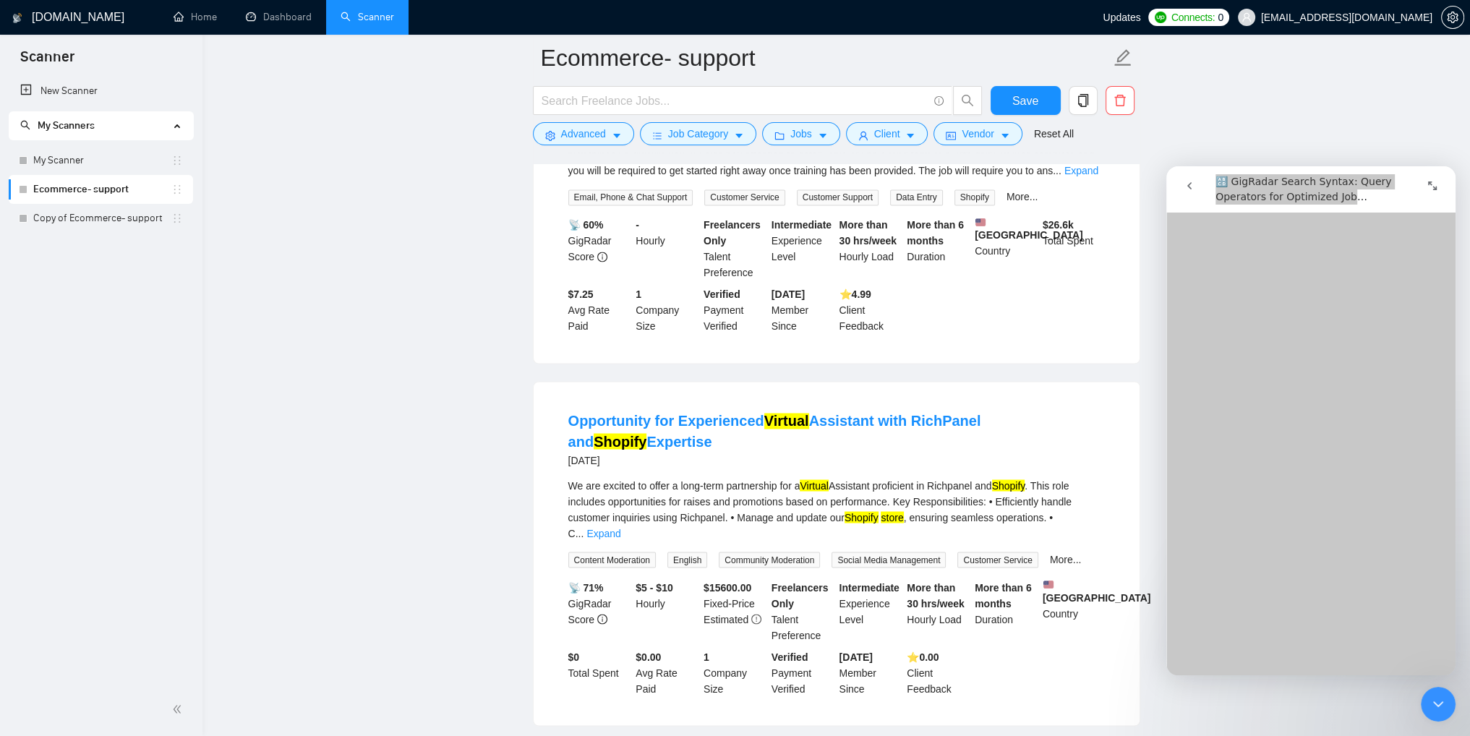
scroll to position [10675, 0]
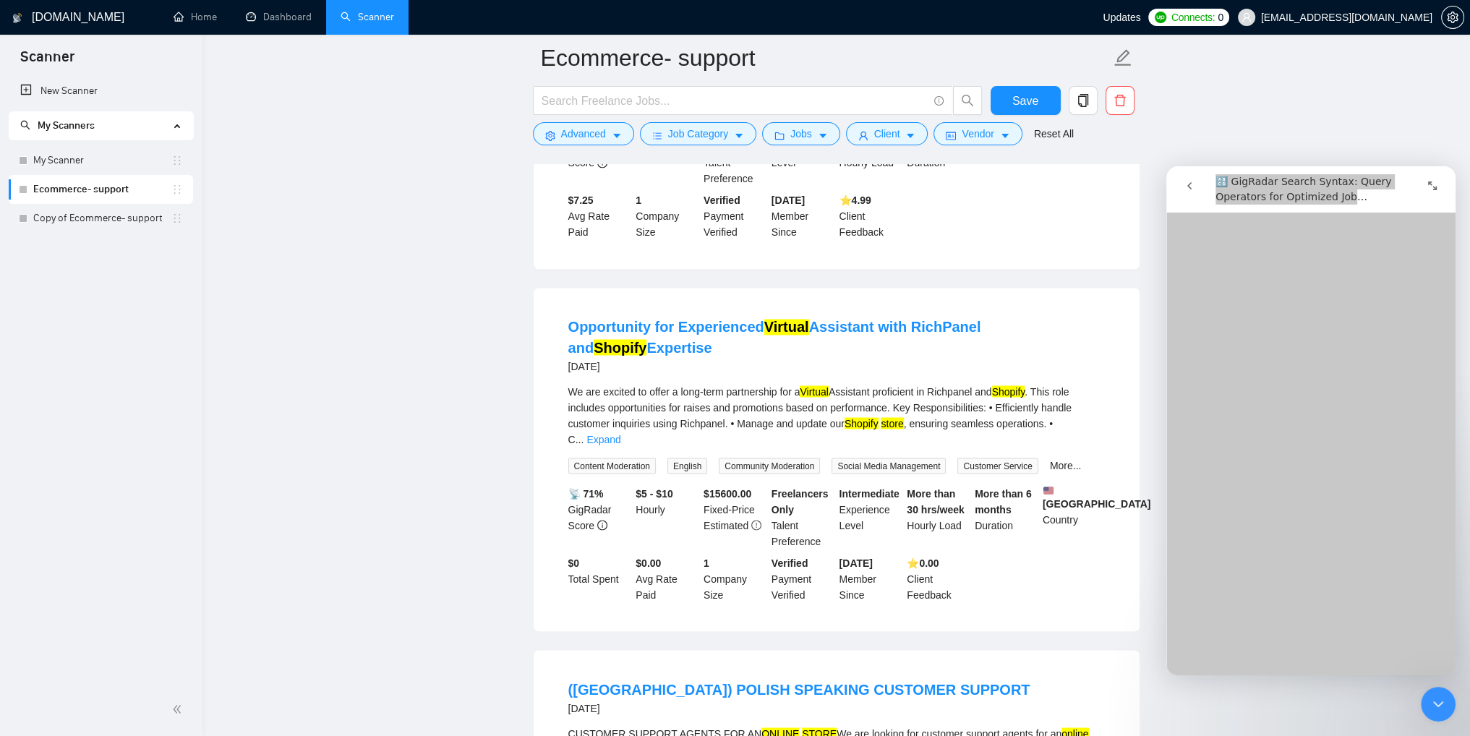
click at [621, 433] on link "Expand" at bounding box center [604, 439] width 34 height 12
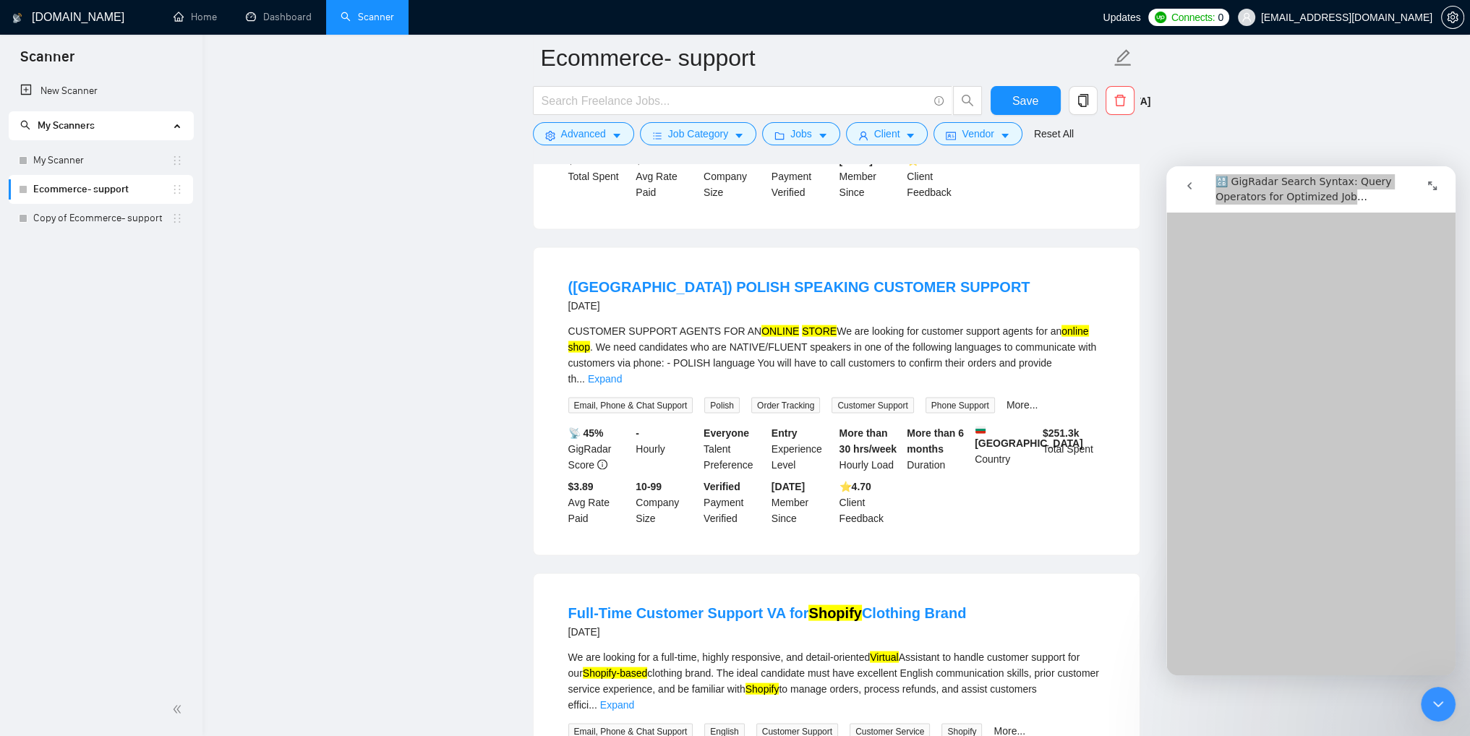
scroll to position [11181, 0]
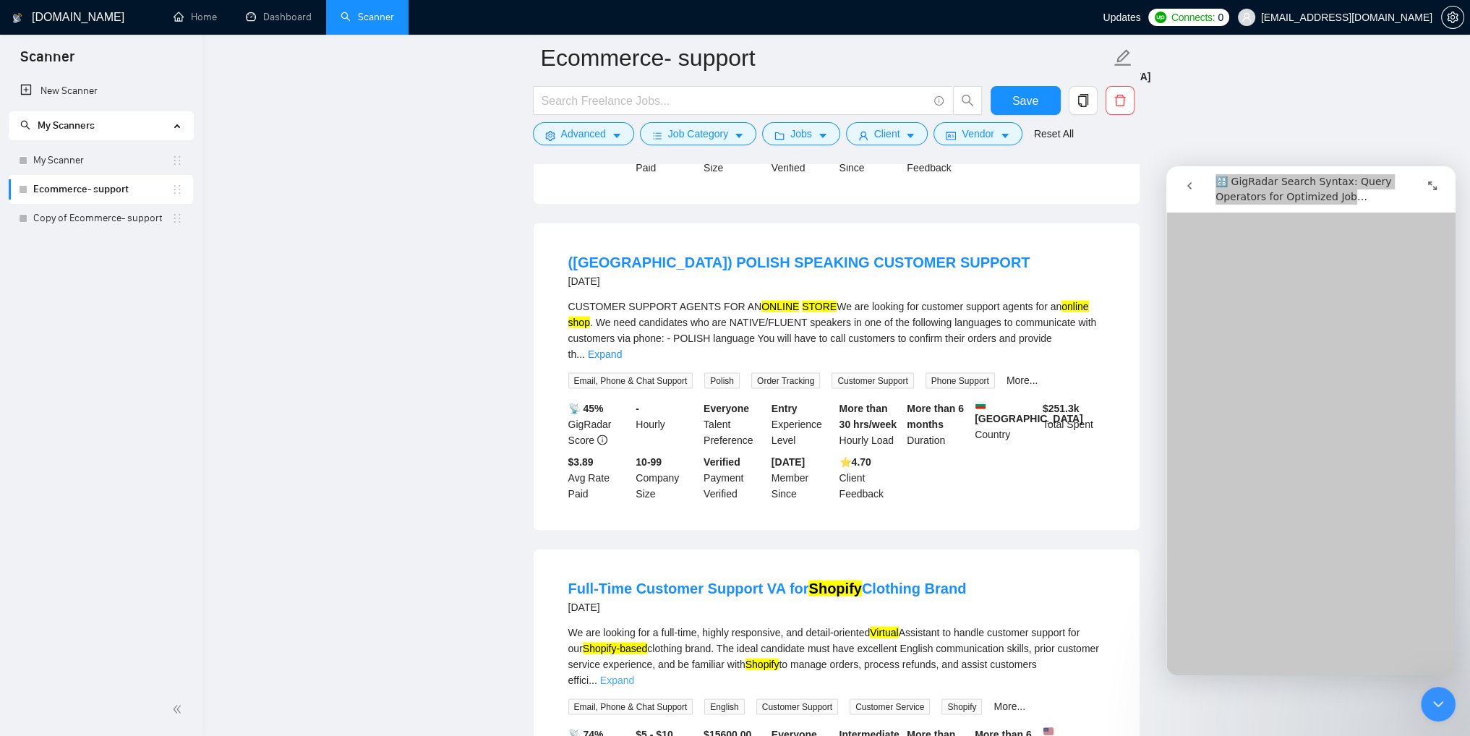
click at [634, 675] on link "Expand" at bounding box center [617, 681] width 34 height 12
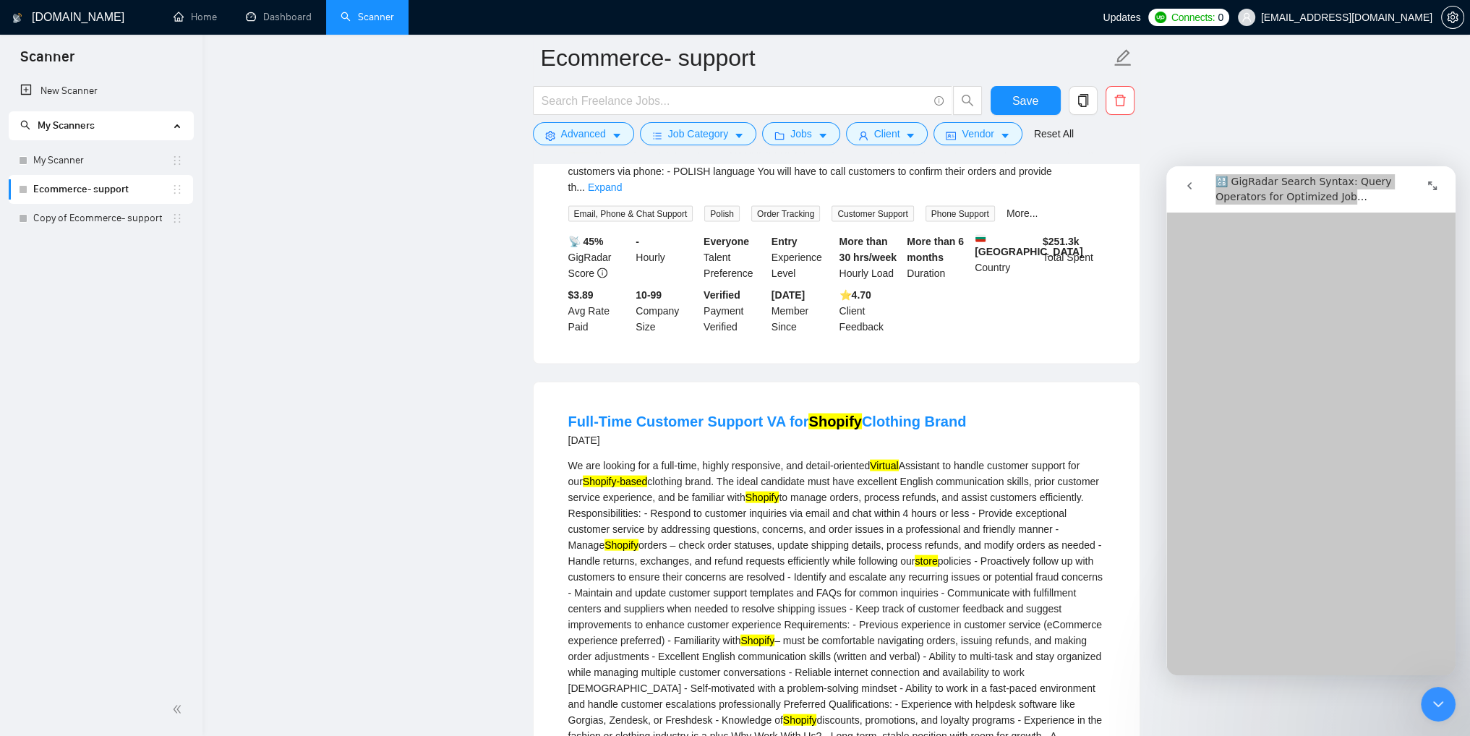
scroll to position [11326, 0]
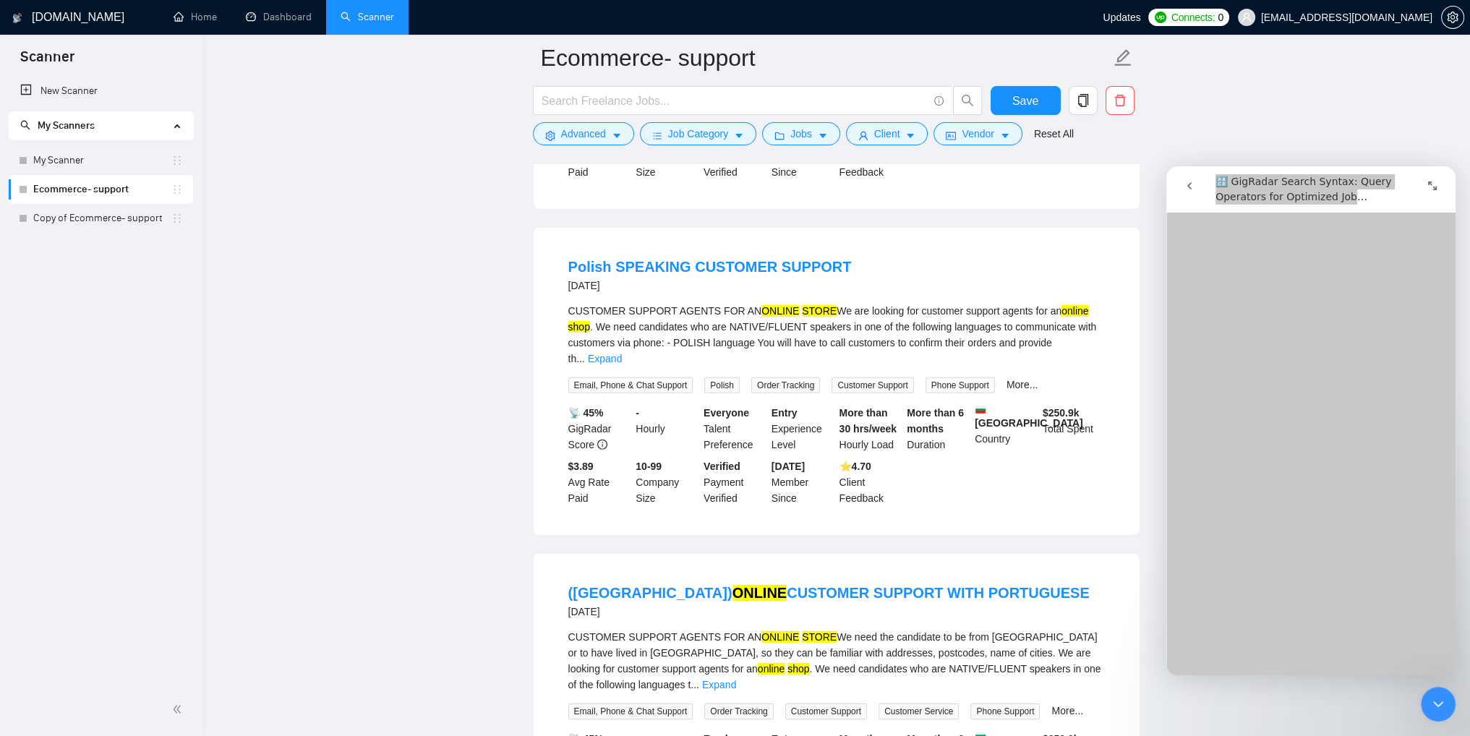
scroll to position [13159, 0]
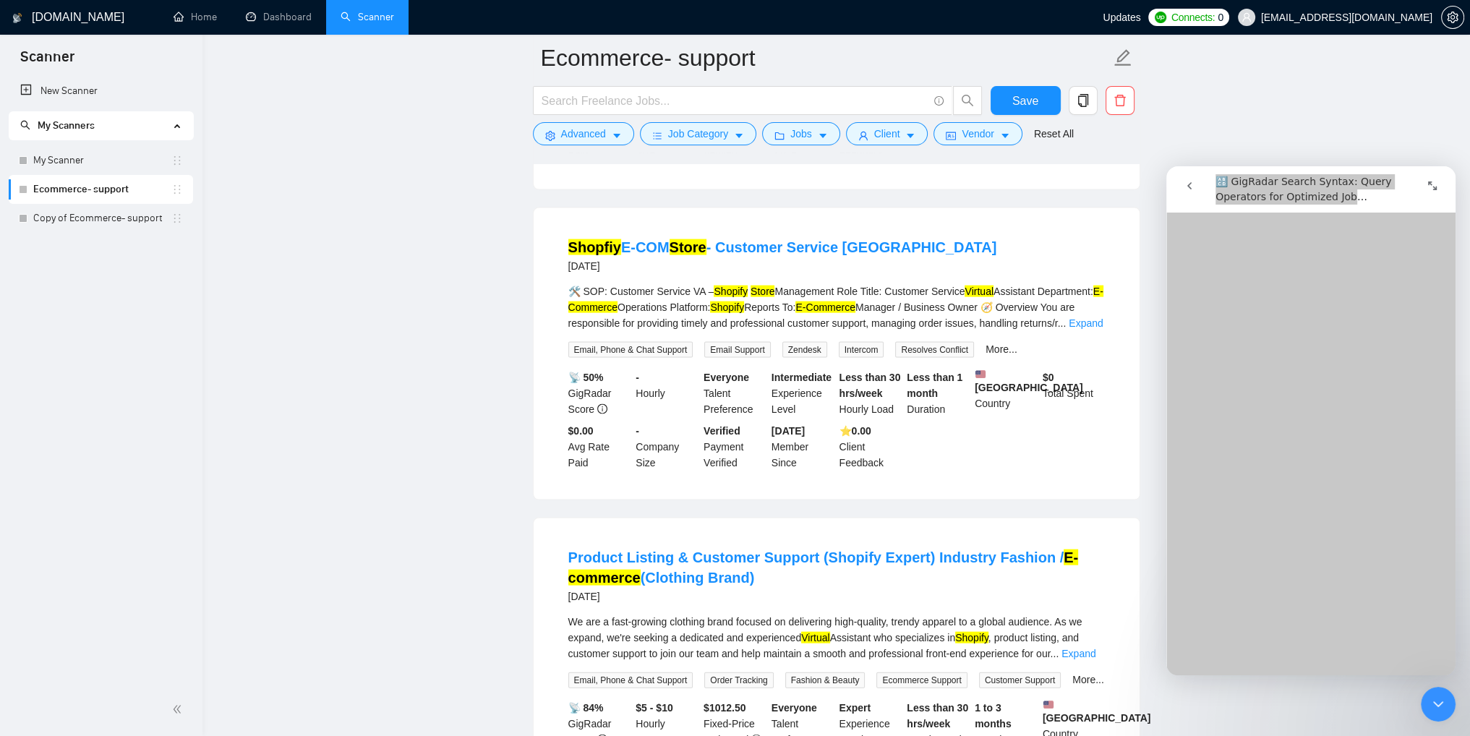
scroll to position [4195, 0]
